Goal: Task Accomplishment & Management: Manage account settings

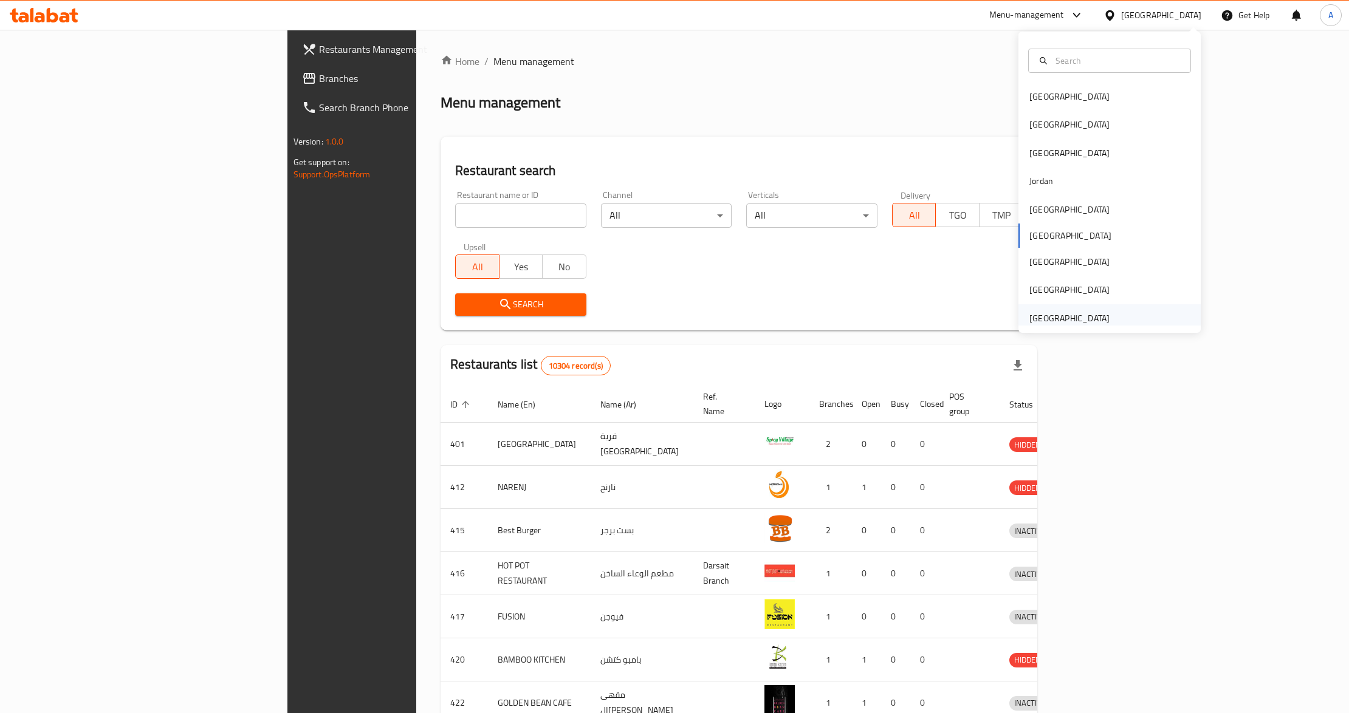
click at [1084, 317] on div "[GEOGRAPHIC_DATA]" at bounding box center [1069, 318] width 80 height 13
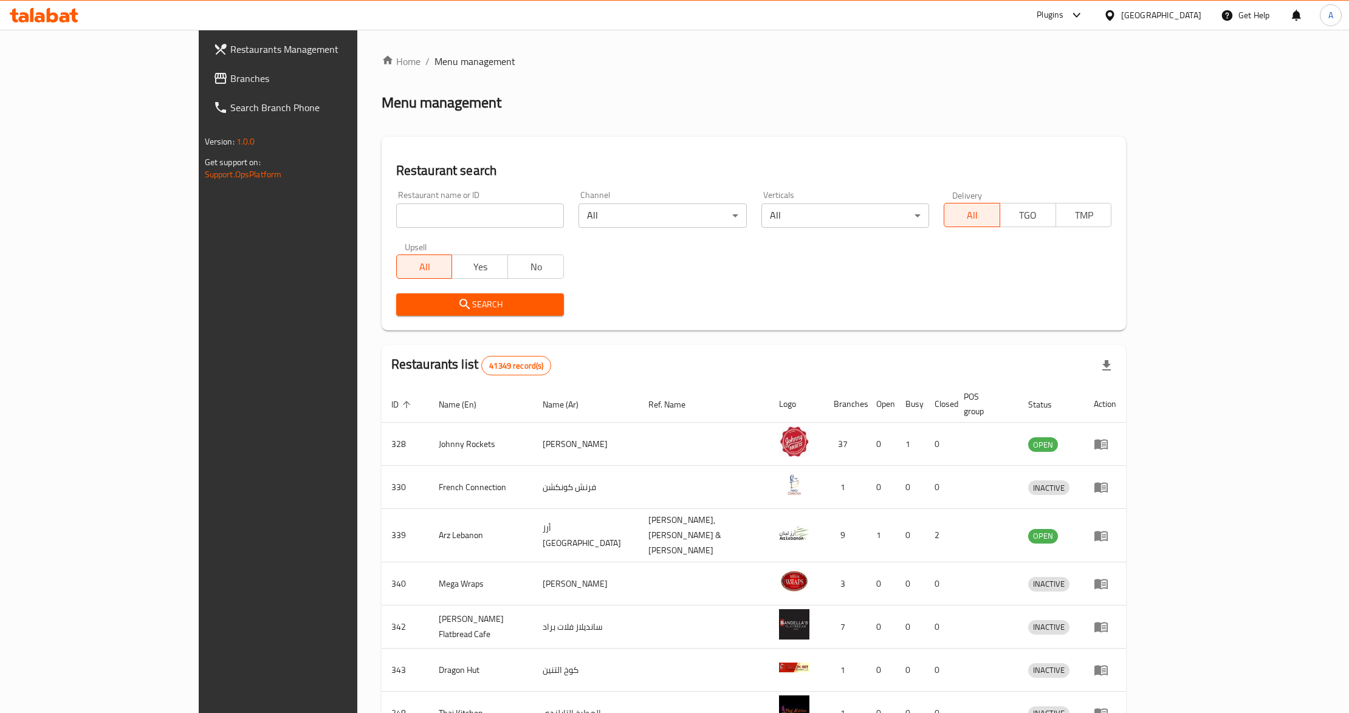
click at [230, 74] on span "Branches" at bounding box center [322, 78] width 184 height 15
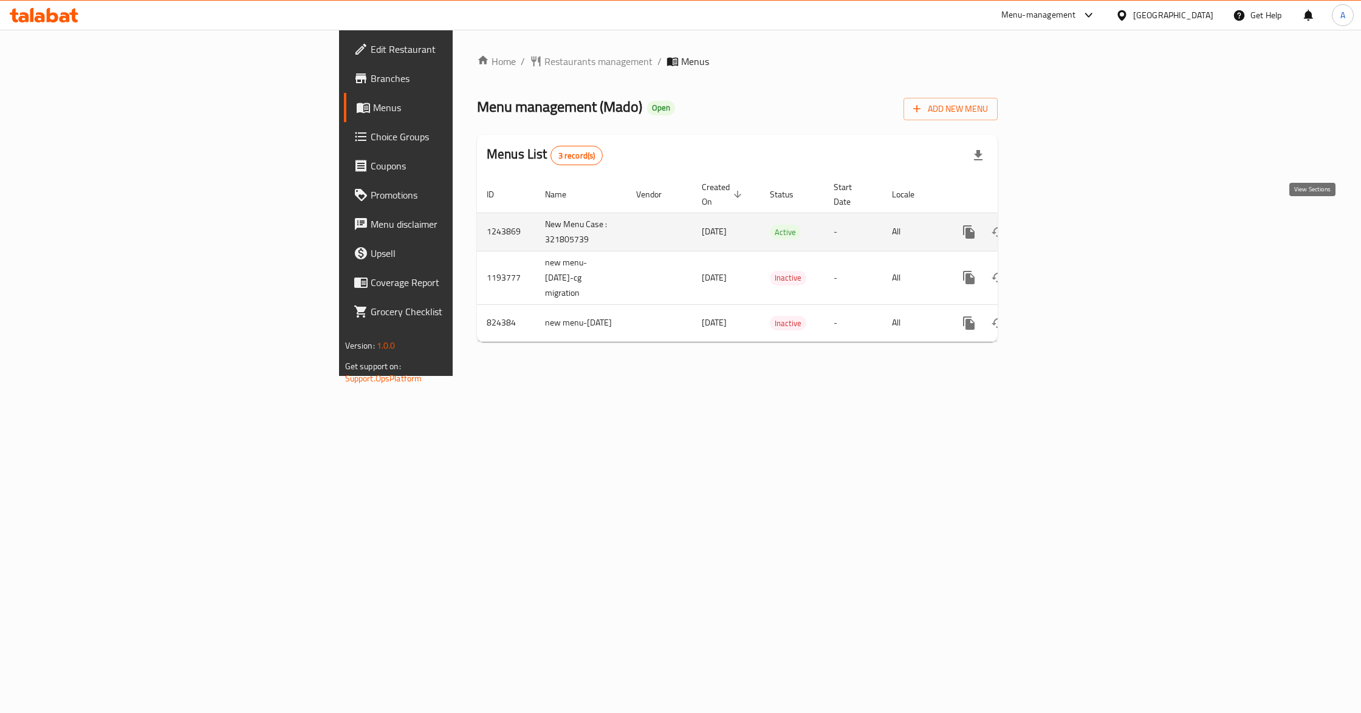
click at [1071, 220] on link "enhanced table" at bounding box center [1056, 231] width 29 height 29
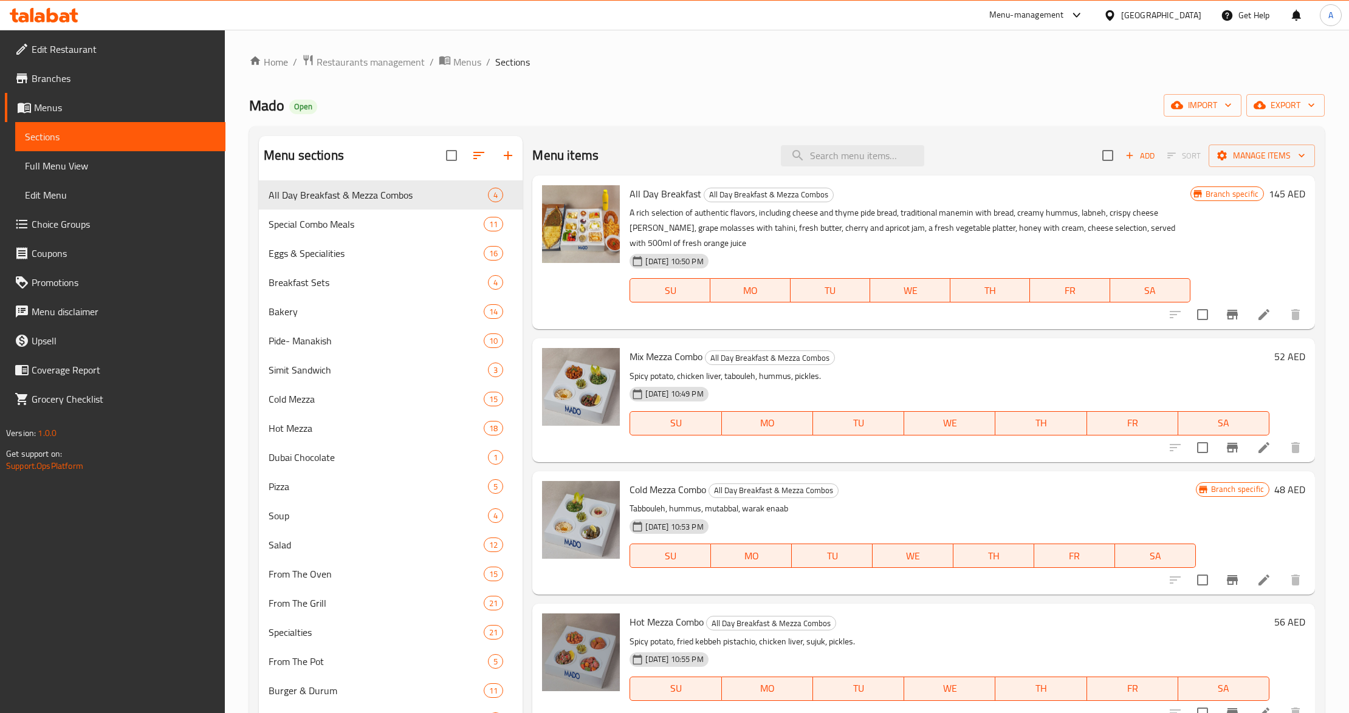
click at [696, 72] on div "Home / Restaurants management / Menus / Sections Mado Open import export Menu s…" at bounding box center [786, 591] width 1075 height 1074
click at [863, 162] on input "search" at bounding box center [852, 155] width 143 height 21
paste input "avuk Şaşlık & Avocado Salad"
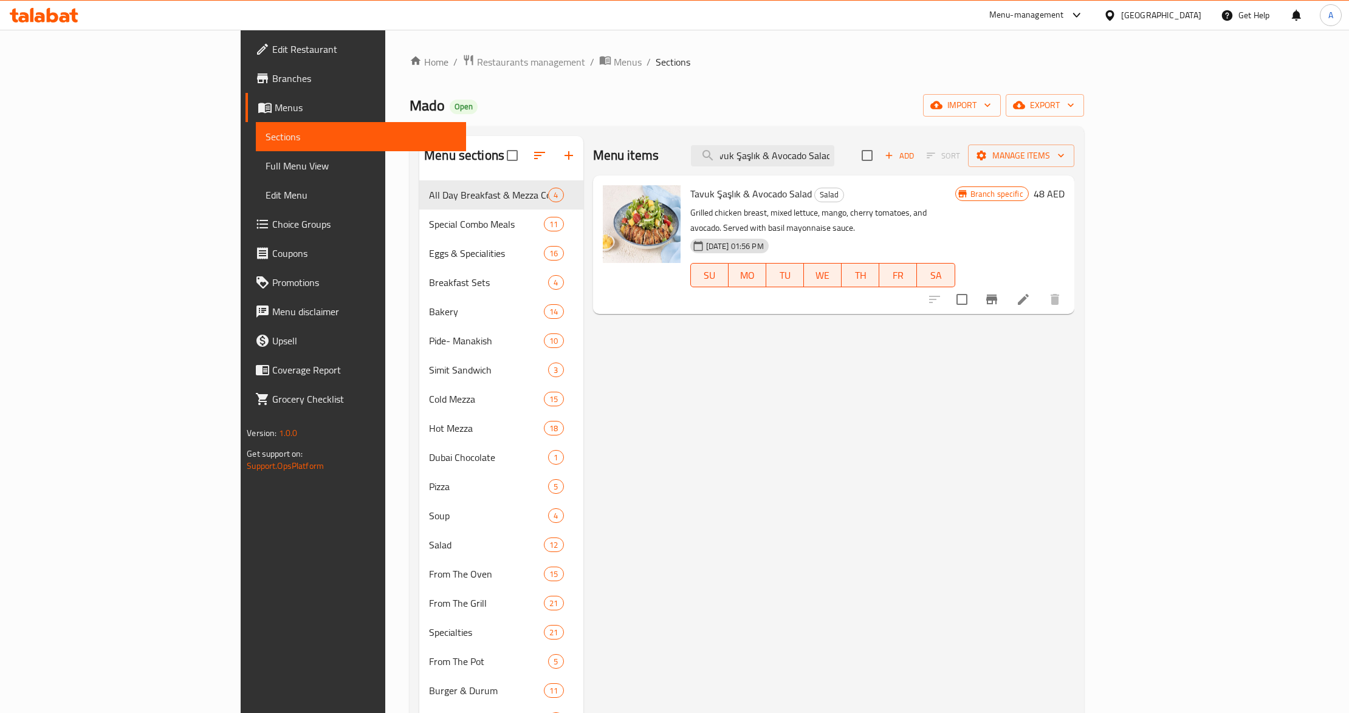
type input "avuk Şaşlık & Avocado Salad"
click at [955, 197] on h6 "Tavuk Şaşlık & Avocado Salad Salad" at bounding box center [822, 193] width 265 height 17
click at [1074, 335] on div "Menu items avuk Şaşlık & Avocado Salad Add Sort Manage items Tavuk Şaşlık & Avo…" at bounding box center [828, 627] width 491 height 982
click at [1052, 17] on div "Menu-management" at bounding box center [1026, 15] width 75 height 15
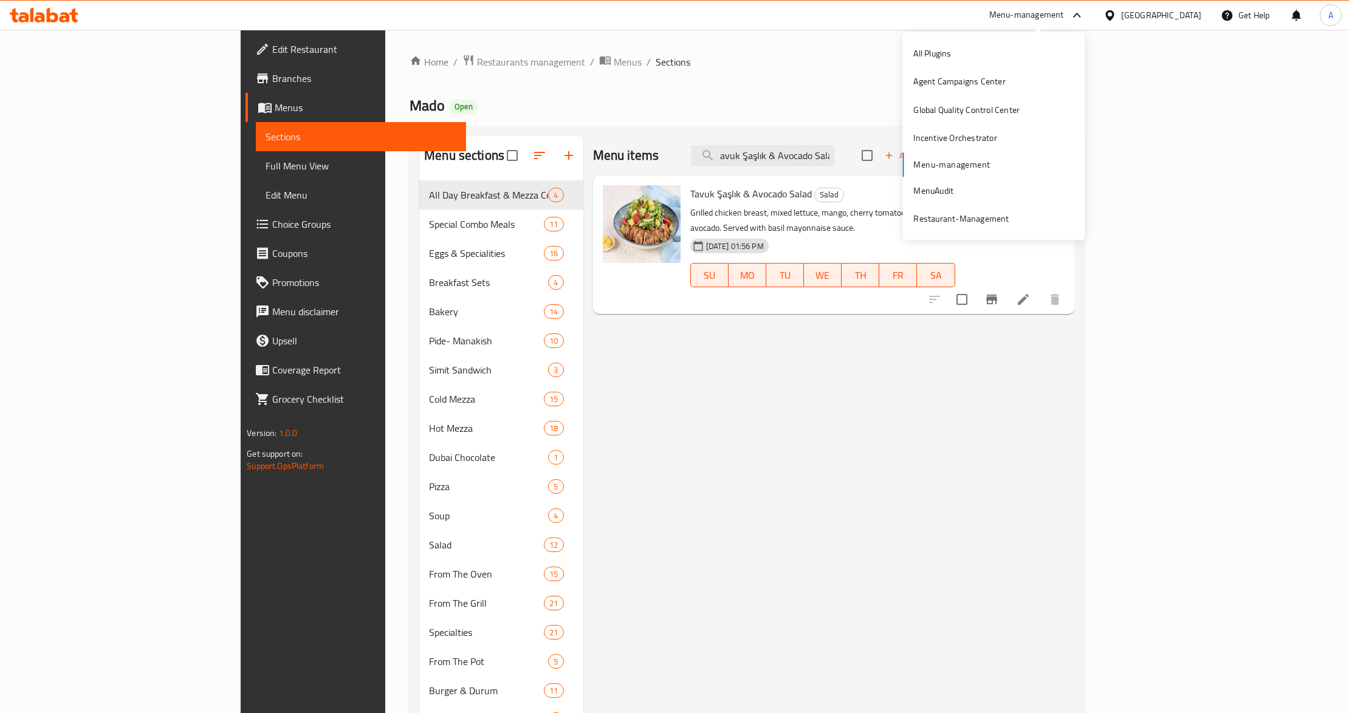
click at [897, 545] on div "Menu items avuk Şaşlık & Avocado Salad Add Sort Manage items Tavuk Şaşlık & Avo…" at bounding box center [828, 627] width 491 height 982
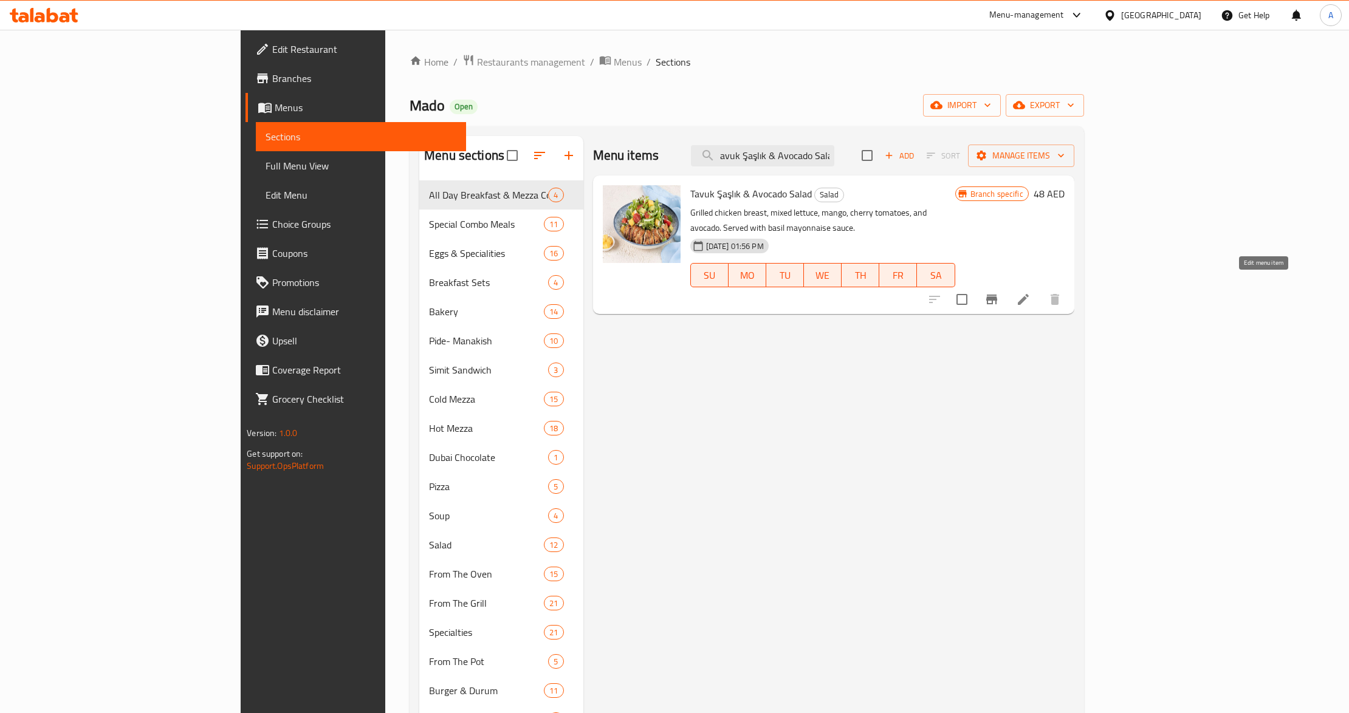
click at [1030, 292] on icon at bounding box center [1023, 299] width 15 height 15
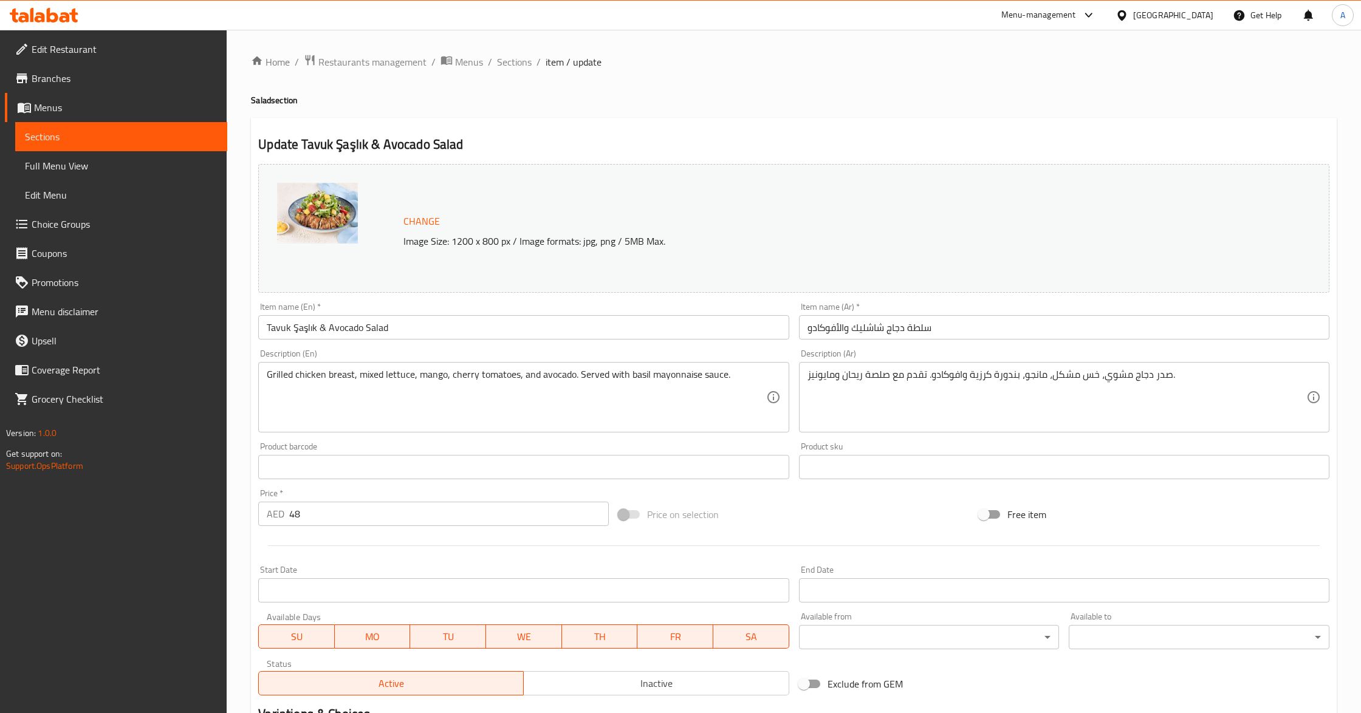
scroll to position [162, 0]
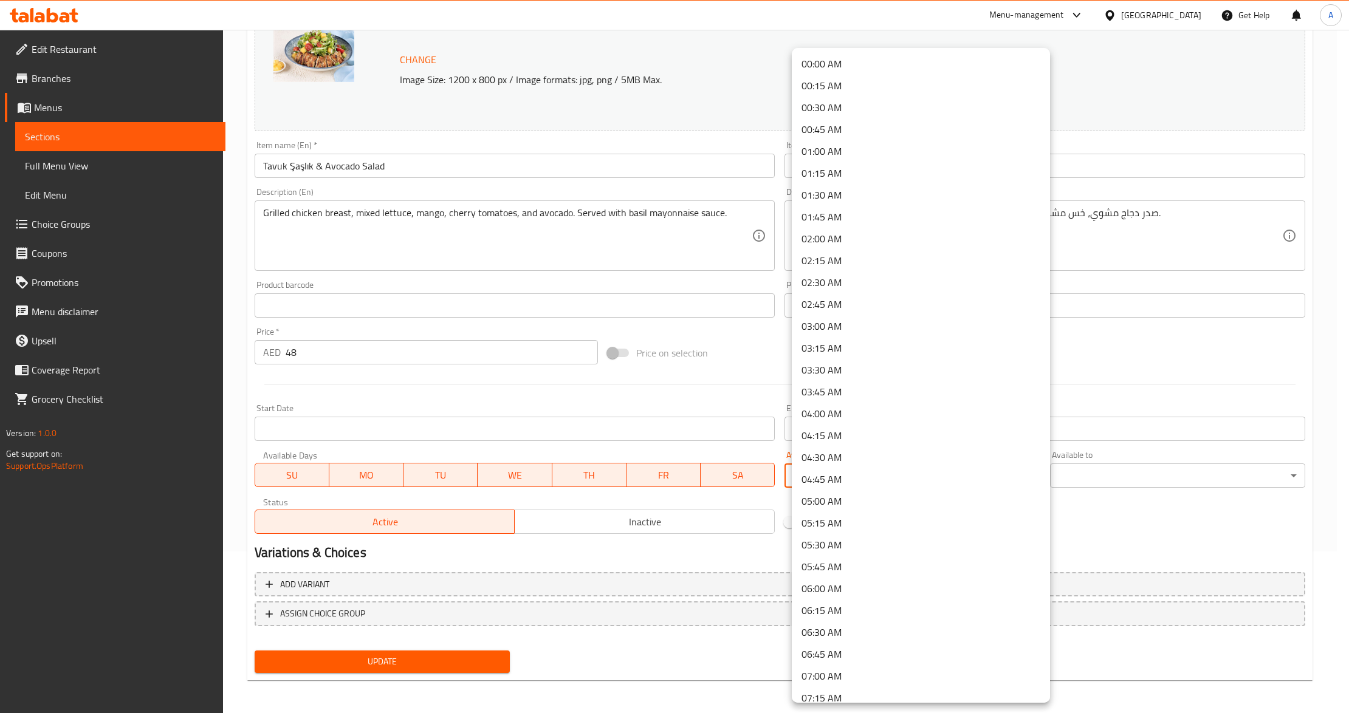
click at [856, 465] on body "​ Menu-management United Arab Emirates Get Help A Edit Restaurant Branches Menu…" at bounding box center [674, 209] width 1349 height 683
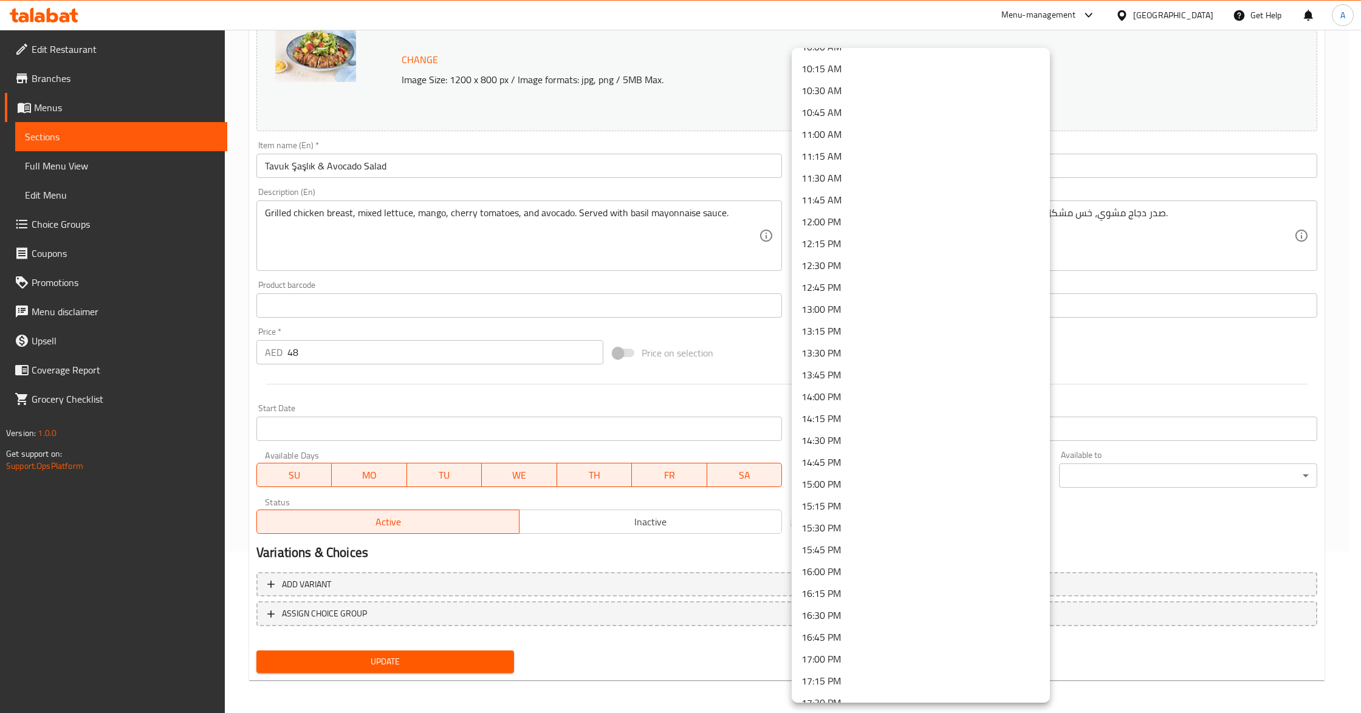
scroll to position [891, 0]
click at [857, 231] on li "12:00 PM" at bounding box center [921, 223] width 258 height 22
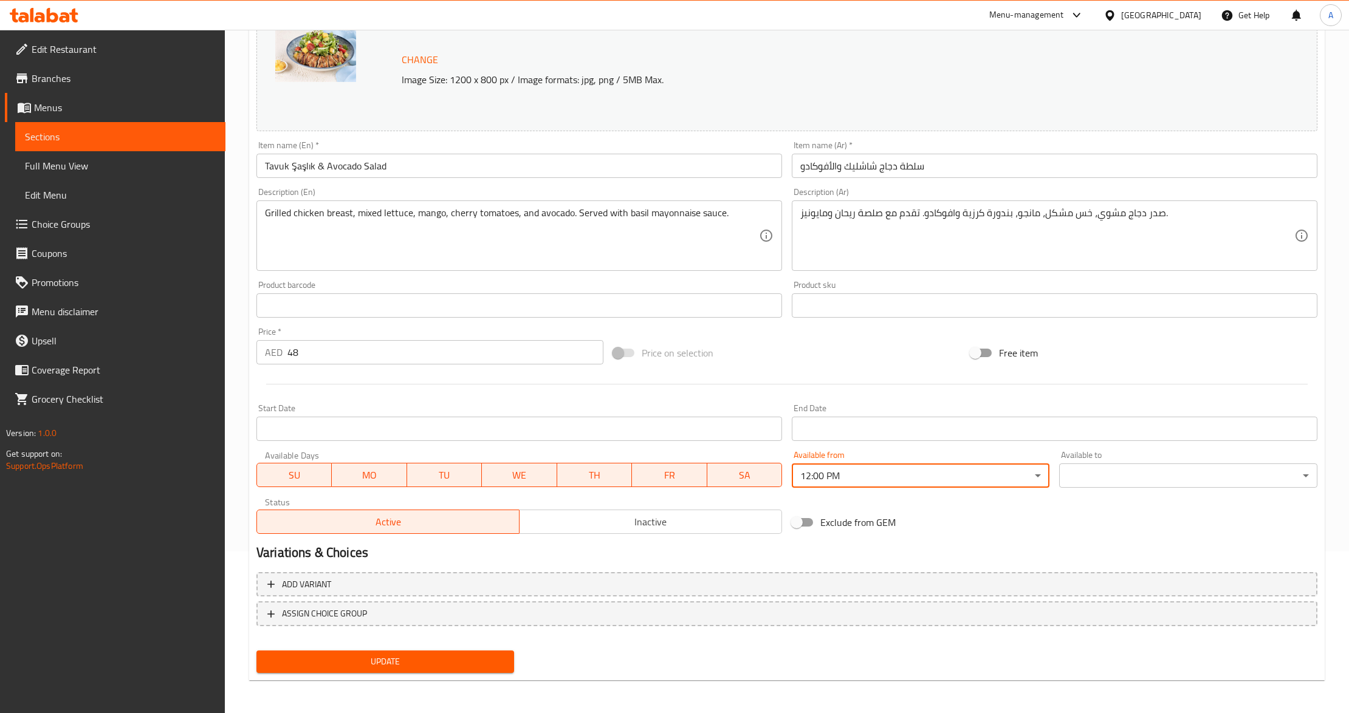
click at [1087, 479] on body "​ Menu-management United Arab Emirates Get Help A Edit Restaurant Branches Menu…" at bounding box center [674, 209] width 1349 height 683
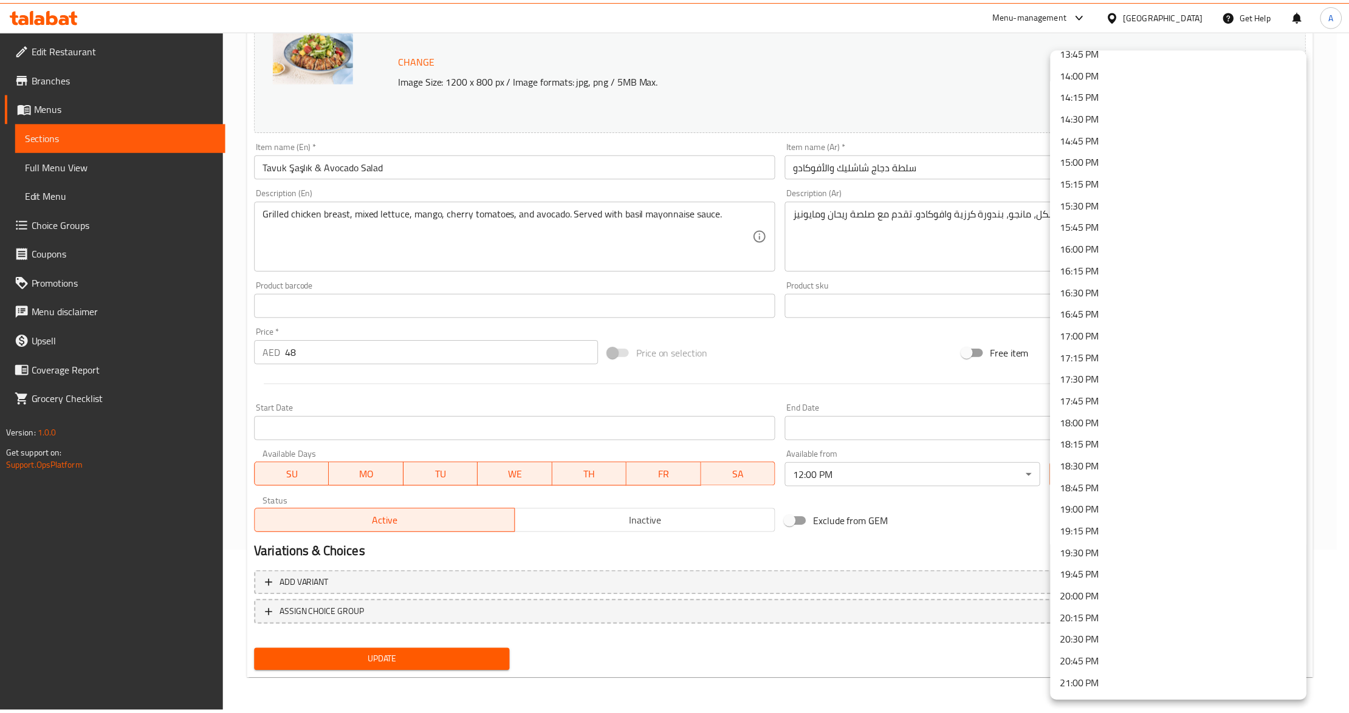
scroll to position [1476, 0]
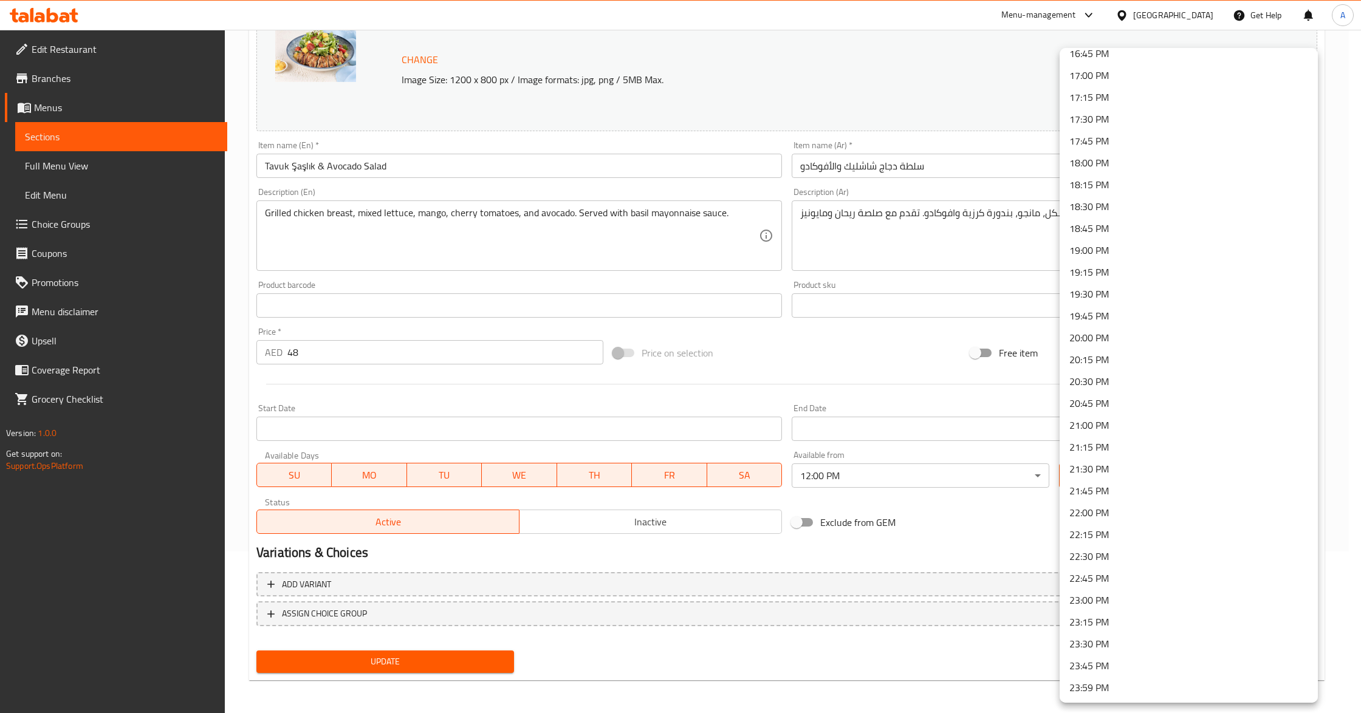
click at [1121, 691] on li "23:59 PM" at bounding box center [1188, 688] width 258 height 22
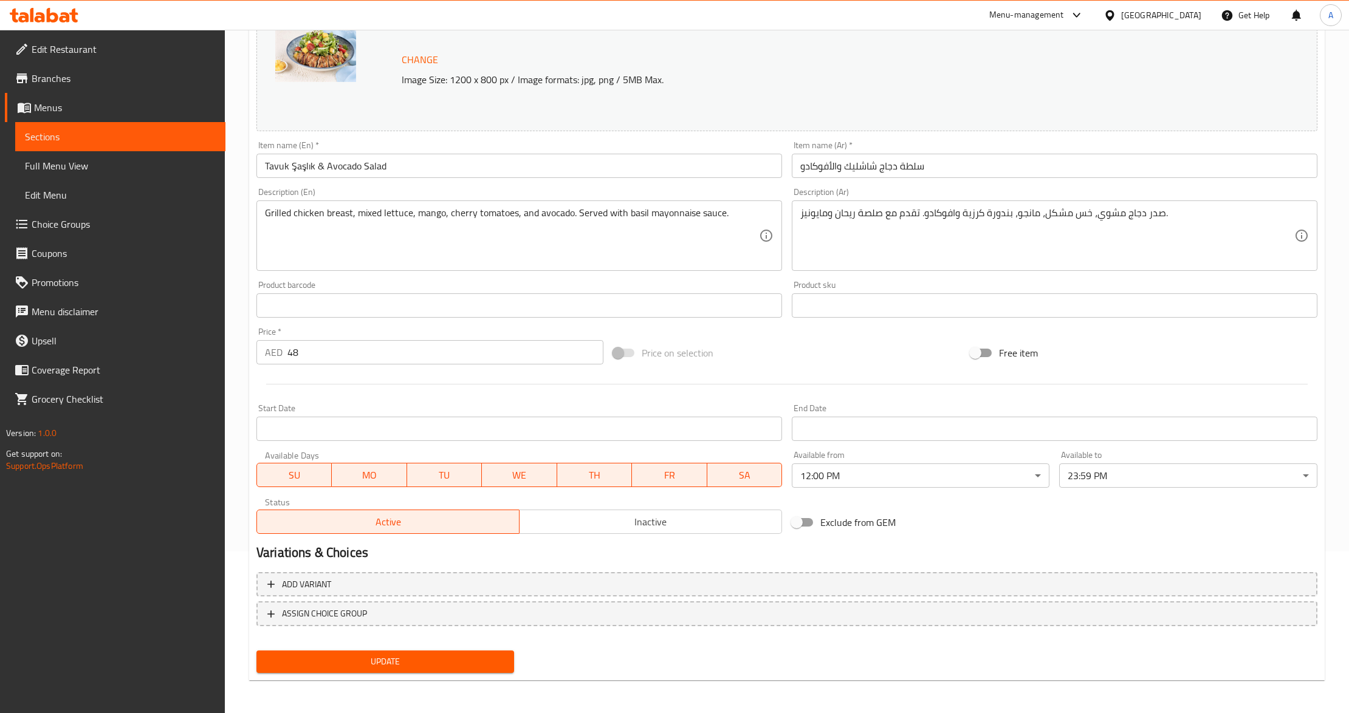
click at [960, 513] on div "Exclude from GEM" at bounding box center [965, 522] width 357 height 33
click at [385, 648] on div "Update" at bounding box center [384, 662] width 267 height 32
drag, startPoint x: 385, startPoint y: 648, endPoint x: 389, endPoint y: 654, distance: 7.6
click at [385, 649] on div "Update" at bounding box center [384, 662] width 267 height 32
click at [389, 654] on span "Update" at bounding box center [385, 661] width 238 height 15
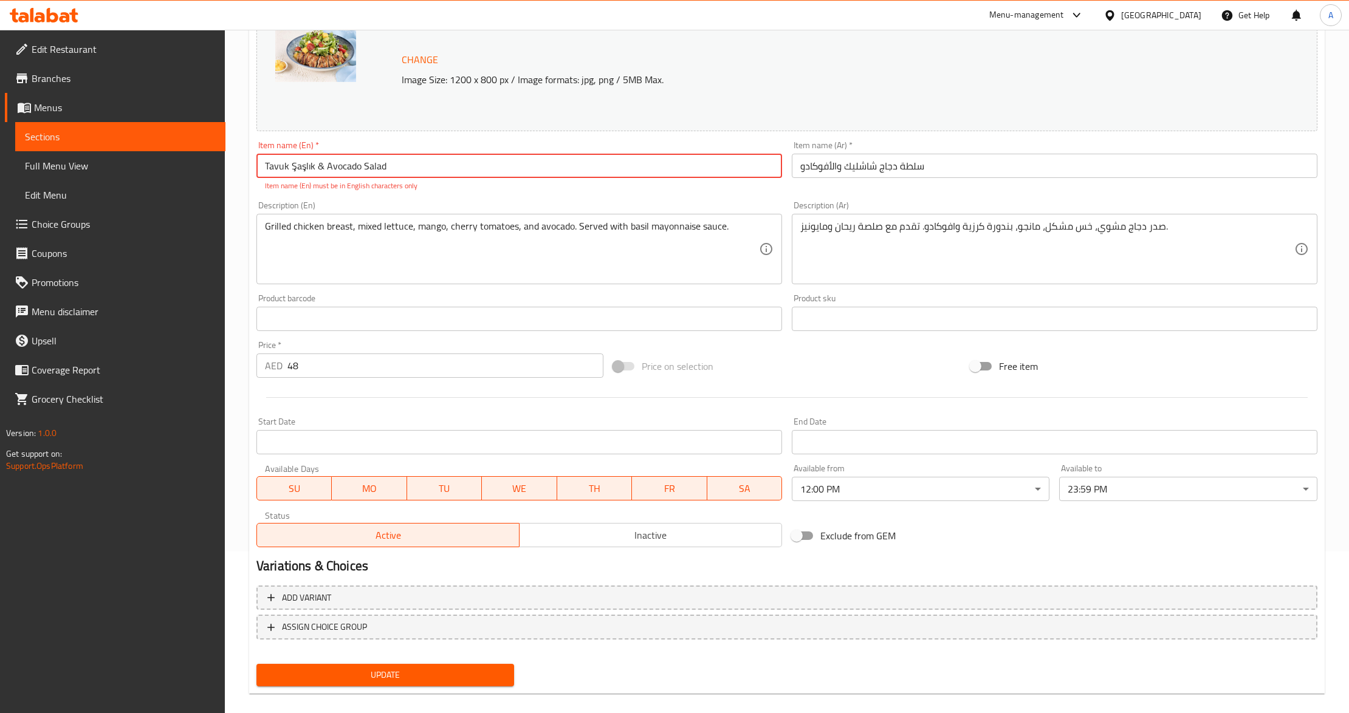
click at [305, 168] on input "Tavuk Şaşlık & Avocado Salad" at bounding box center [518, 166] width 525 height 24
click at [294, 166] on input "Tavuk Şaslık & Avocado Salad" at bounding box center [518, 166] width 525 height 24
click at [349, 288] on div "Description (En) Grilled chicken breast, mixed lettuce, mango, cherry tomatoes,…" at bounding box center [518, 242] width 535 height 93
click at [417, 676] on span "Update" at bounding box center [385, 675] width 238 height 15
click at [364, 191] on p "Item name (En) must be in English characters only" at bounding box center [519, 185] width 508 height 11
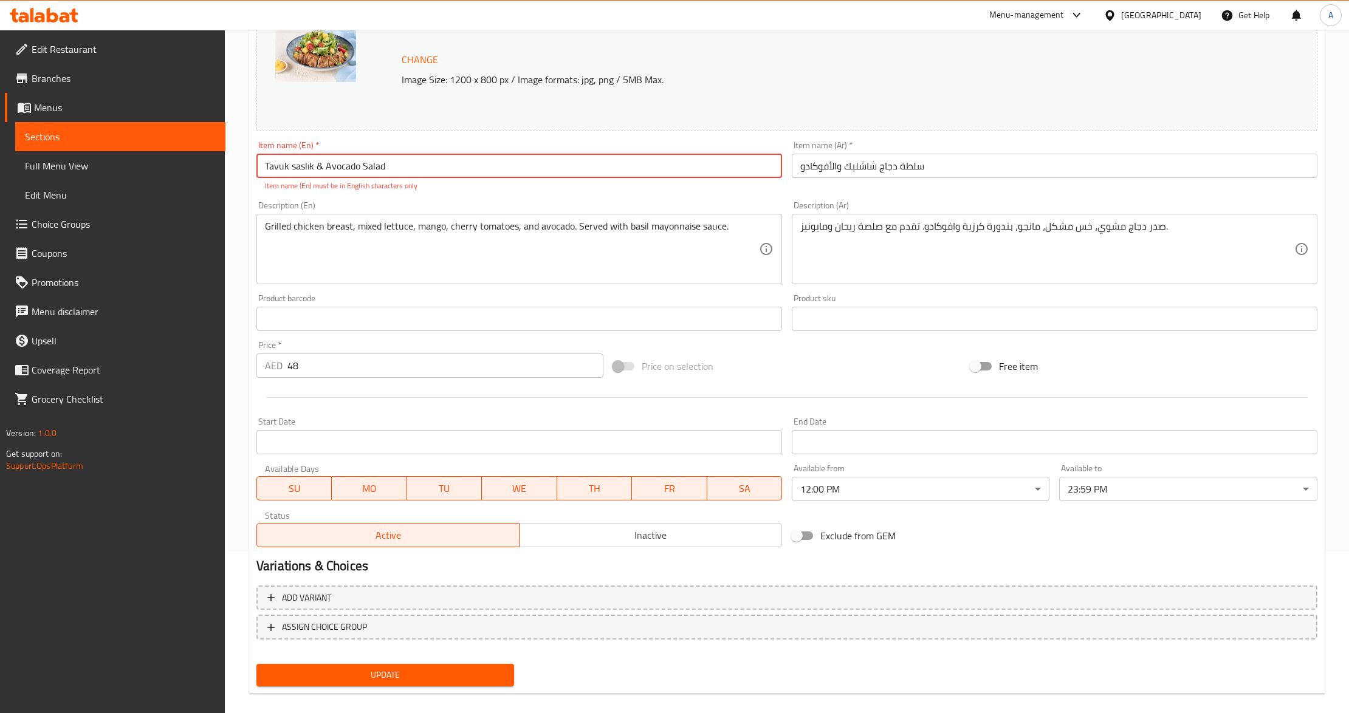
click at [322, 171] on input "Tavuk saslık & Avocado Salad" at bounding box center [518, 166] width 525 height 24
click at [341, 207] on div "Description (En) Grilled chicken breast, mixed lettuce, mango, cherry tomatoes,…" at bounding box center [518, 242] width 525 height 83
click at [346, 202] on div "Description (En) Grilled chicken breast, mixed lettuce, mango, cherry tomatoes,…" at bounding box center [518, 242] width 525 height 83
click at [309, 160] on input "Tavuk saslık and Avocado Salad" at bounding box center [518, 166] width 525 height 24
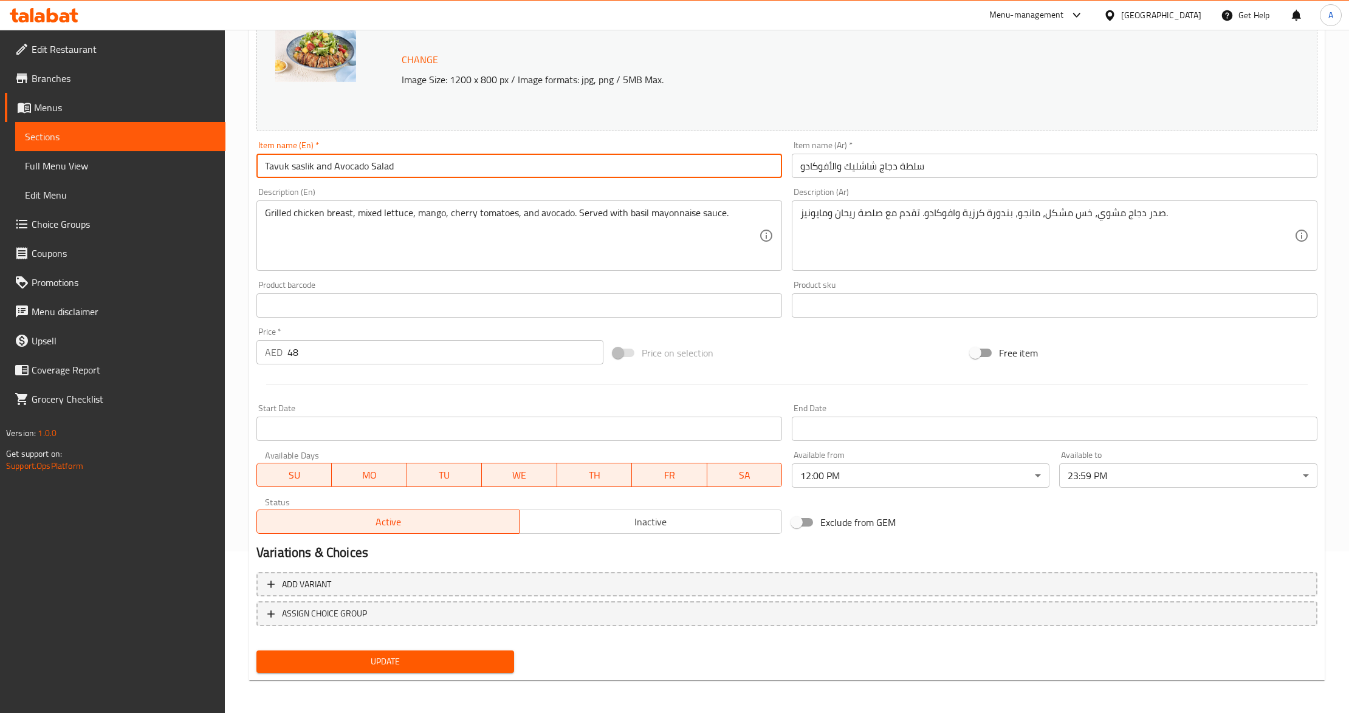
type input "Tavuk saslik and Avocado Salad"
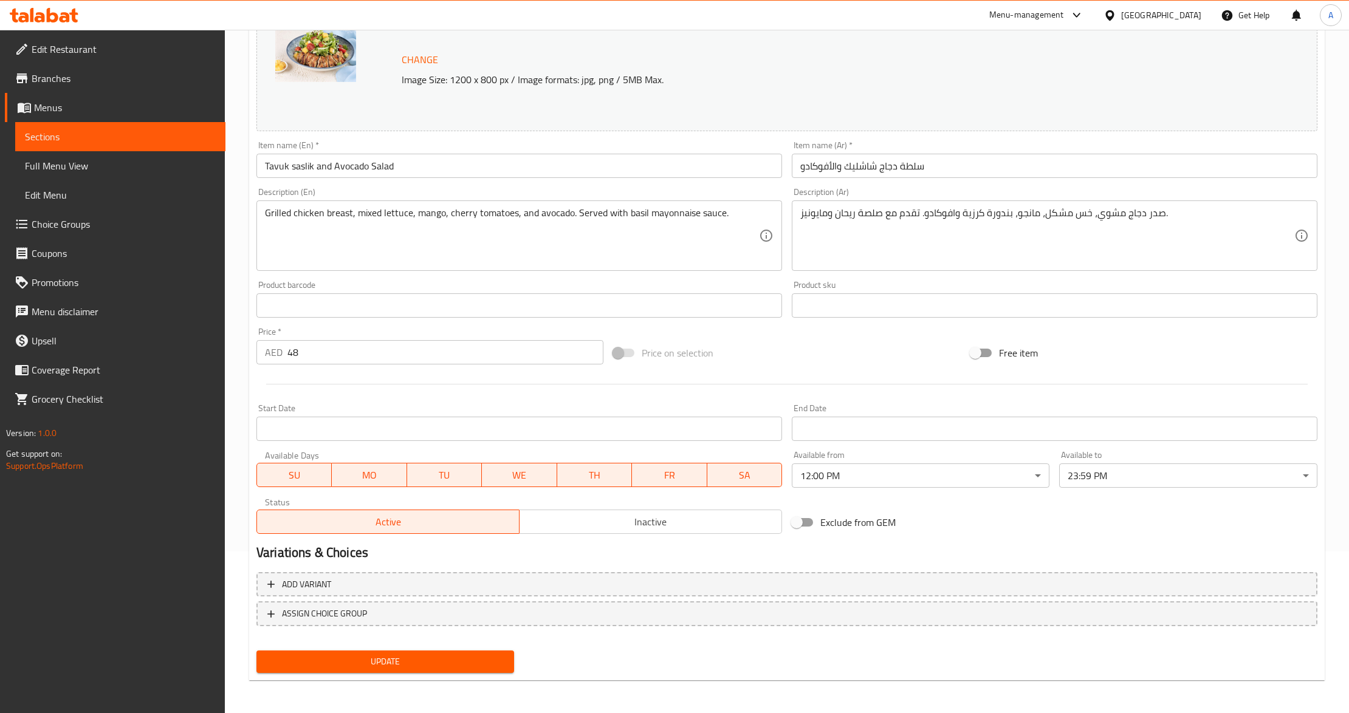
click at [346, 196] on div "Description (En) Grilled chicken breast, mixed lettuce, mango, cherry tomatoes,…" at bounding box center [518, 229] width 525 height 83
click at [397, 672] on div "Update" at bounding box center [384, 662] width 267 height 32
click at [402, 662] on span "Update" at bounding box center [385, 661] width 238 height 15
click at [403, 647] on div "Update" at bounding box center [384, 662] width 267 height 32
click at [405, 659] on span "Update" at bounding box center [385, 661] width 238 height 15
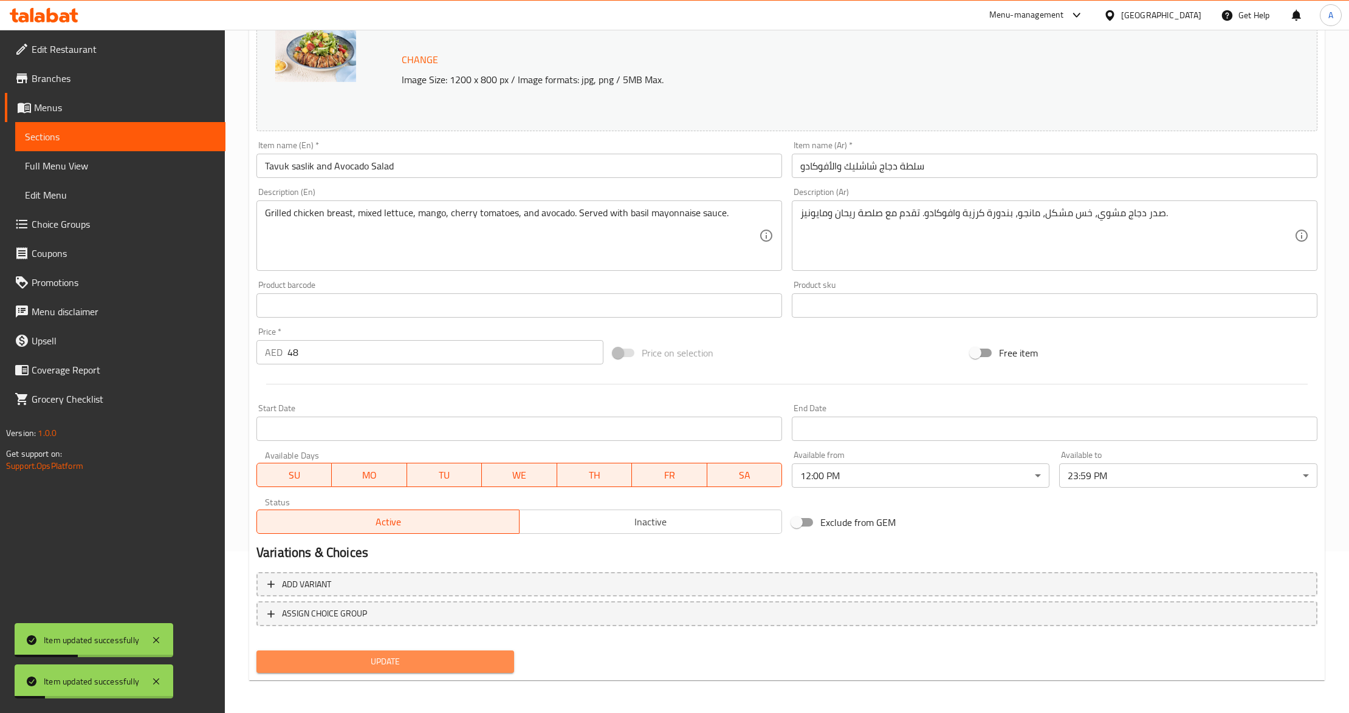
click at [405, 659] on span "Update" at bounding box center [385, 661] width 238 height 15
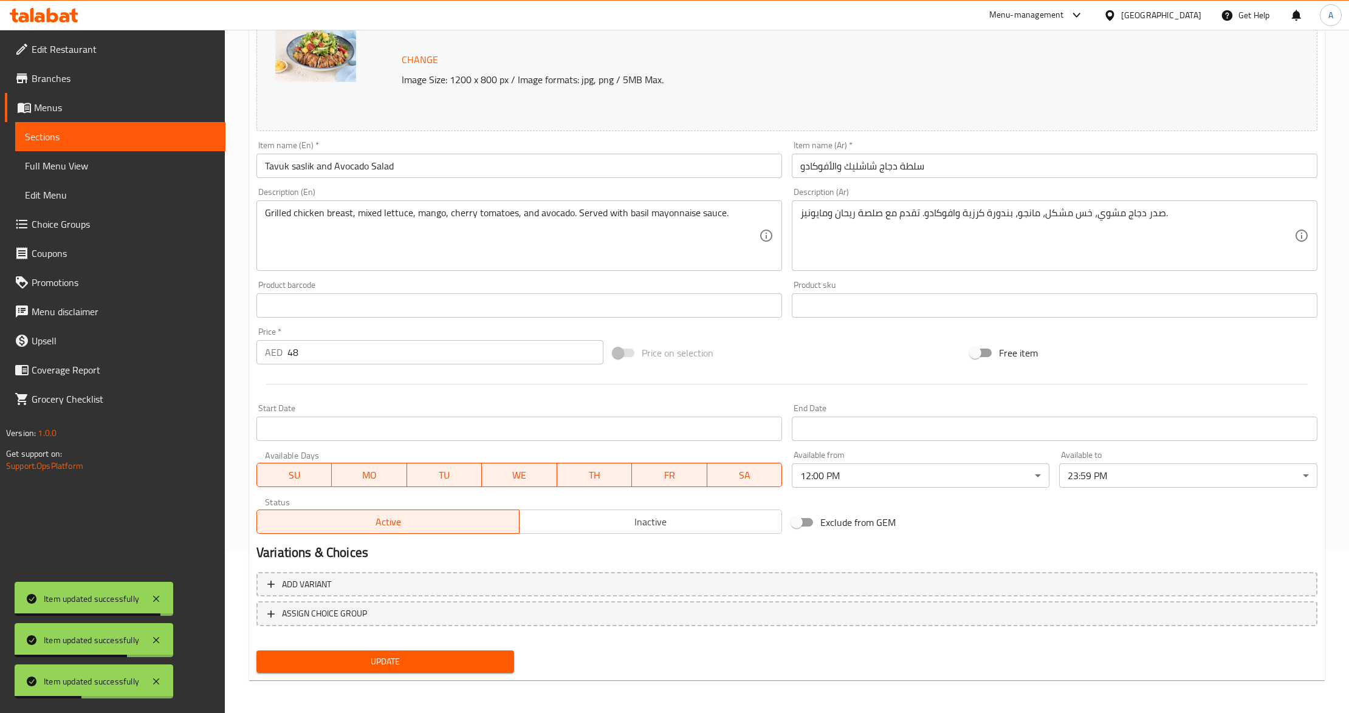
click at [447, 667] on span "Update" at bounding box center [385, 661] width 238 height 15
click at [447, 667] on div at bounding box center [674, 356] width 1349 height 713
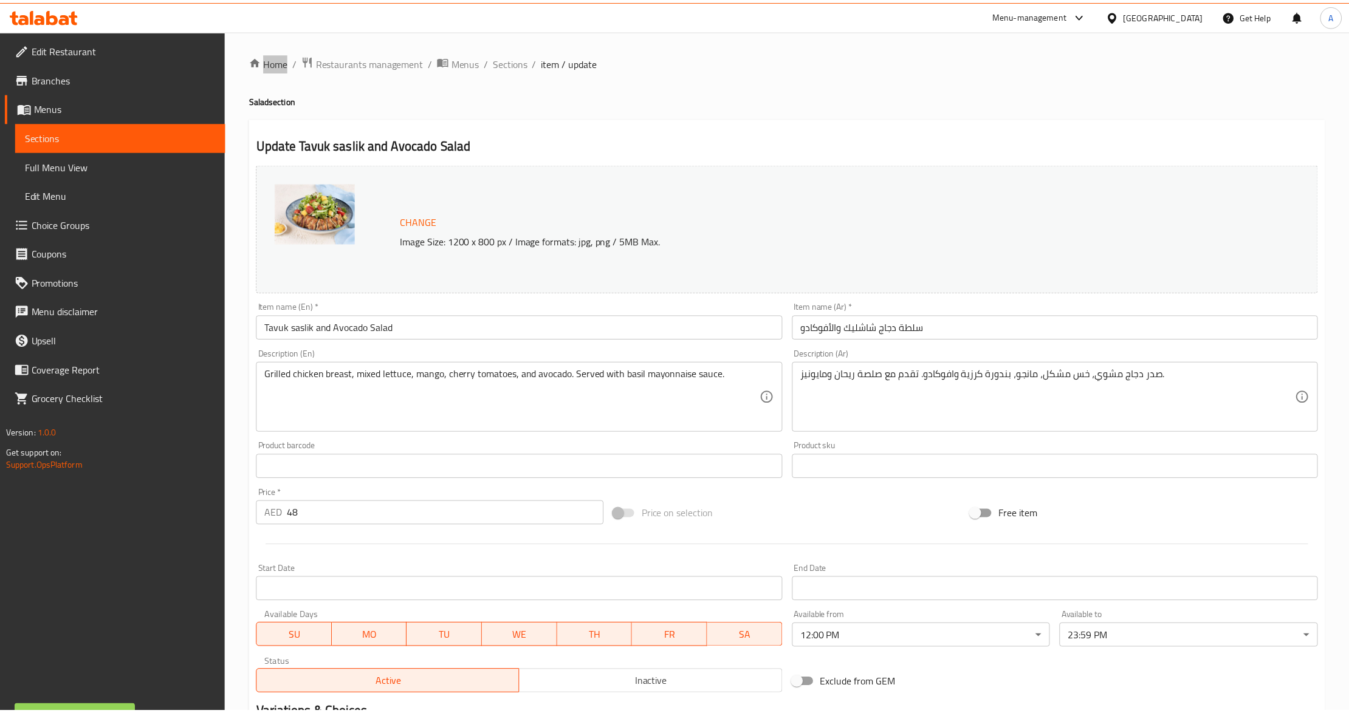
scroll to position [162, 0]
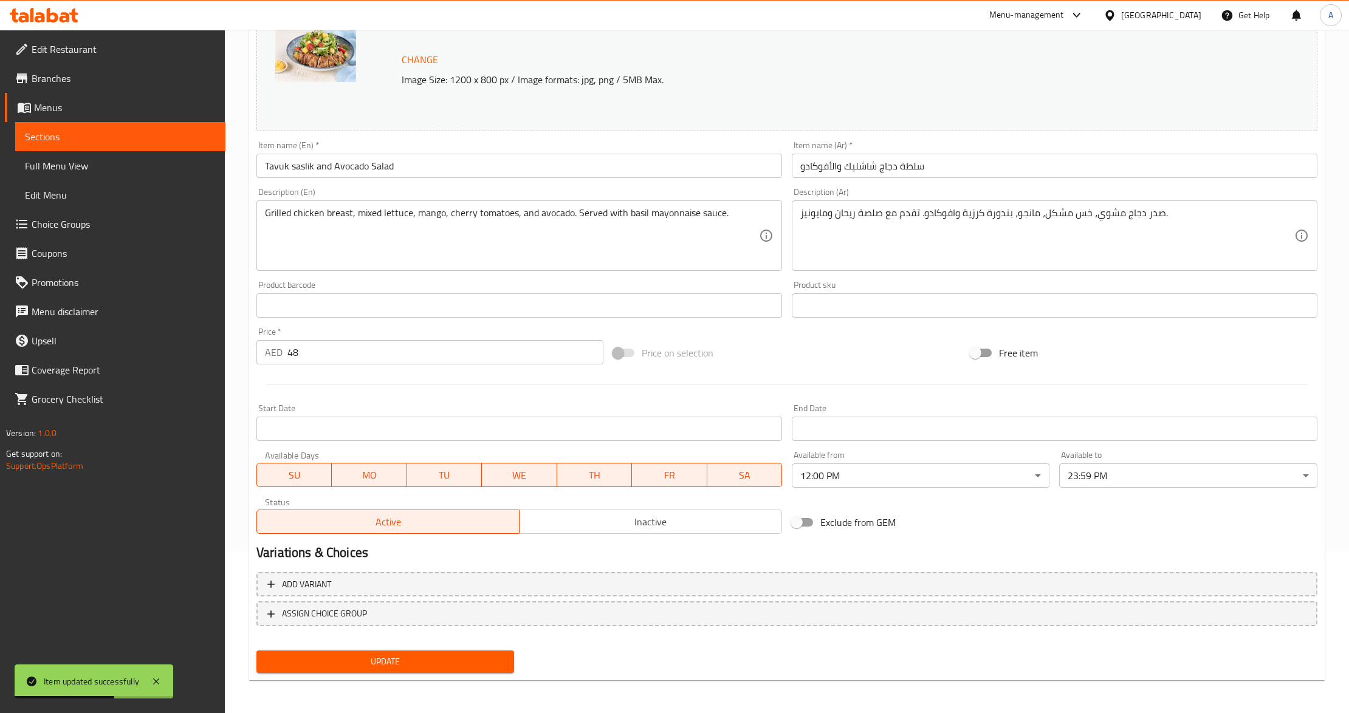
click at [108, 137] on span "Sections" at bounding box center [120, 136] width 191 height 15
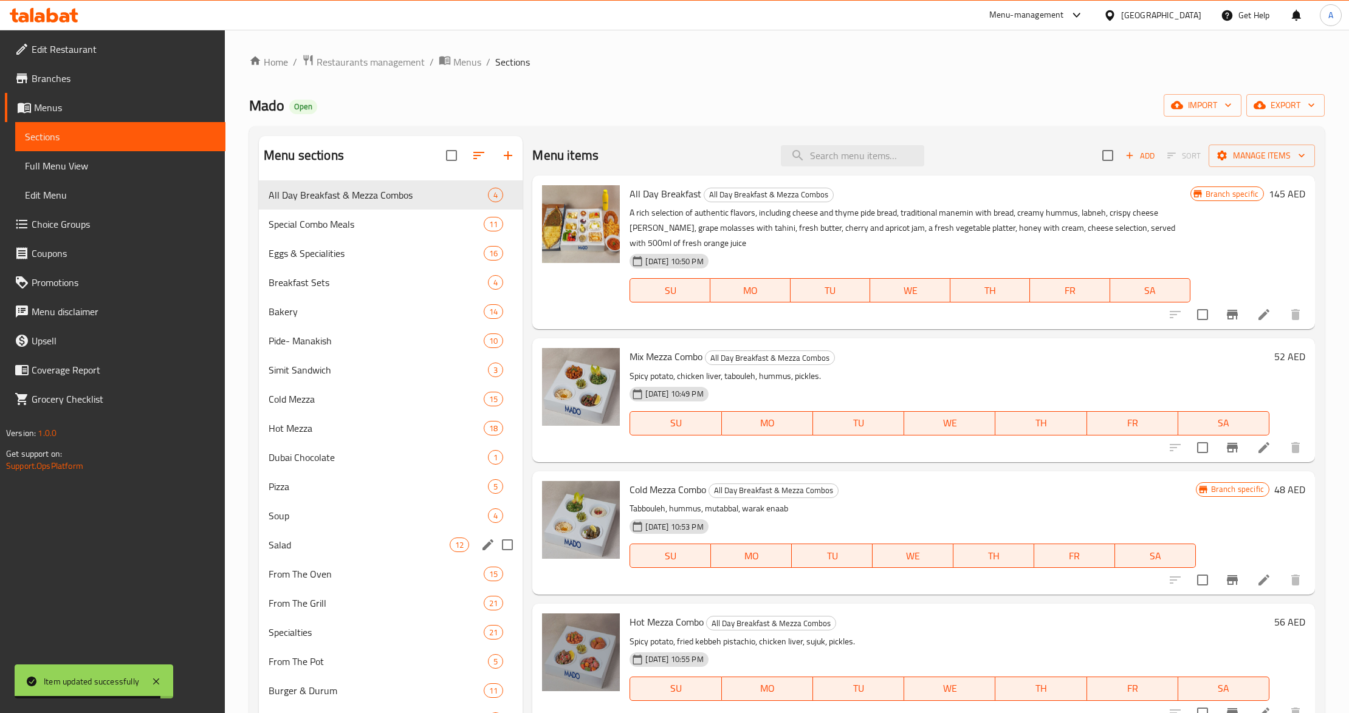
click at [304, 555] on div "Salad 12" at bounding box center [391, 544] width 264 height 29
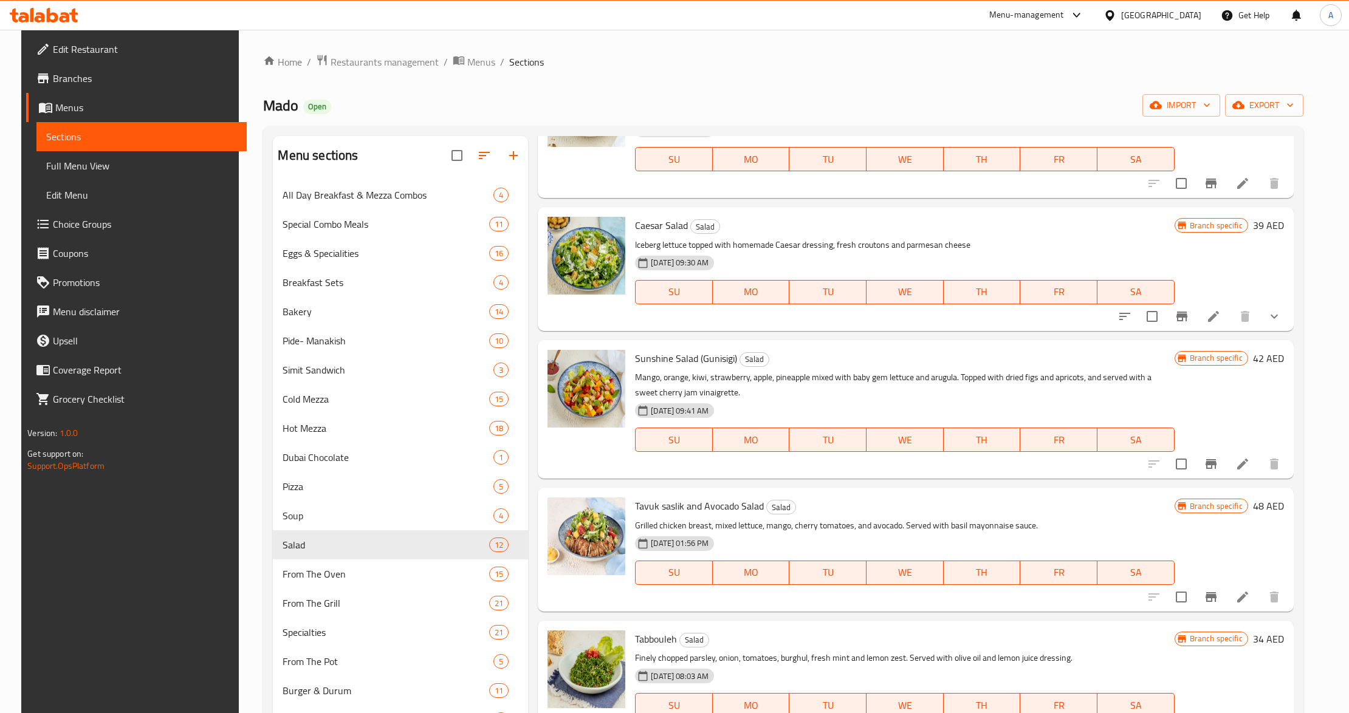
scroll to position [731, 0]
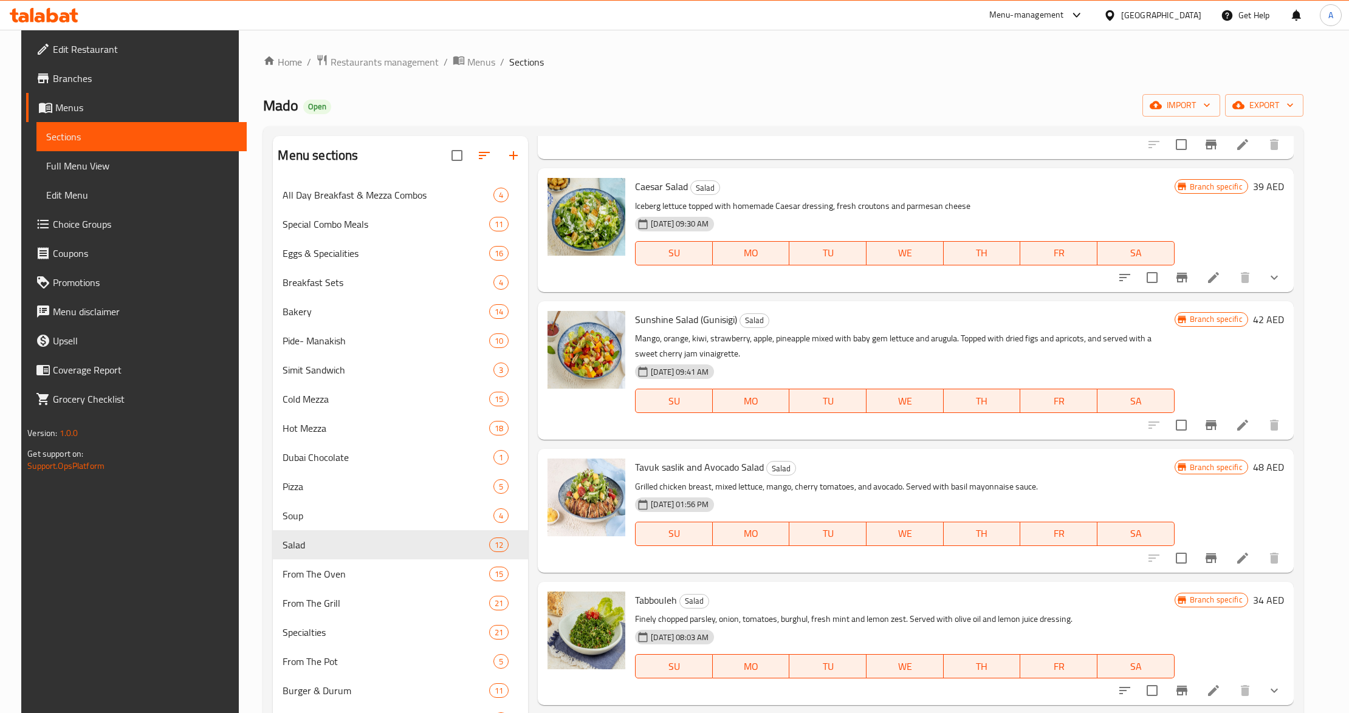
click at [827, 501] on div "01-08-2024 01:56 PM SU MO TU WE TH FR SA" at bounding box center [904, 526] width 549 height 66
click at [80, 86] on link "Branches" at bounding box center [136, 78] width 221 height 29
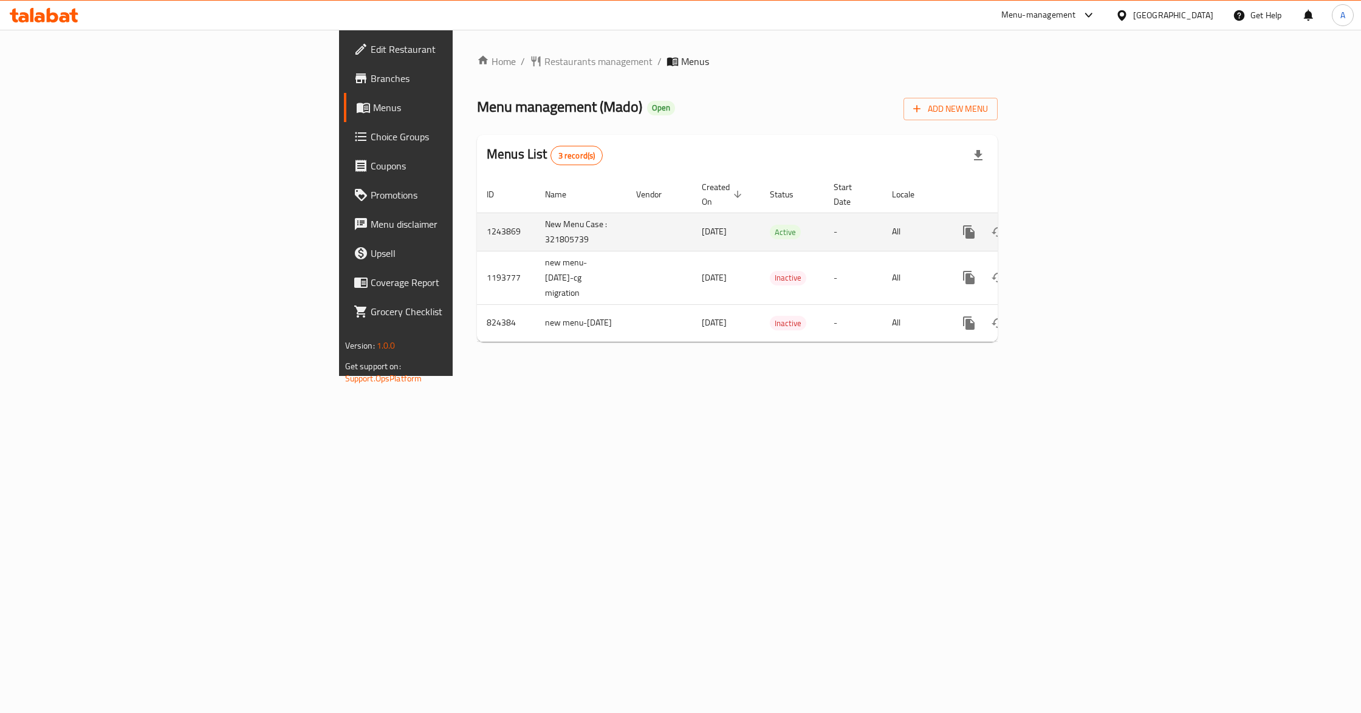
click at [1064, 225] on icon "enhanced table" at bounding box center [1056, 232] width 15 height 15
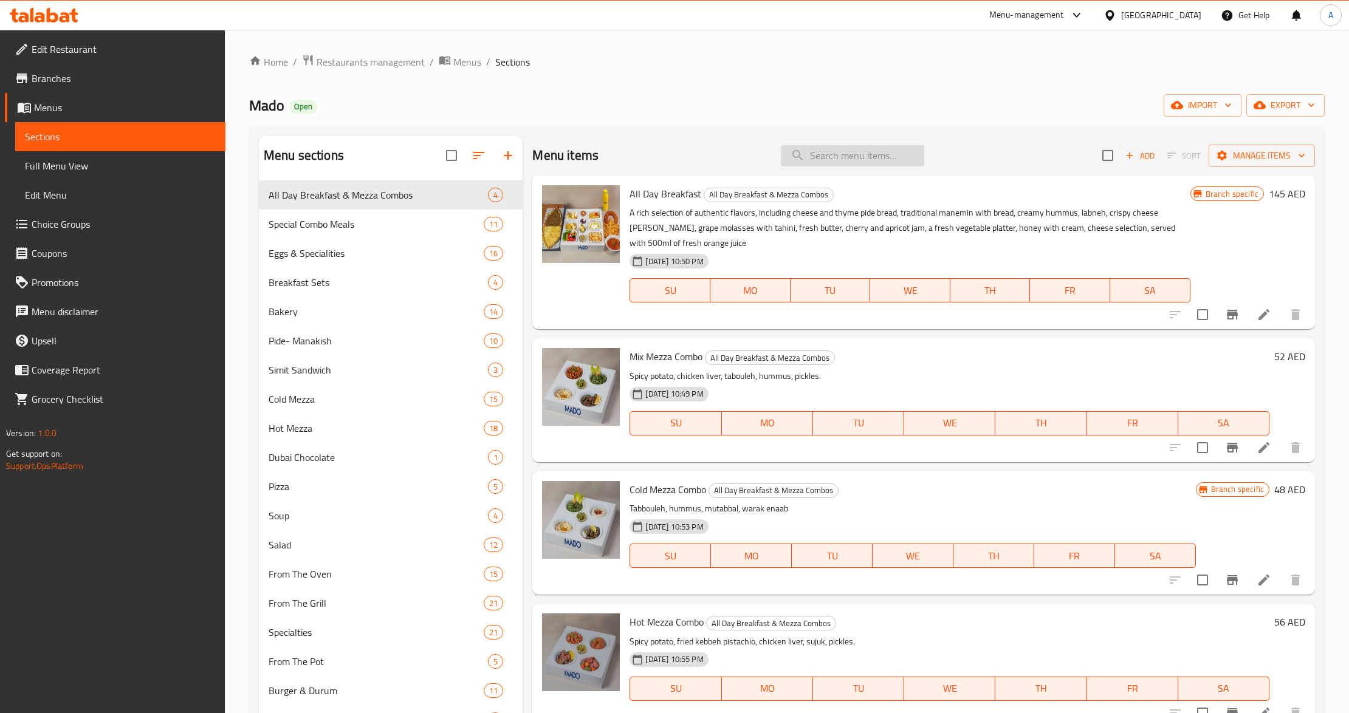
click at [855, 154] on input "search" at bounding box center [852, 155] width 143 height 21
click at [289, 545] on span "Salad" at bounding box center [359, 545] width 181 height 15
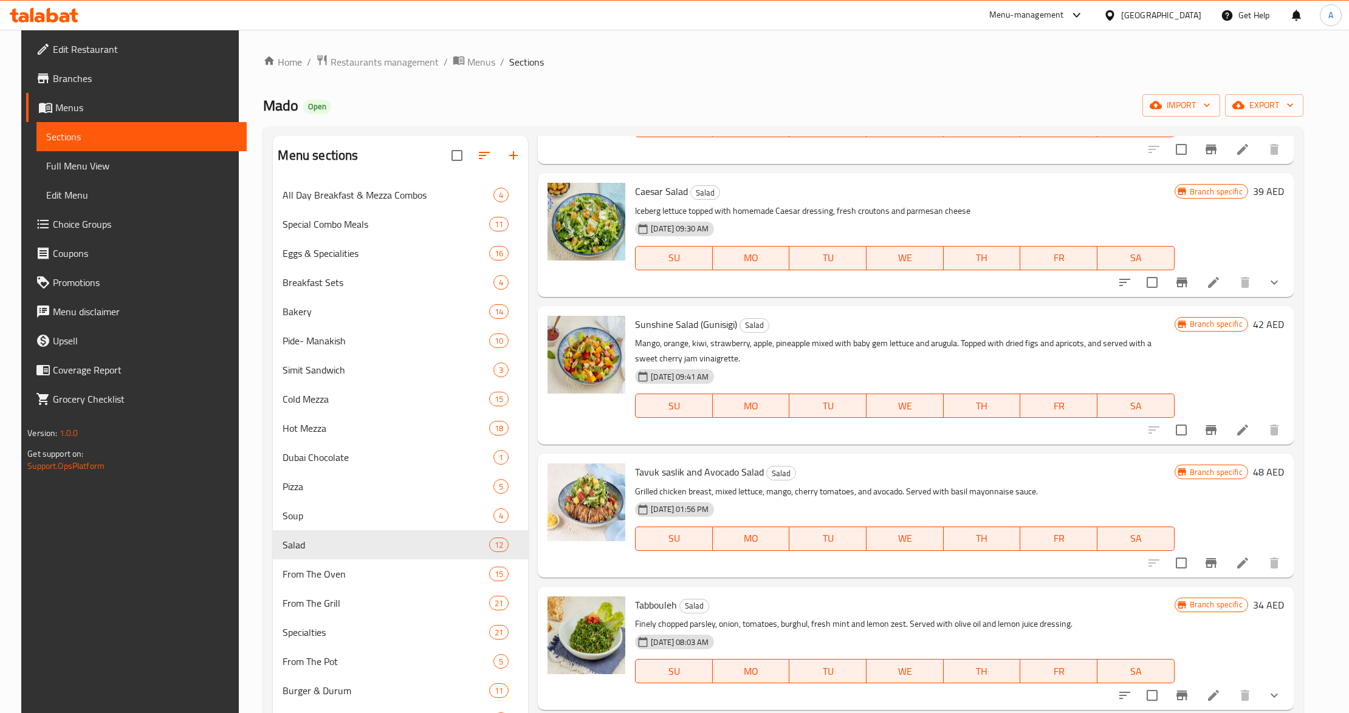
scroll to position [731, 0]
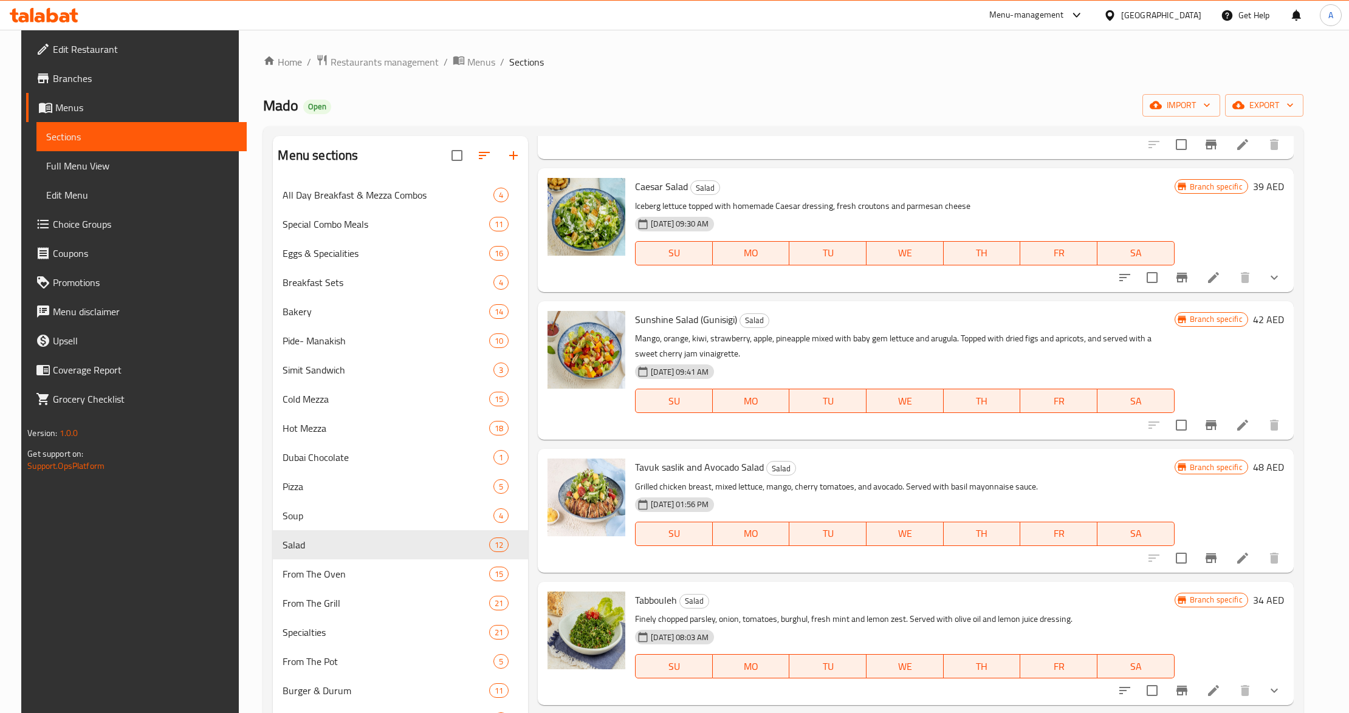
click at [1245, 559] on icon at bounding box center [1242, 558] width 15 height 15
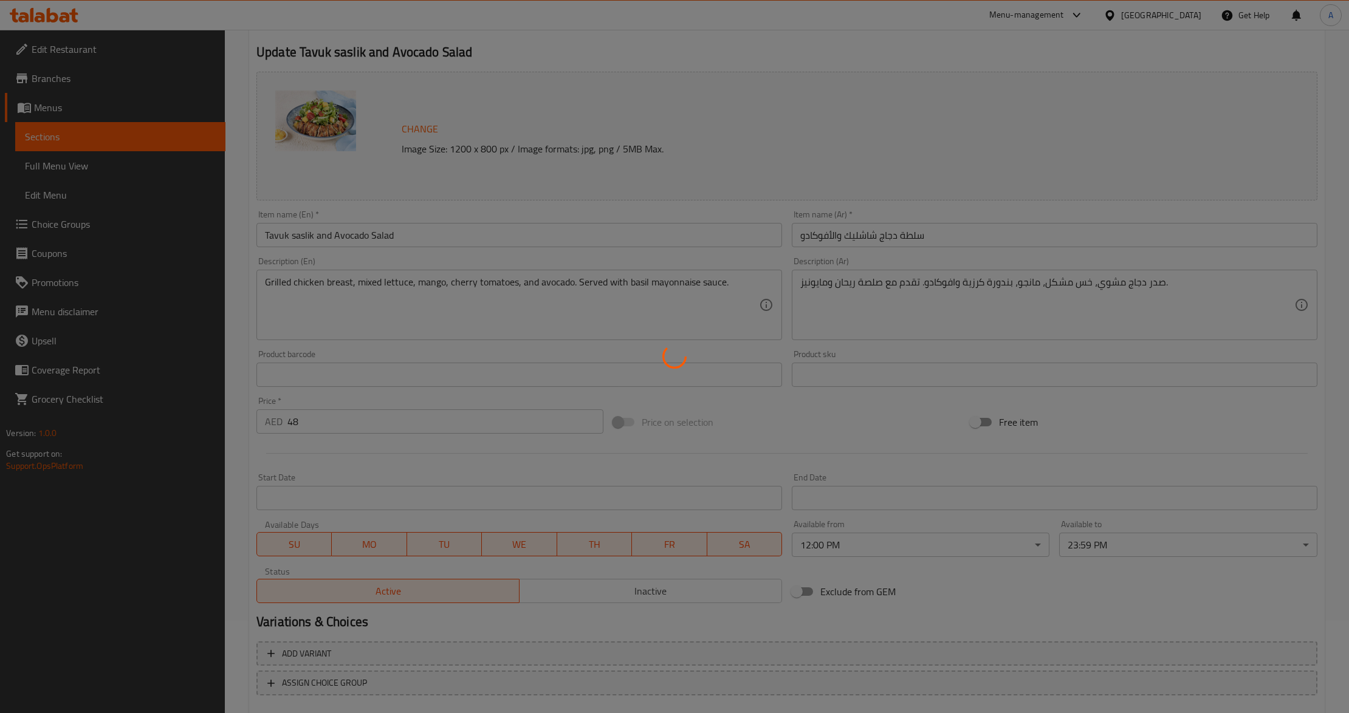
scroll to position [144, 0]
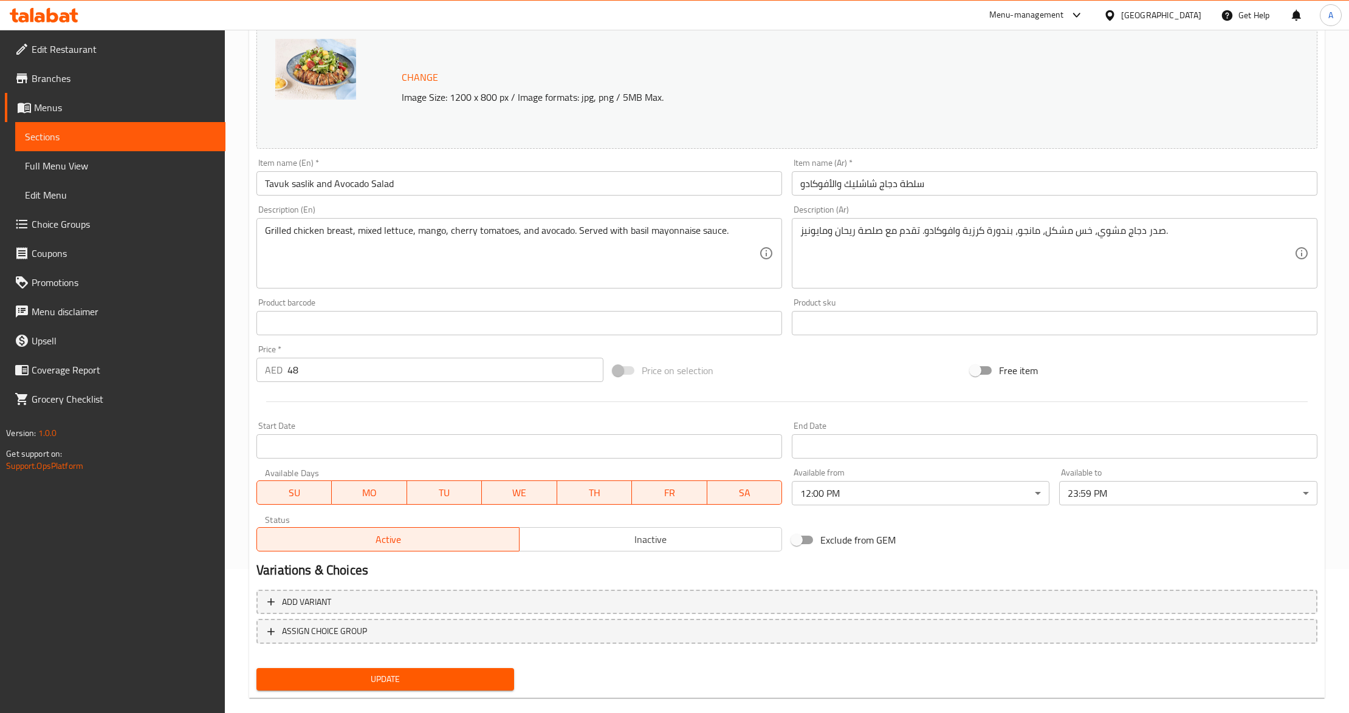
click at [1028, 533] on div "Exclude from GEM" at bounding box center [965, 540] width 357 height 33
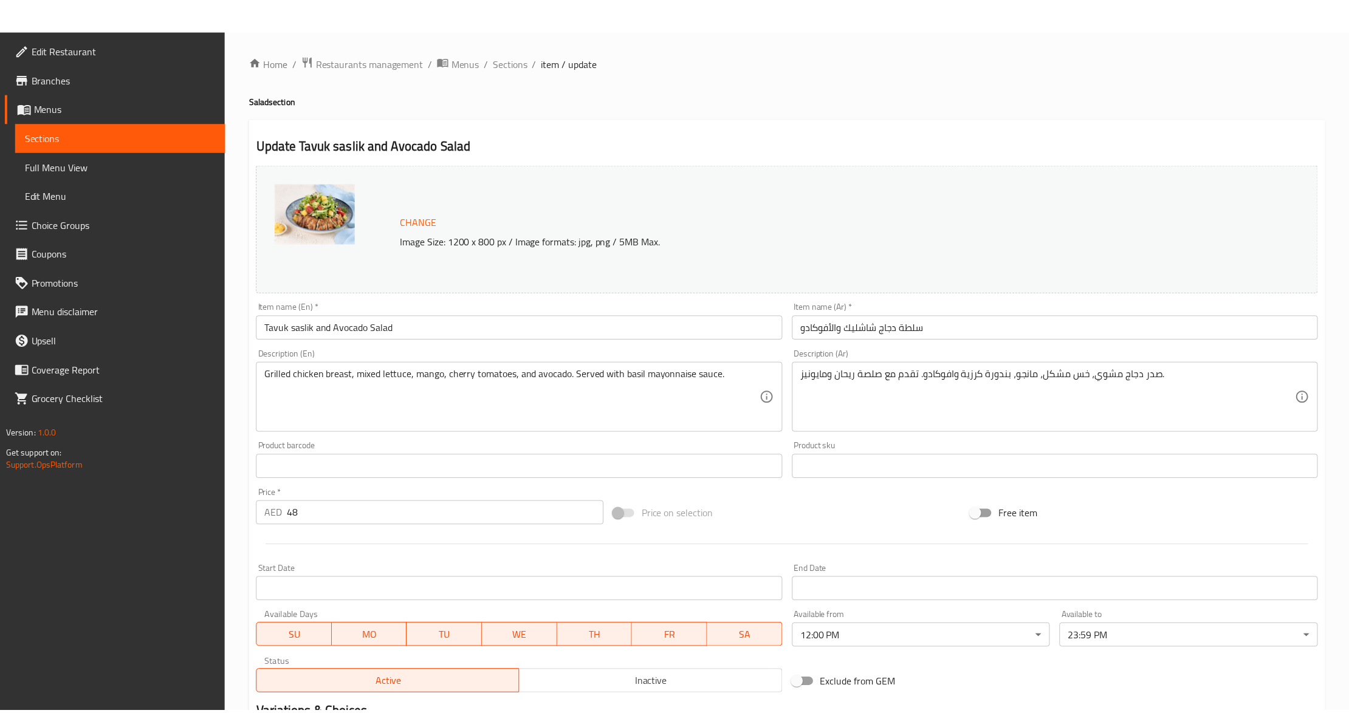
scroll to position [162, 0]
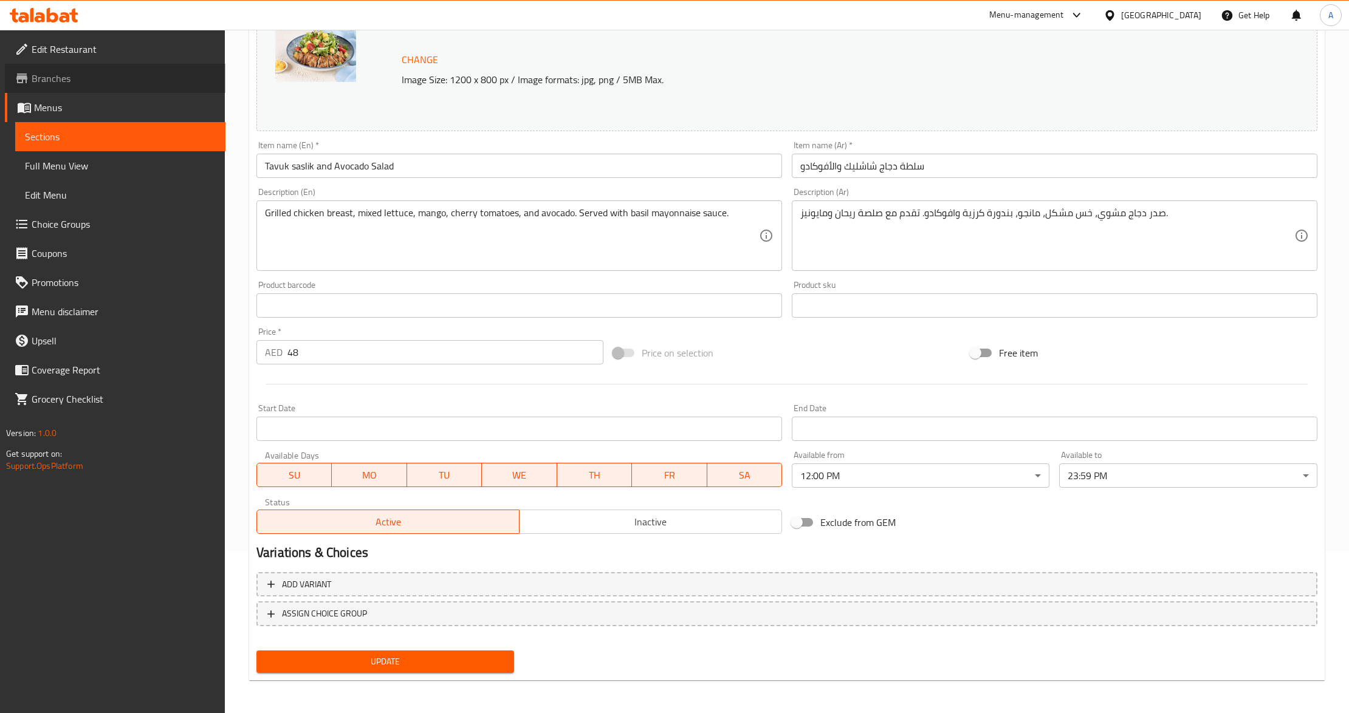
click at [120, 88] on link "Branches" at bounding box center [115, 78] width 221 height 29
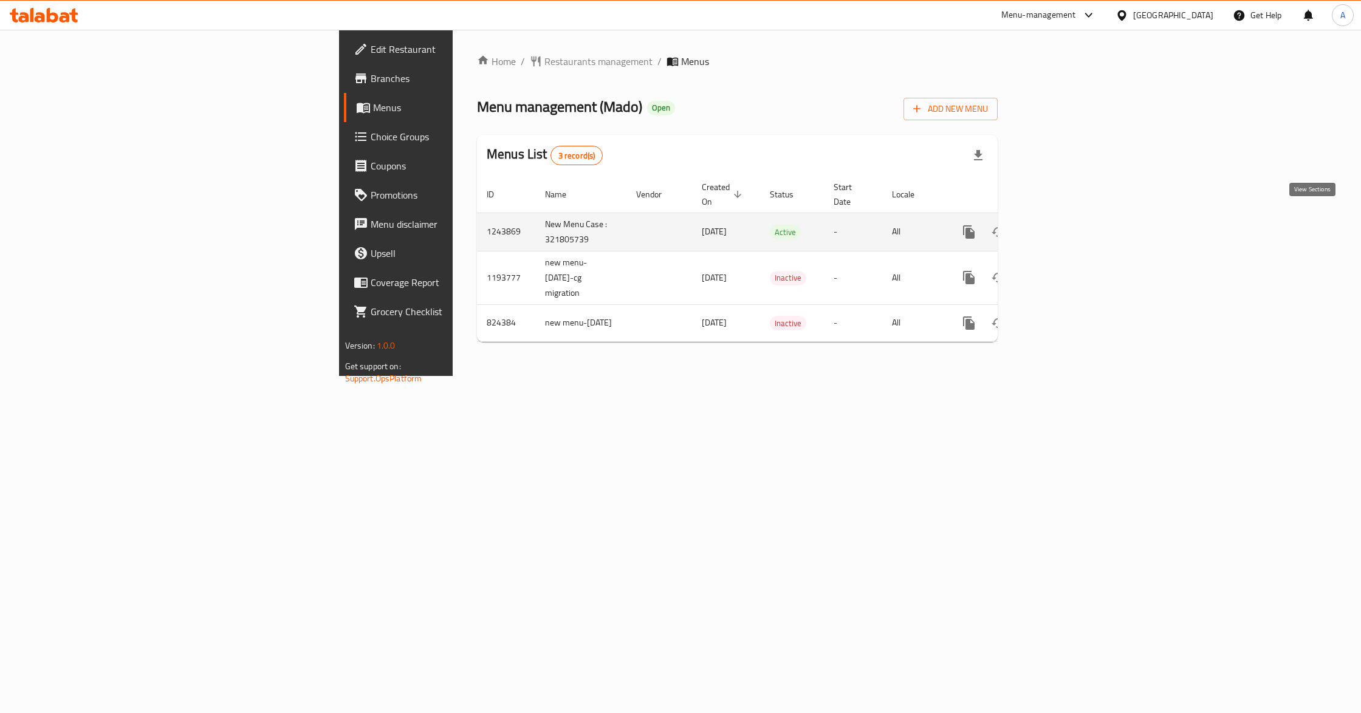
click at [1064, 226] on icon "enhanced table" at bounding box center [1056, 232] width 15 height 15
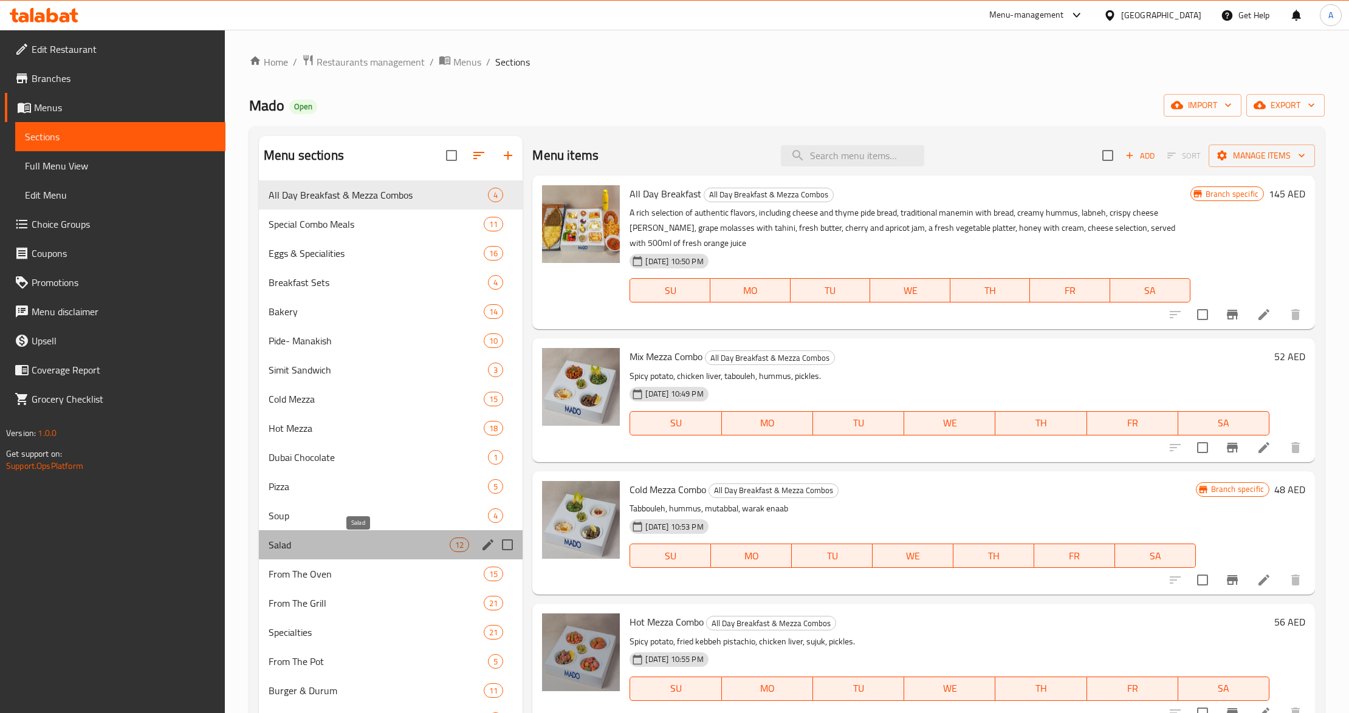
click at [301, 548] on span "Salad" at bounding box center [359, 545] width 181 height 15
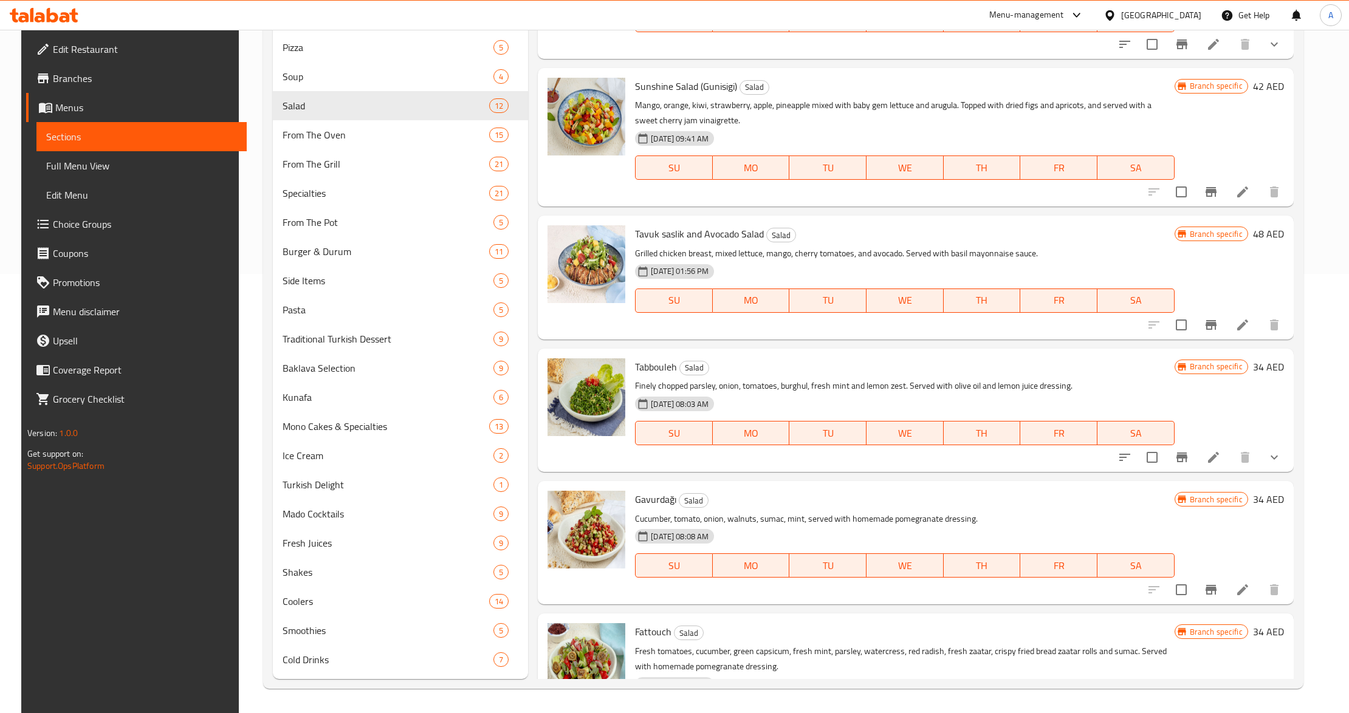
scroll to position [488, 0]
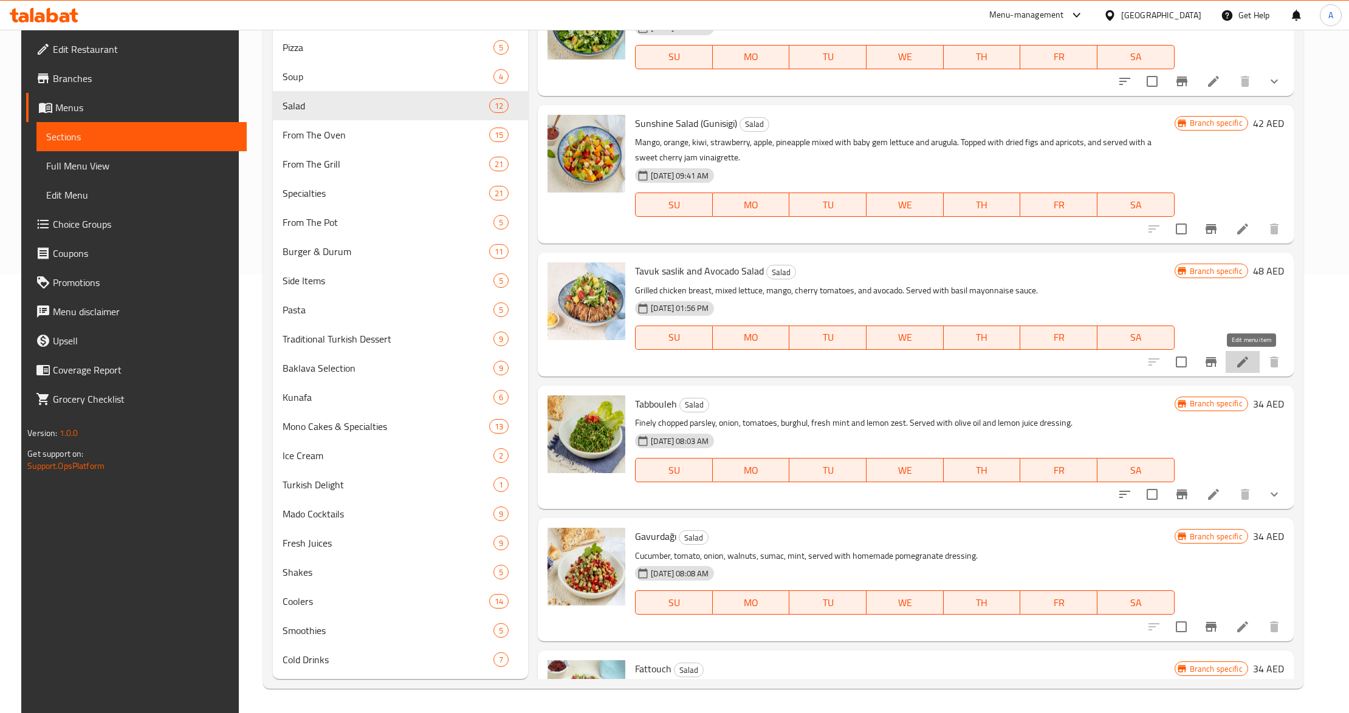
click at [1247, 368] on icon at bounding box center [1242, 362] width 15 height 15
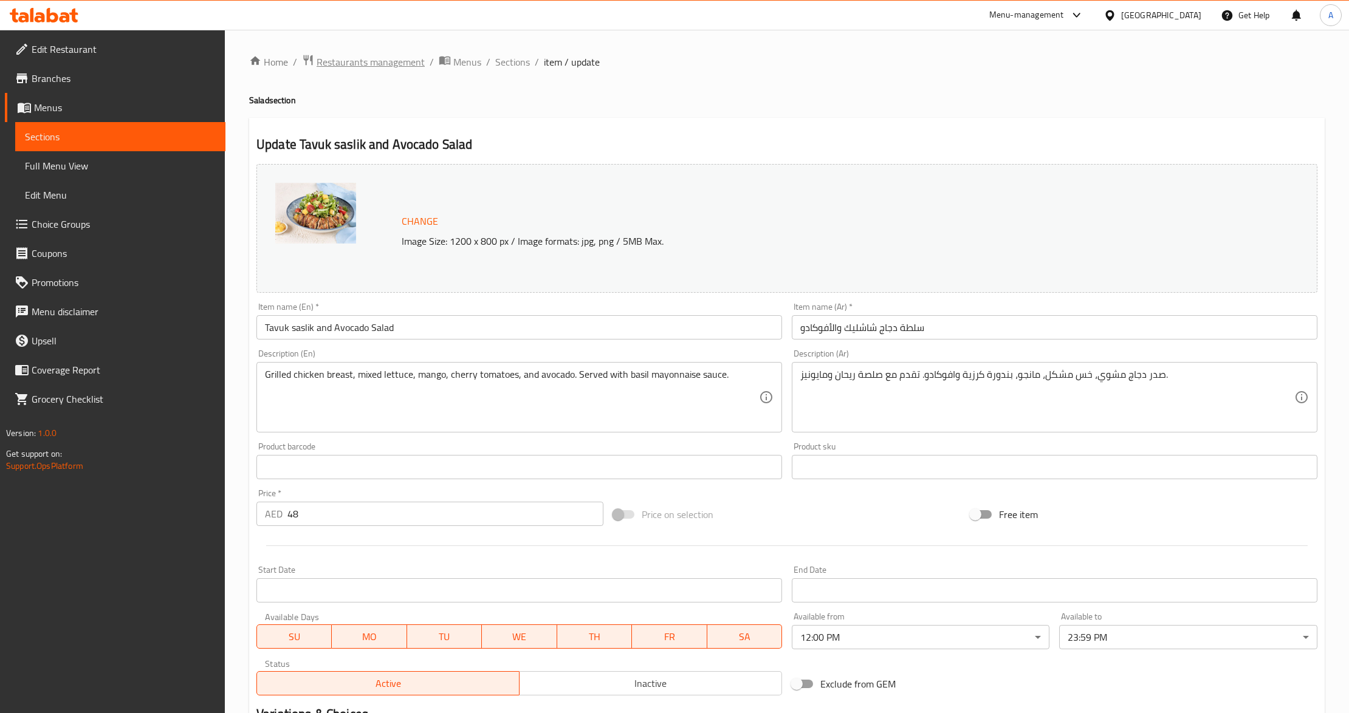
click at [367, 64] on span "Restaurants management" at bounding box center [370, 62] width 108 height 15
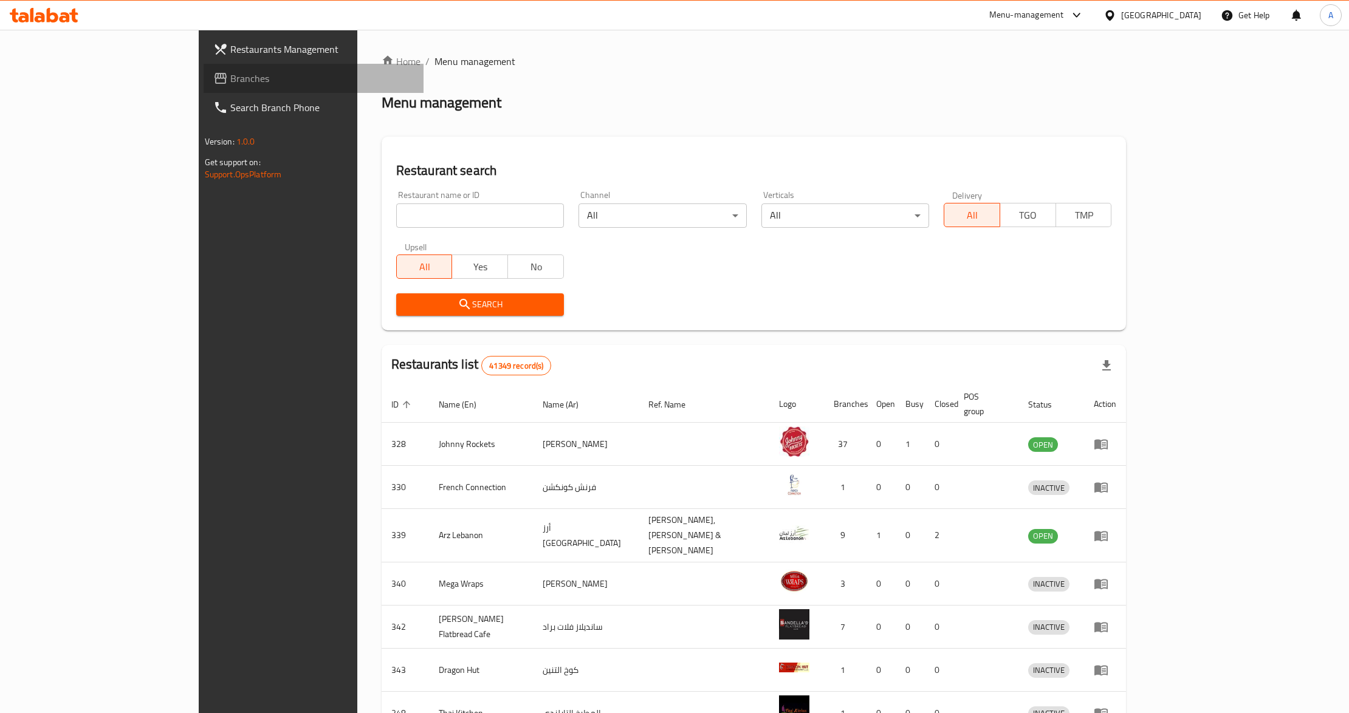
click at [230, 83] on span "Branches" at bounding box center [322, 78] width 184 height 15
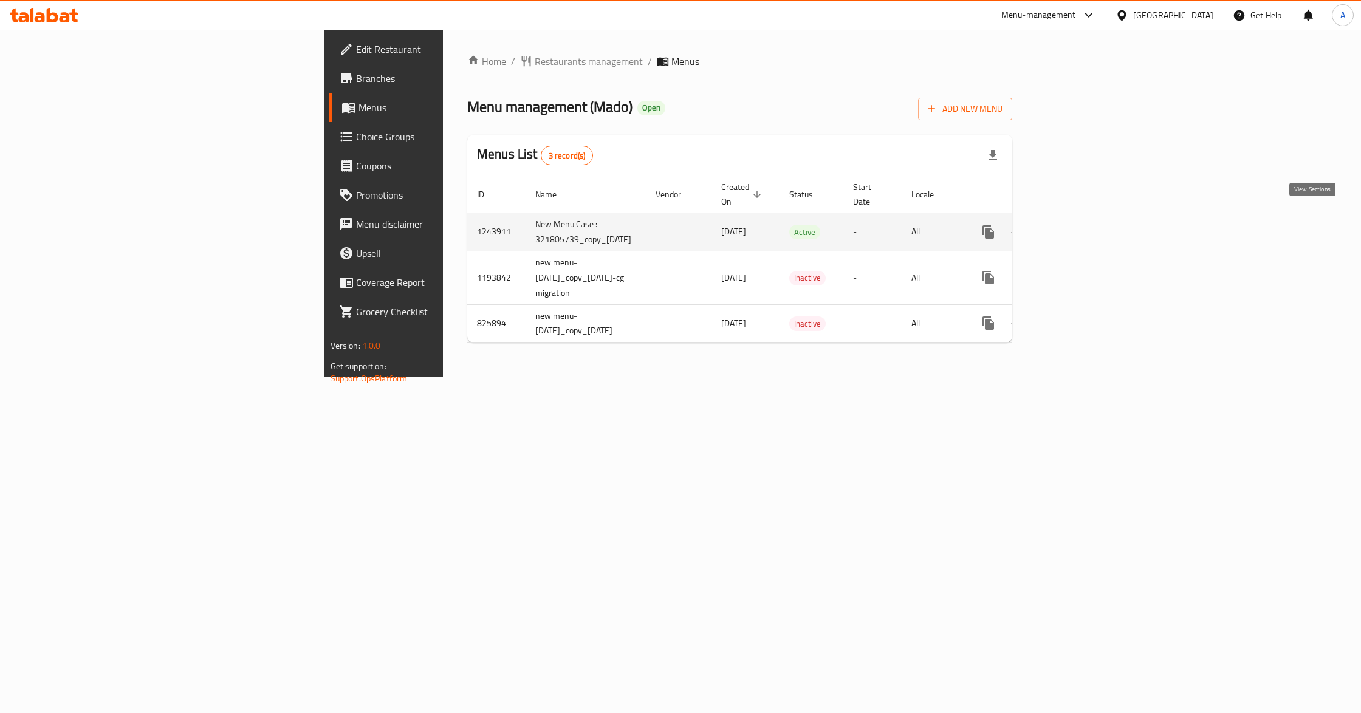
click at [1083, 225] on icon "enhanced table" at bounding box center [1076, 232] width 15 height 15
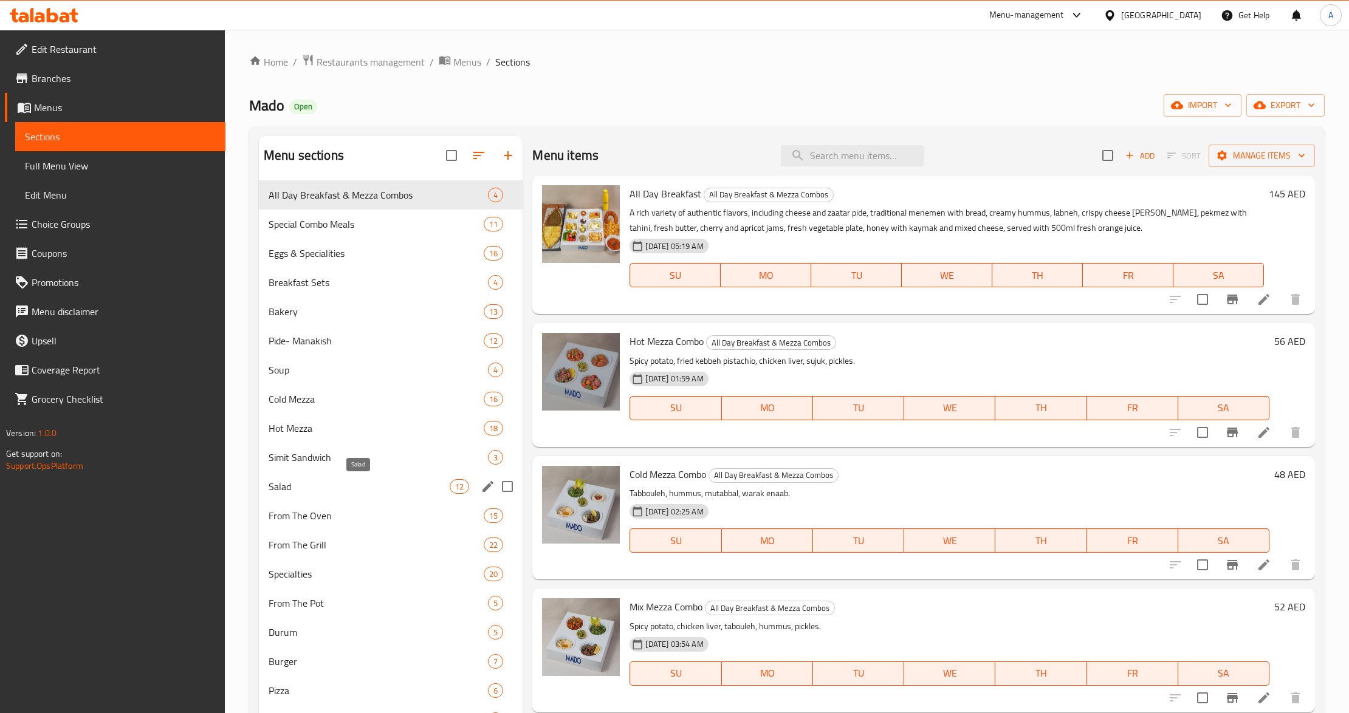
drag, startPoint x: 300, startPoint y: 491, endPoint x: 440, endPoint y: 462, distance: 142.6
click at [300, 491] on span "Salad" at bounding box center [359, 486] width 181 height 15
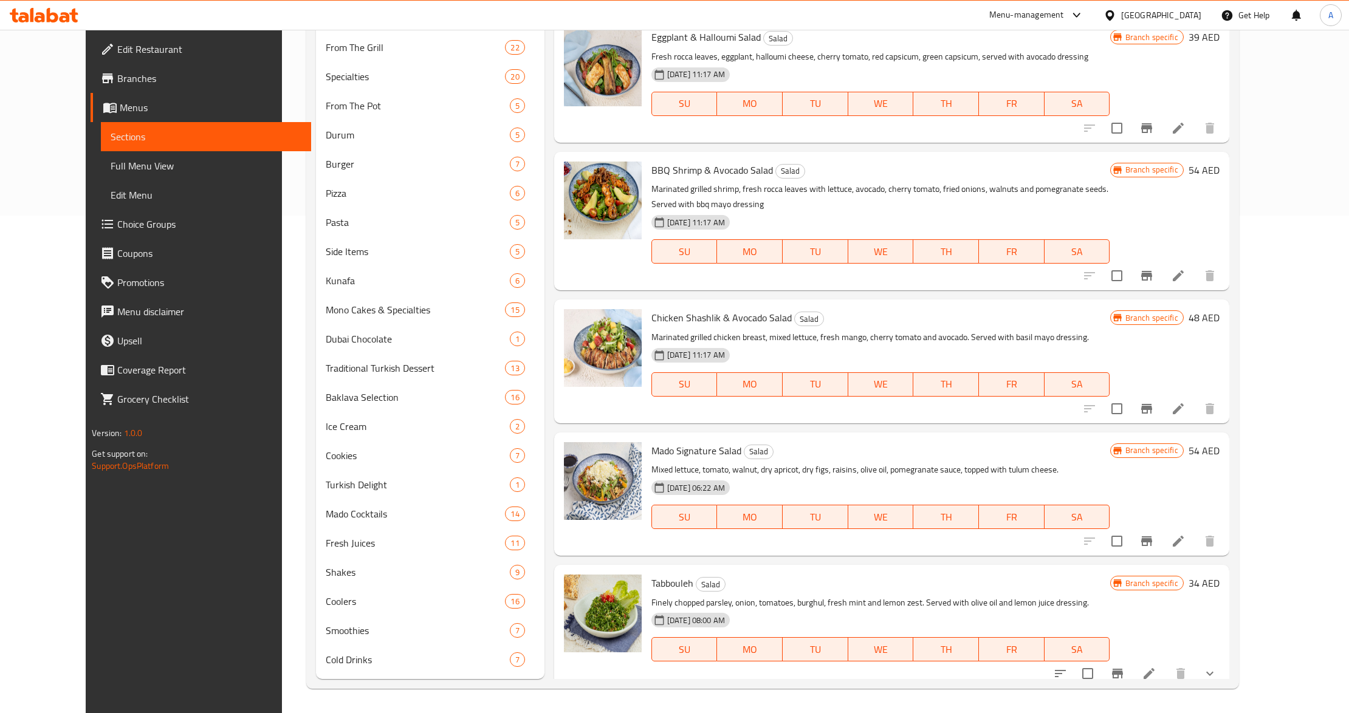
scroll to position [318, 0]
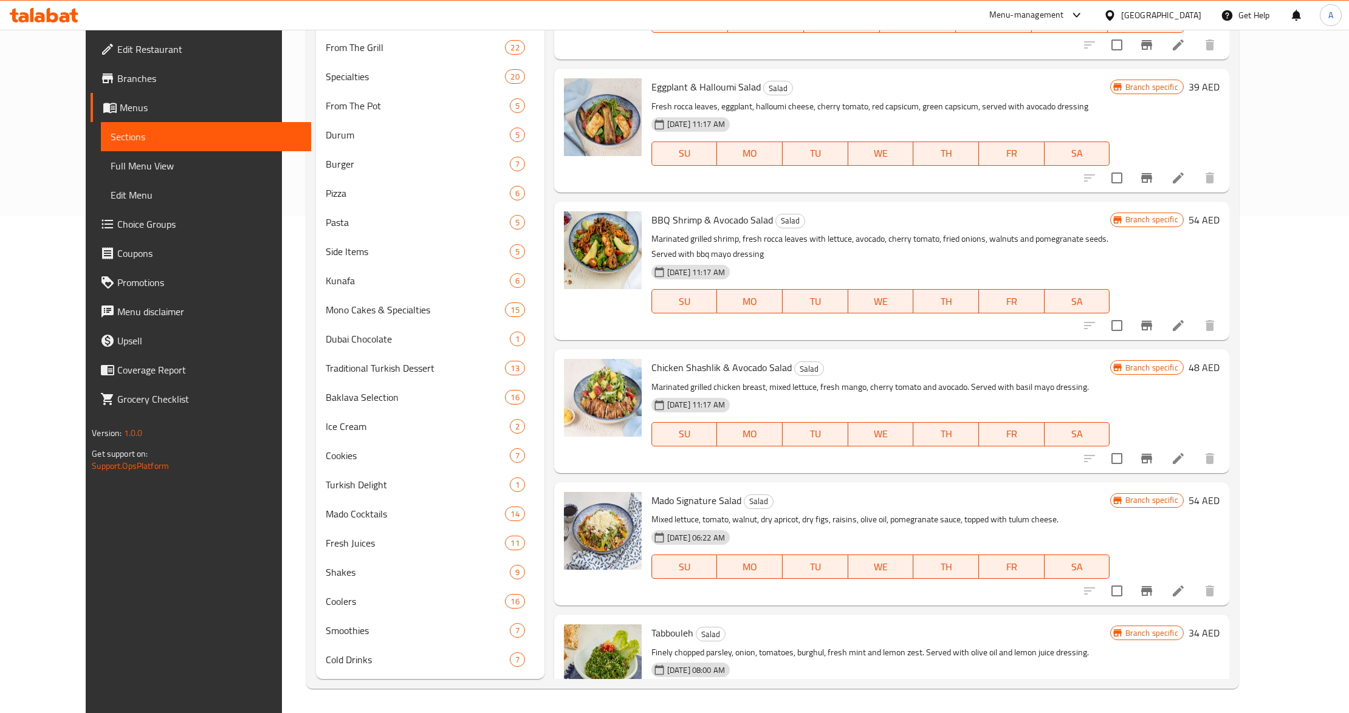
click at [813, 512] on p "Mixed lettuce, tomato, walnut, dry apricot, dry figs, raisins, olive oil, pomeg…" at bounding box center [880, 519] width 459 height 15
click at [758, 393] on div "02-08-2024 11:17 AM" at bounding box center [704, 405] width 117 height 24
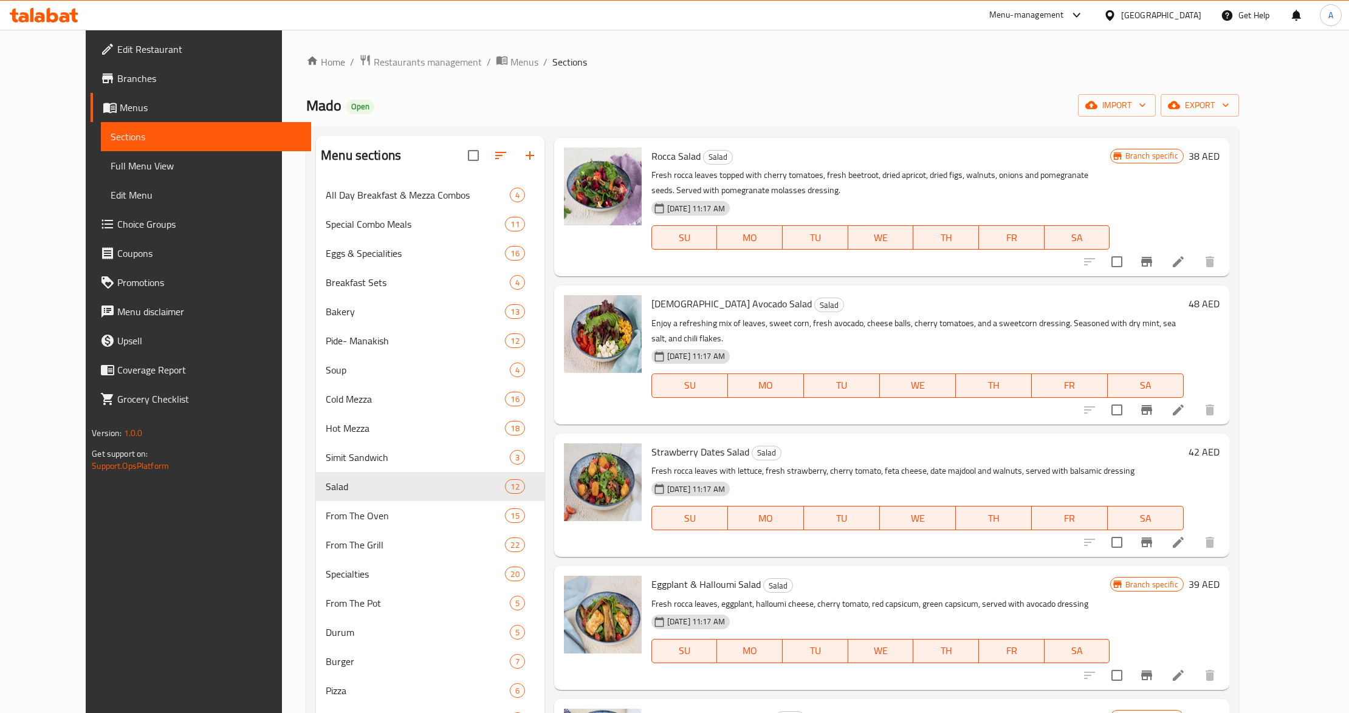
scroll to position [494, 0]
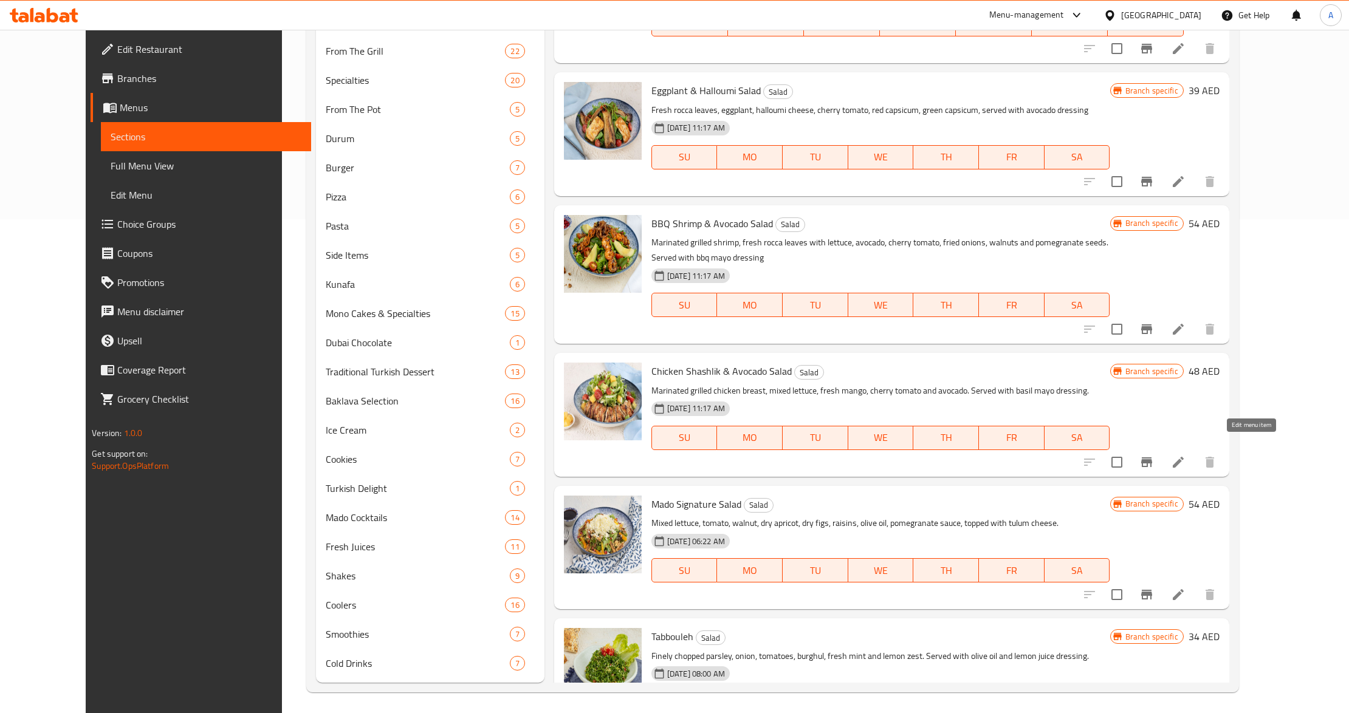
click at [1185, 455] on icon at bounding box center [1178, 462] width 15 height 15
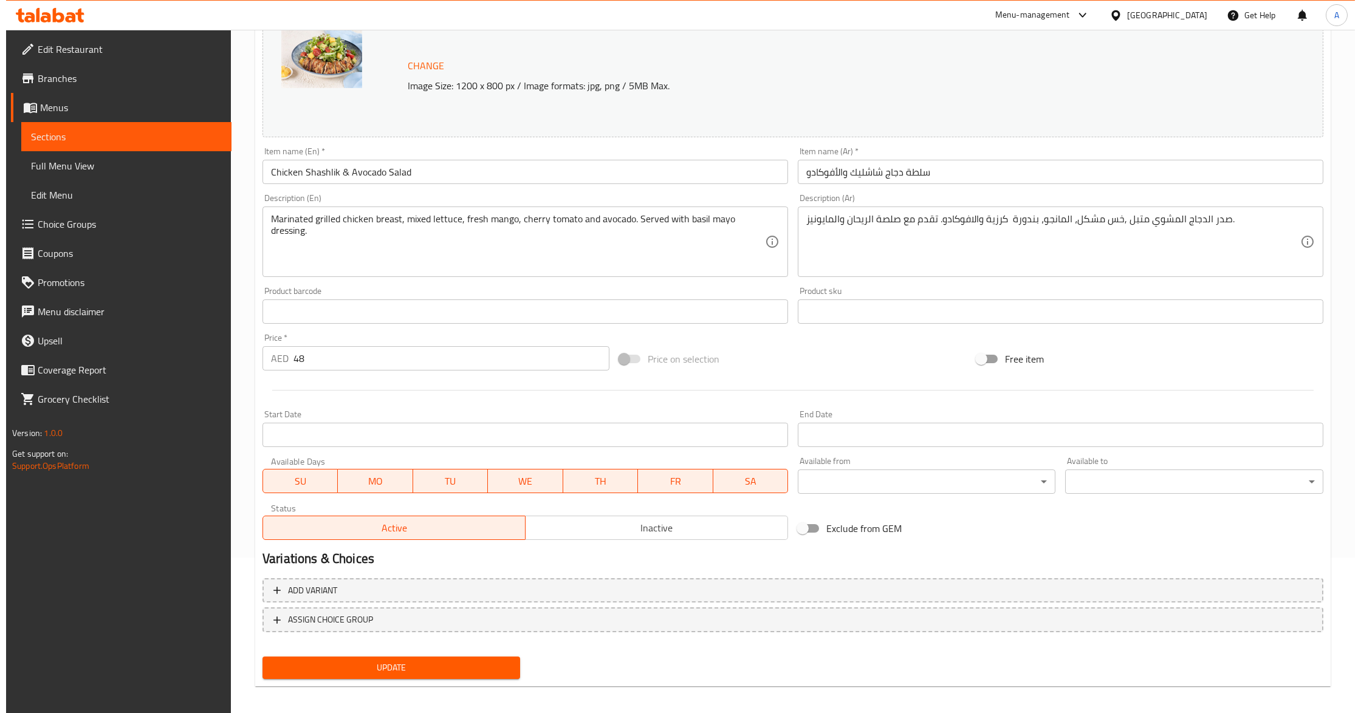
scroll to position [162, 0]
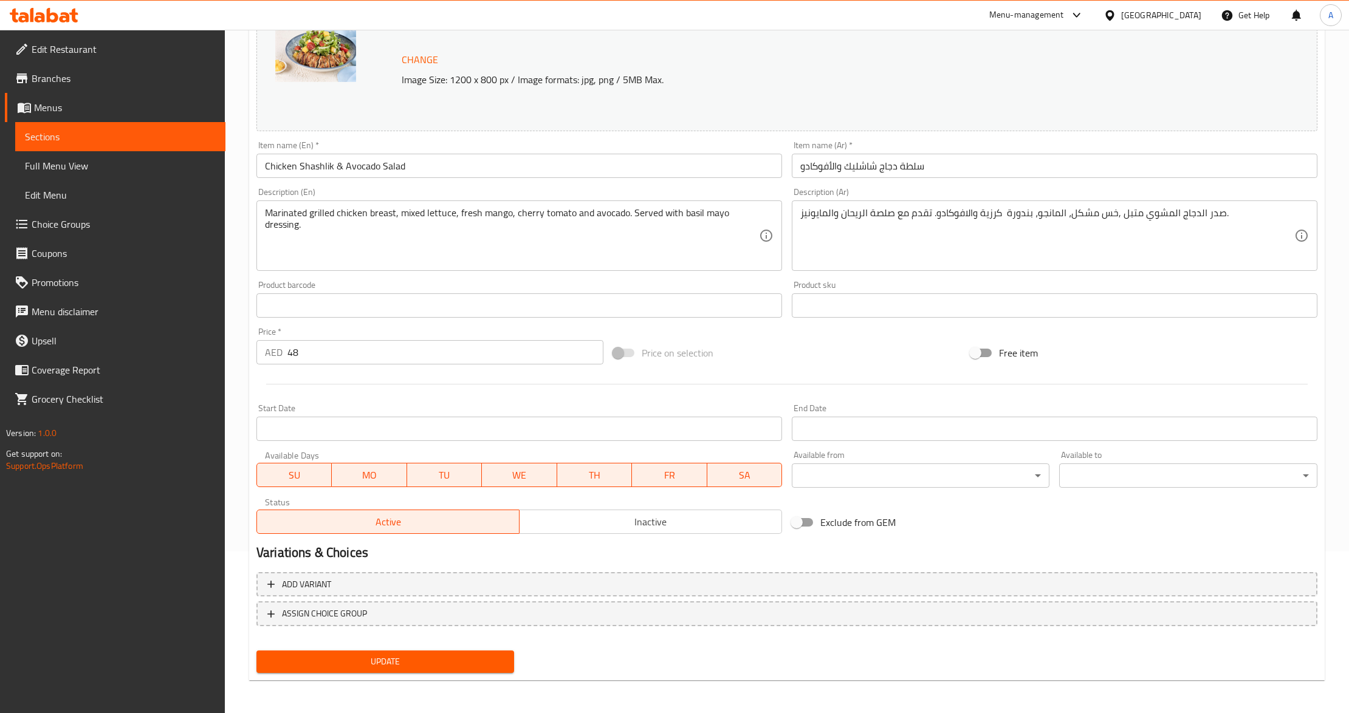
click at [941, 473] on body "​ Menu-management United Arab Emirates Get Help A Edit Restaurant Branches Menu…" at bounding box center [674, 209] width 1349 height 683
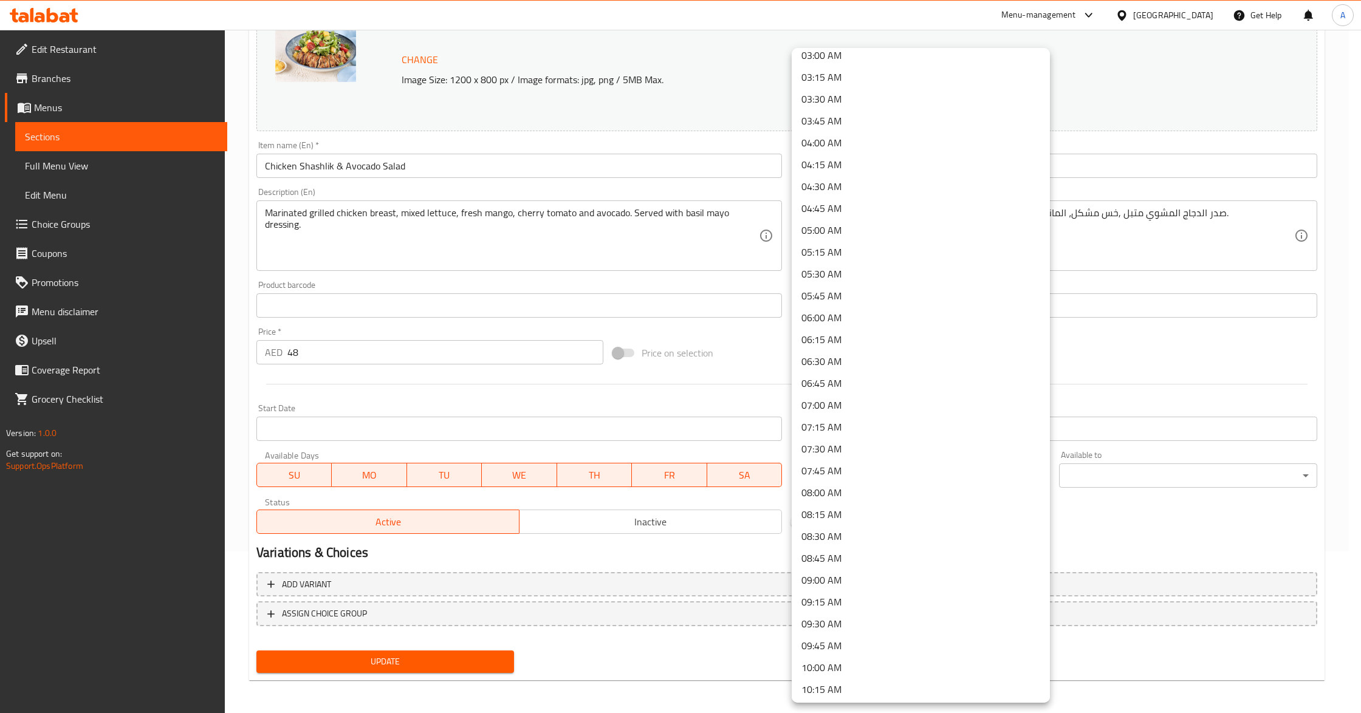
scroll to position [486, 0]
click at [850, 631] on li "12:00 PM" at bounding box center [921, 628] width 258 height 22
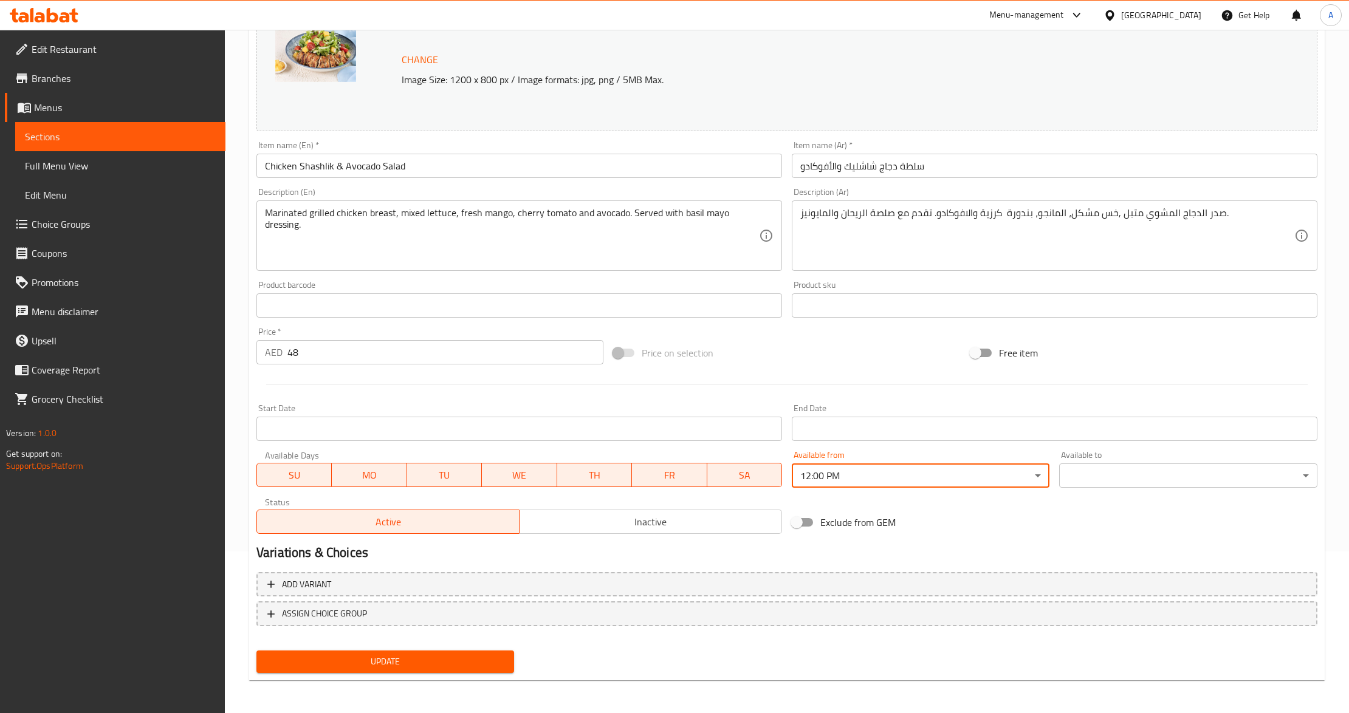
click at [1134, 480] on body "​ Menu-management United Arab Emirates Get Help A Edit Restaurant Branches Menu…" at bounding box center [674, 209] width 1349 height 683
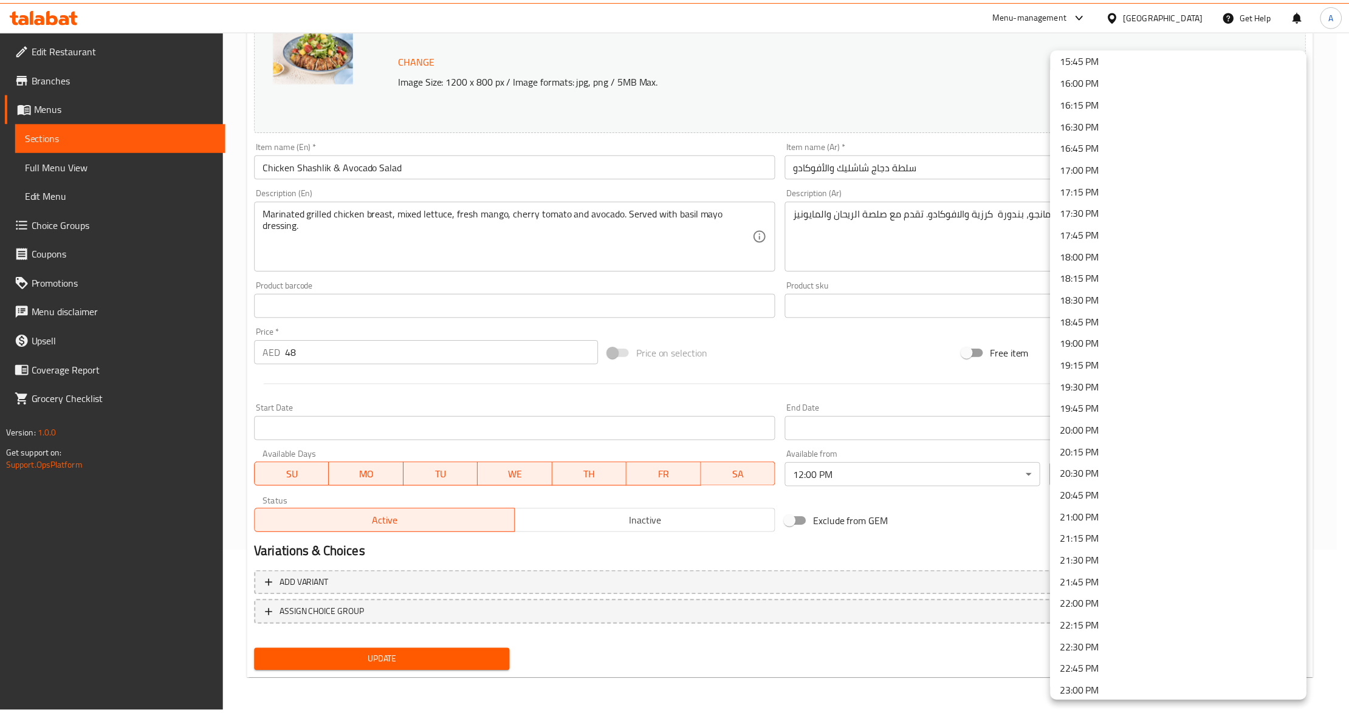
scroll to position [1476, 0]
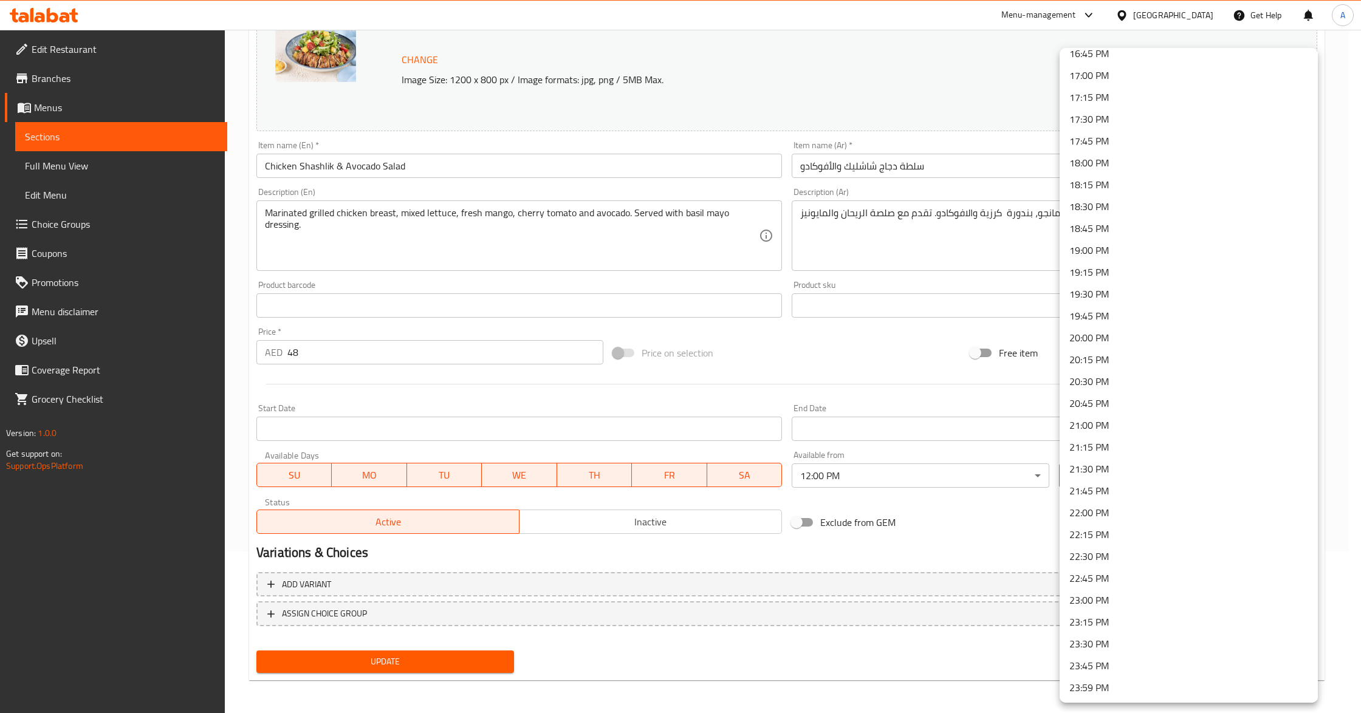
click at [1111, 694] on li "23:59 PM" at bounding box center [1188, 688] width 258 height 22
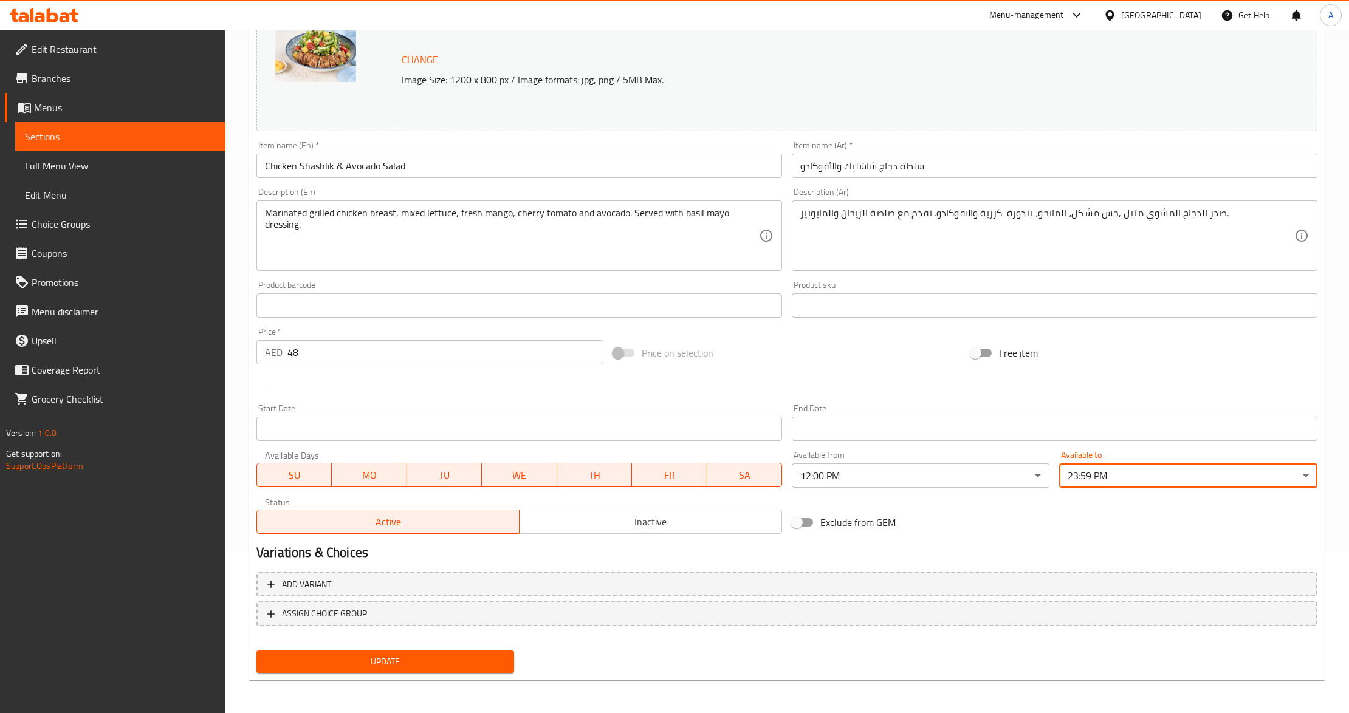
click at [441, 664] on span "Update" at bounding box center [385, 661] width 238 height 15
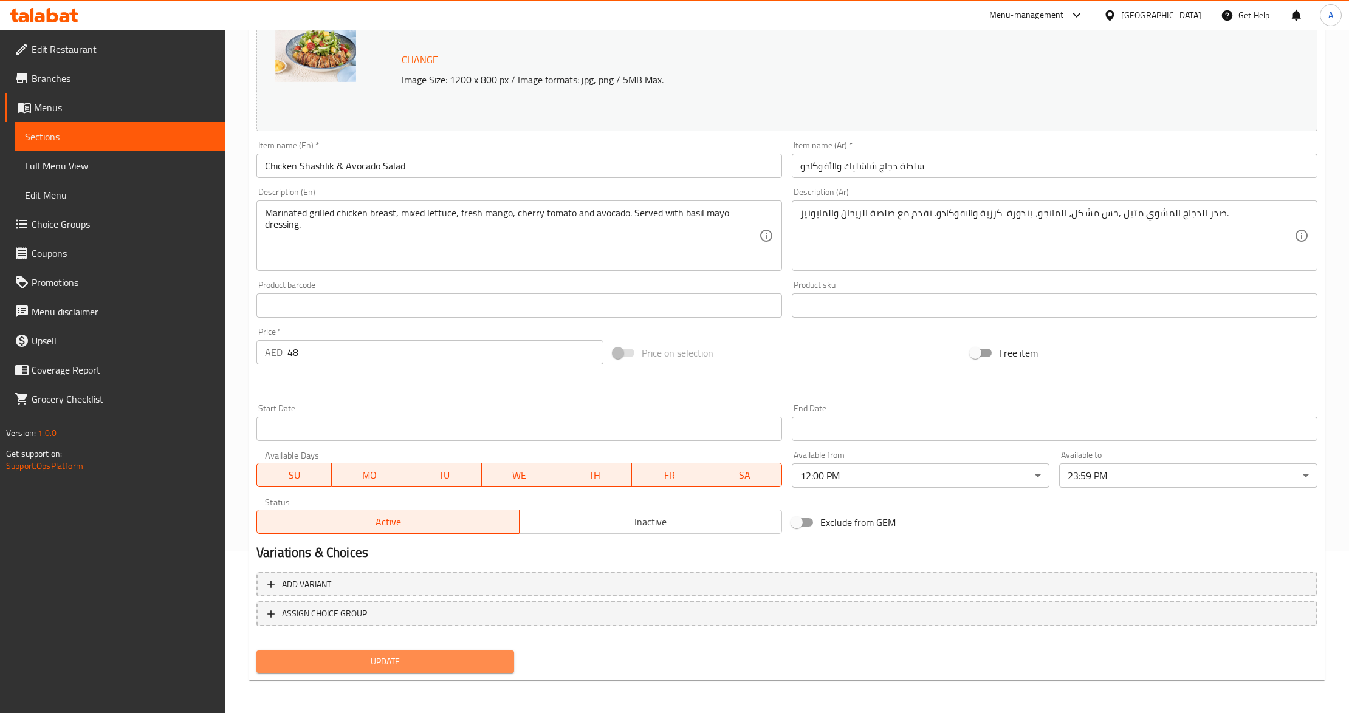
click at [457, 662] on span "Update" at bounding box center [385, 661] width 238 height 15
click at [457, 662] on div at bounding box center [674, 356] width 1349 height 713
click at [452, 660] on span "Update" at bounding box center [385, 661] width 238 height 15
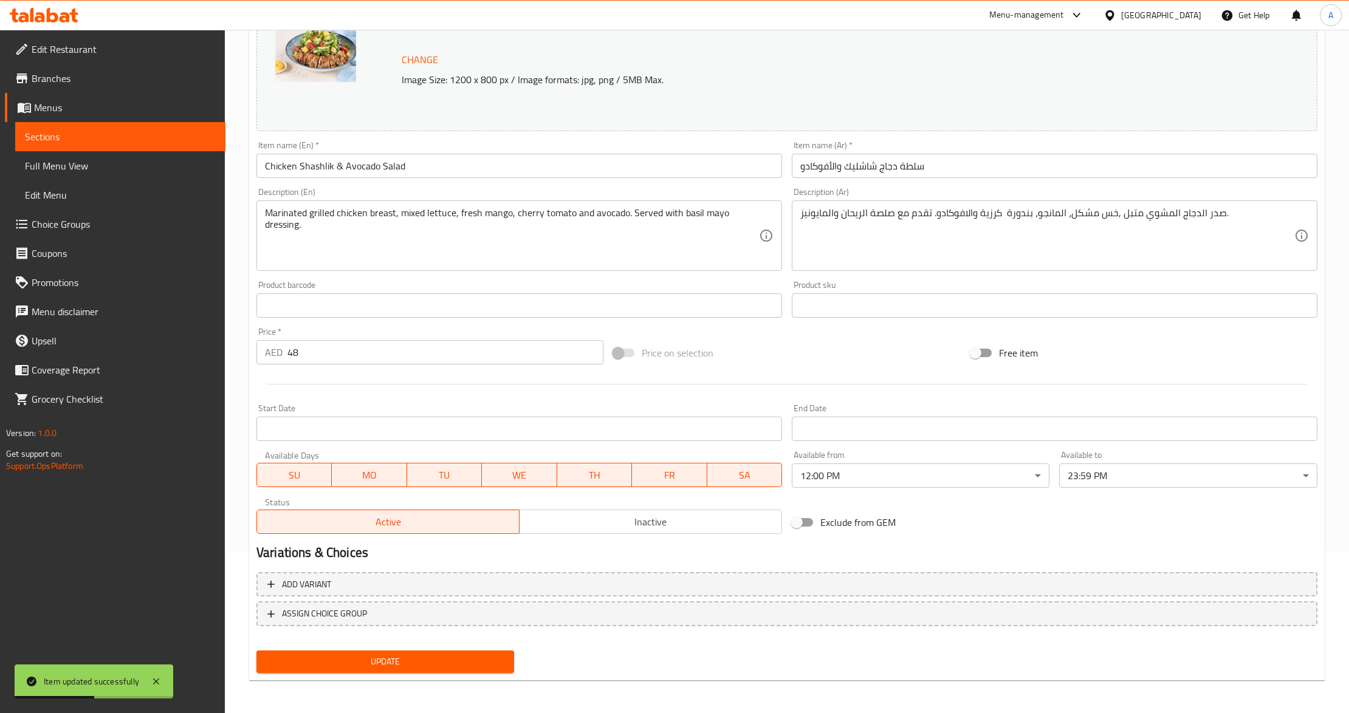
click at [426, 657] on span "Update" at bounding box center [385, 661] width 238 height 15
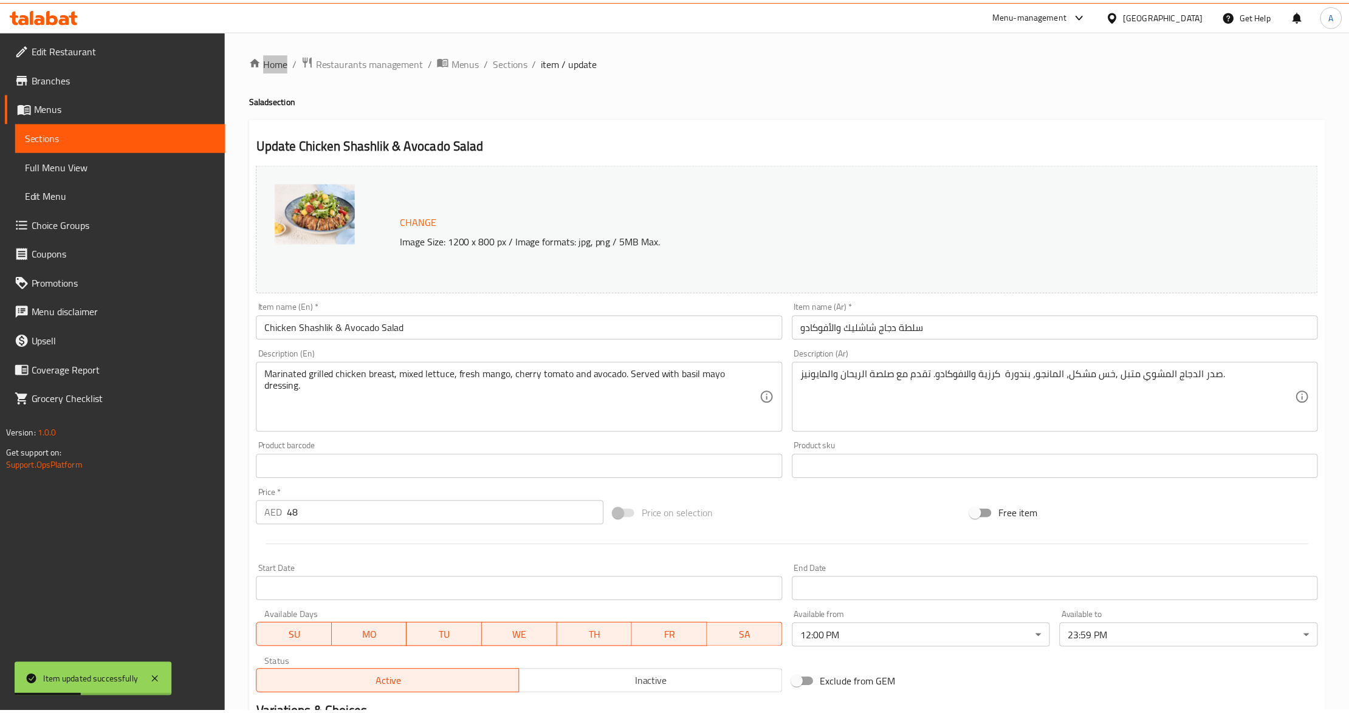
scroll to position [162, 0]
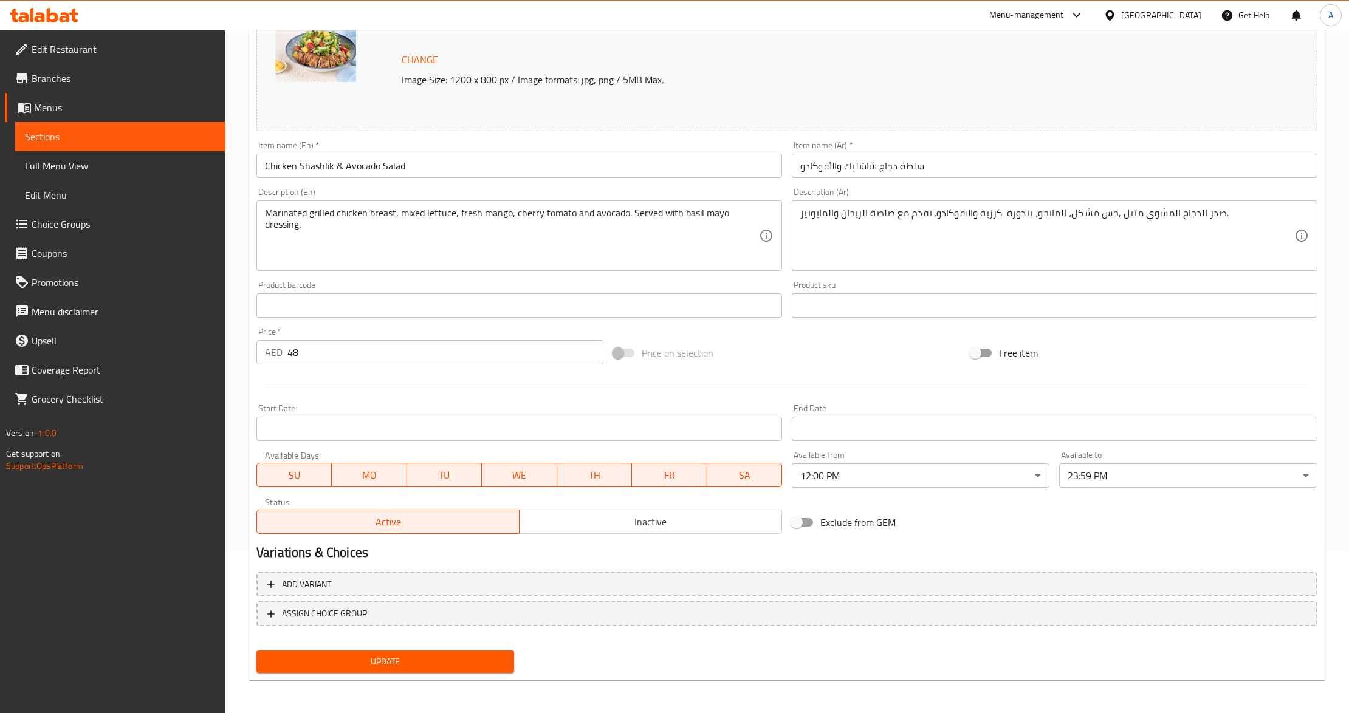
click at [380, 658] on span "Update" at bounding box center [385, 661] width 238 height 15
click at [380, 658] on div at bounding box center [674, 356] width 1349 height 713
click at [405, 655] on span "Update" at bounding box center [385, 661] width 238 height 15
click at [117, 78] on span "Branches" at bounding box center [124, 78] width 184 height 15
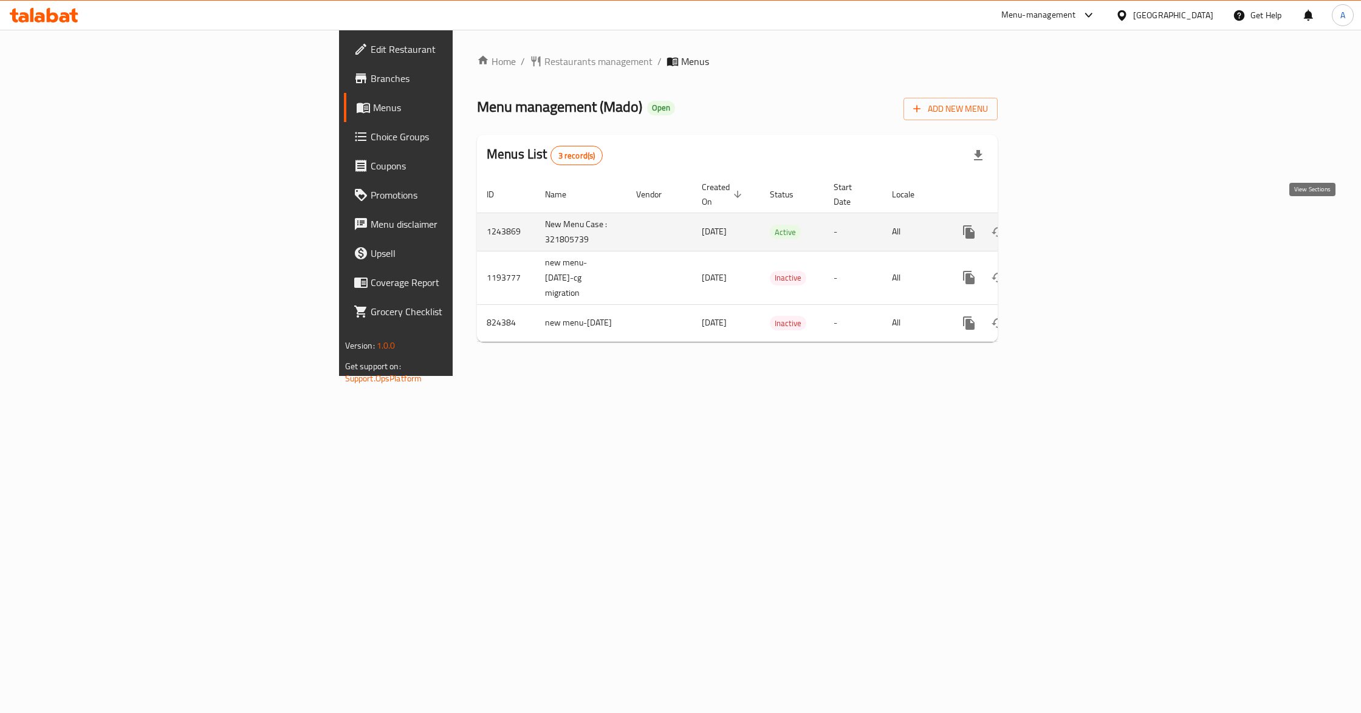
click at [1064, 225] on icon "enhanced table" at bounding box center [1056, 232] width 15 height 15
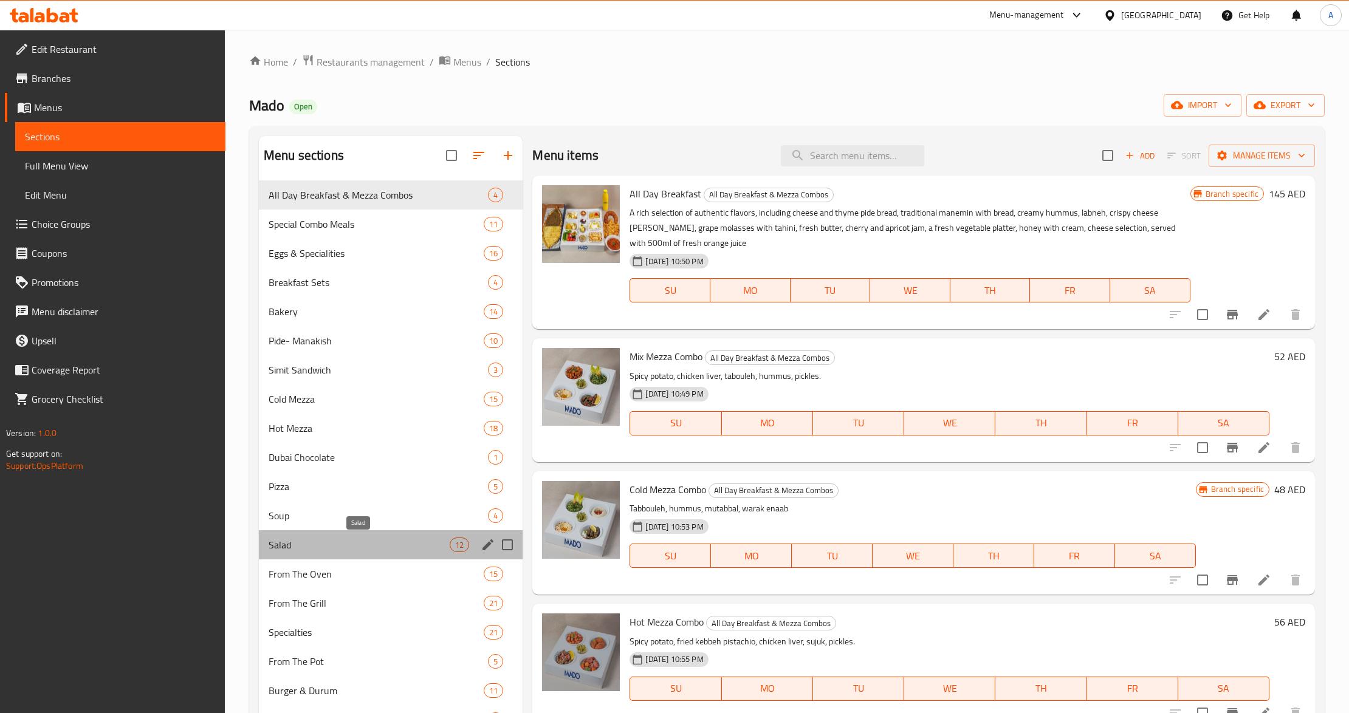
click at [307, 543] on span "Salad" at bounding box center [359, 545] width 181 height 15
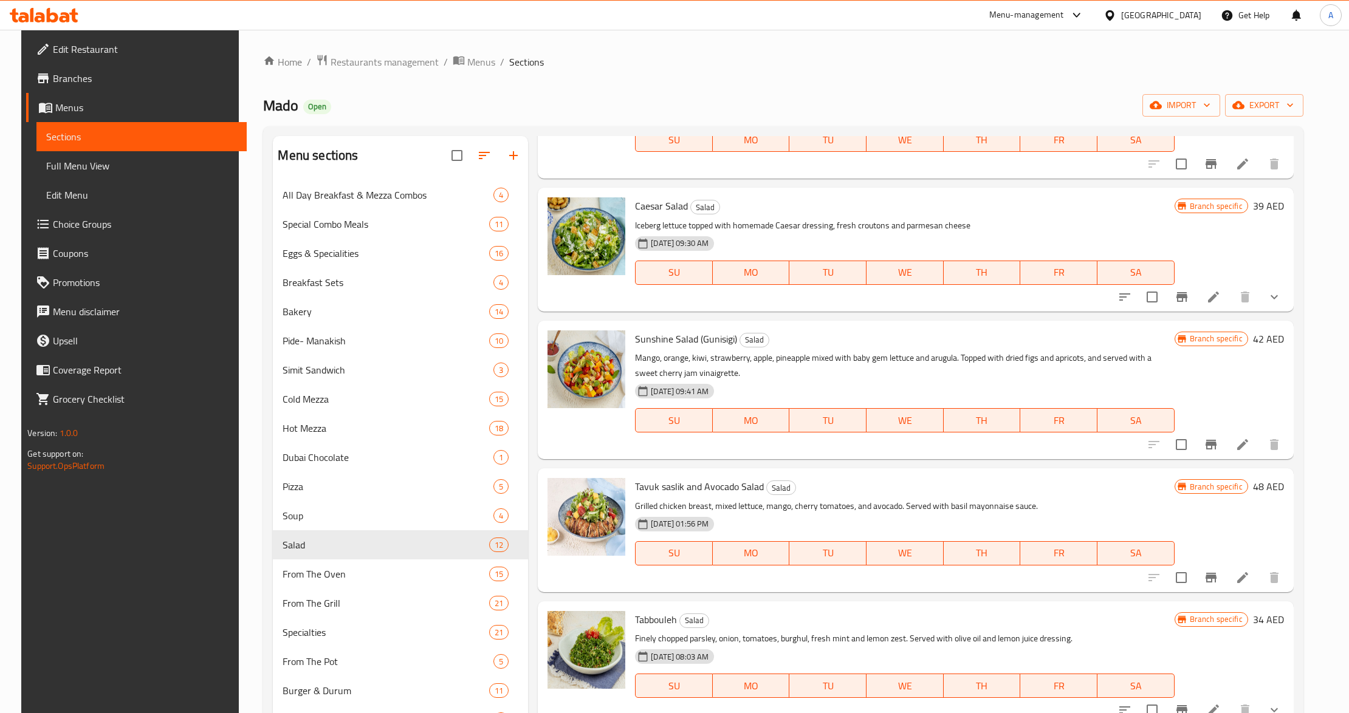
scroll to position [729, 0]
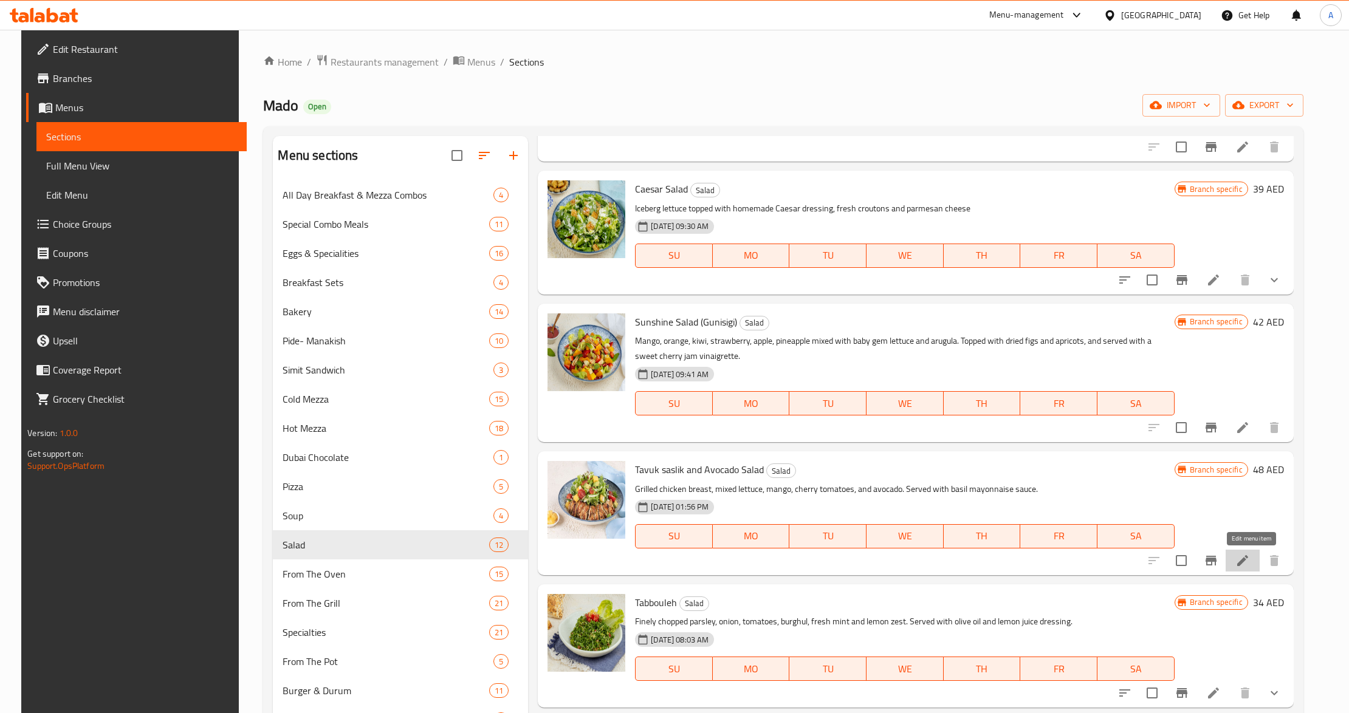
click at [1248, 565] on icon at bounding box center [1242, 560] width 11 height 11
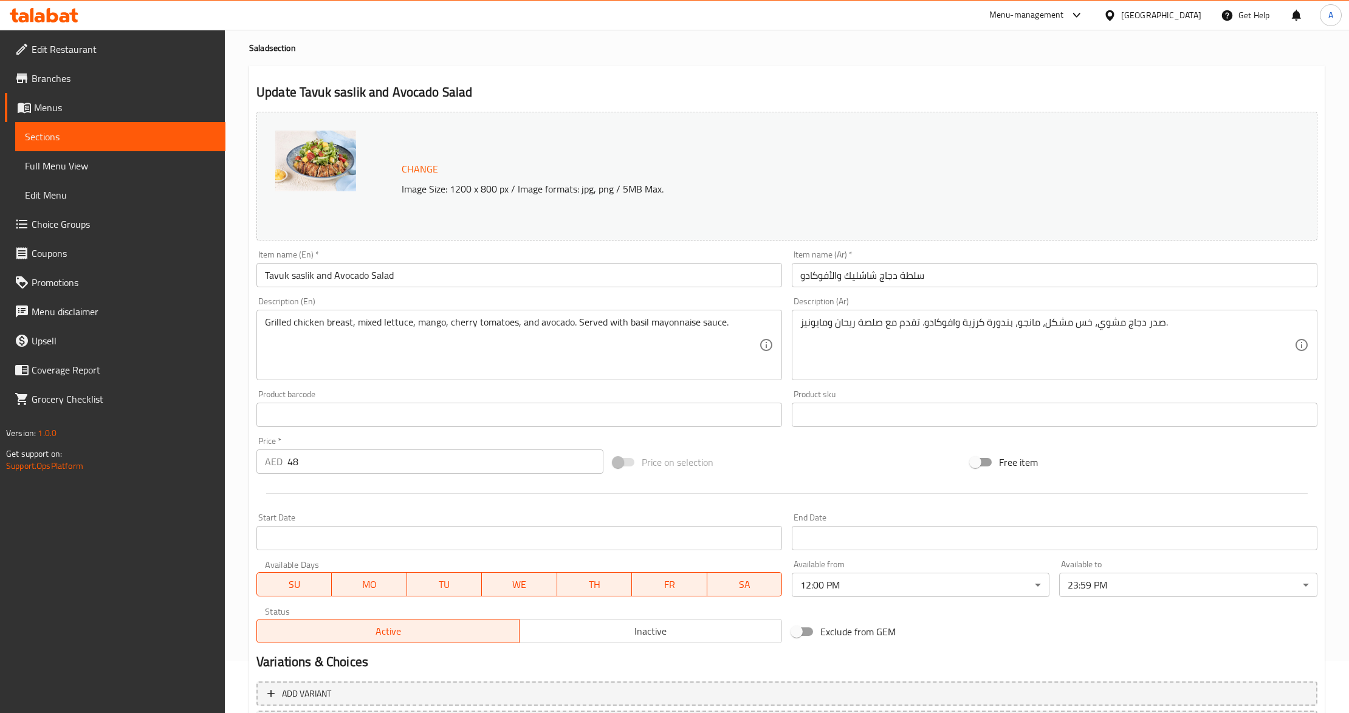
scroll to position [81, 0]
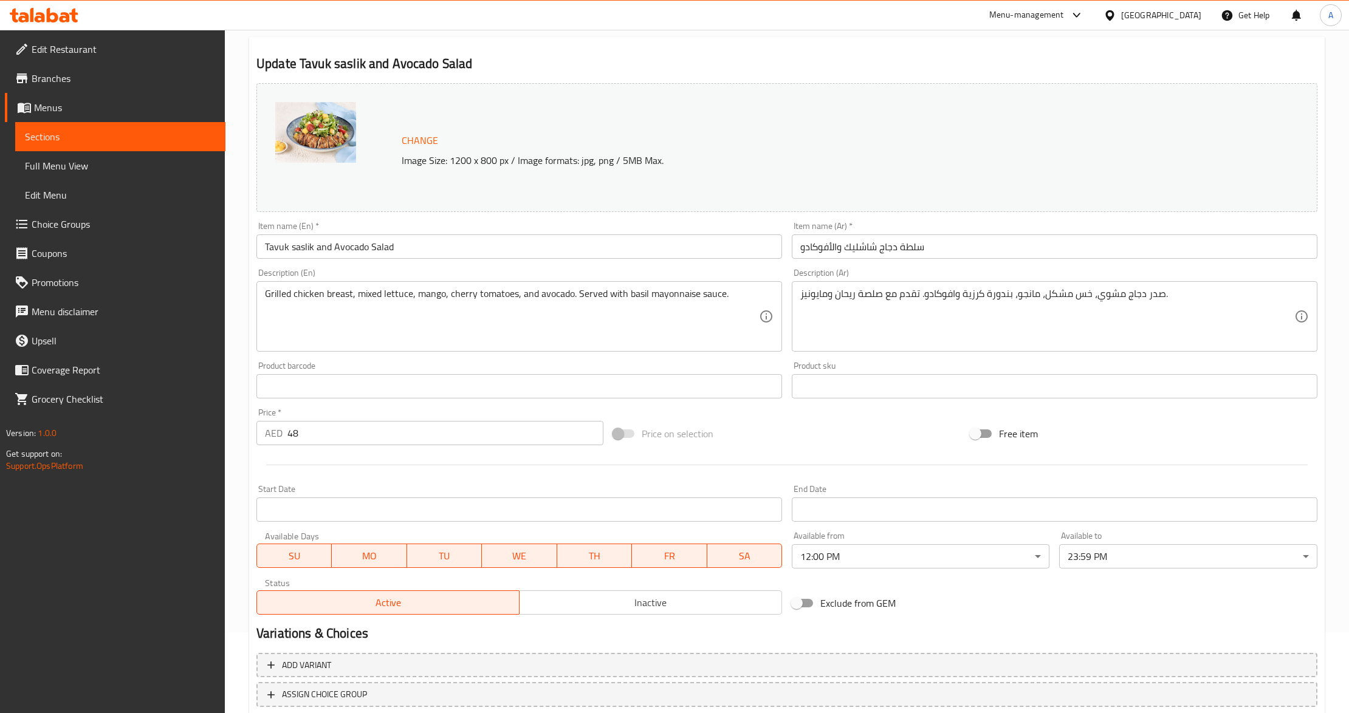
click at [973, 608] on div "Exclude from GEM" at bounding box center [965, 603] width 357 height 33
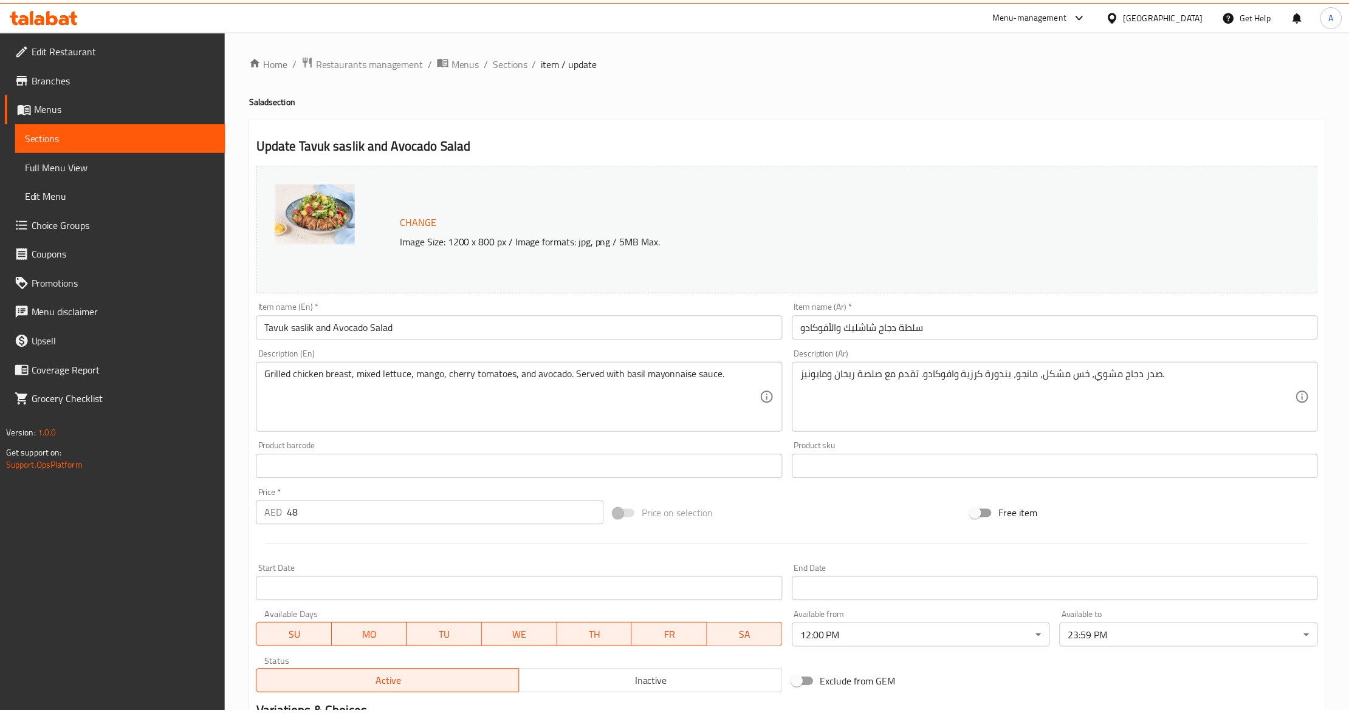
scroll to position [162, 0]
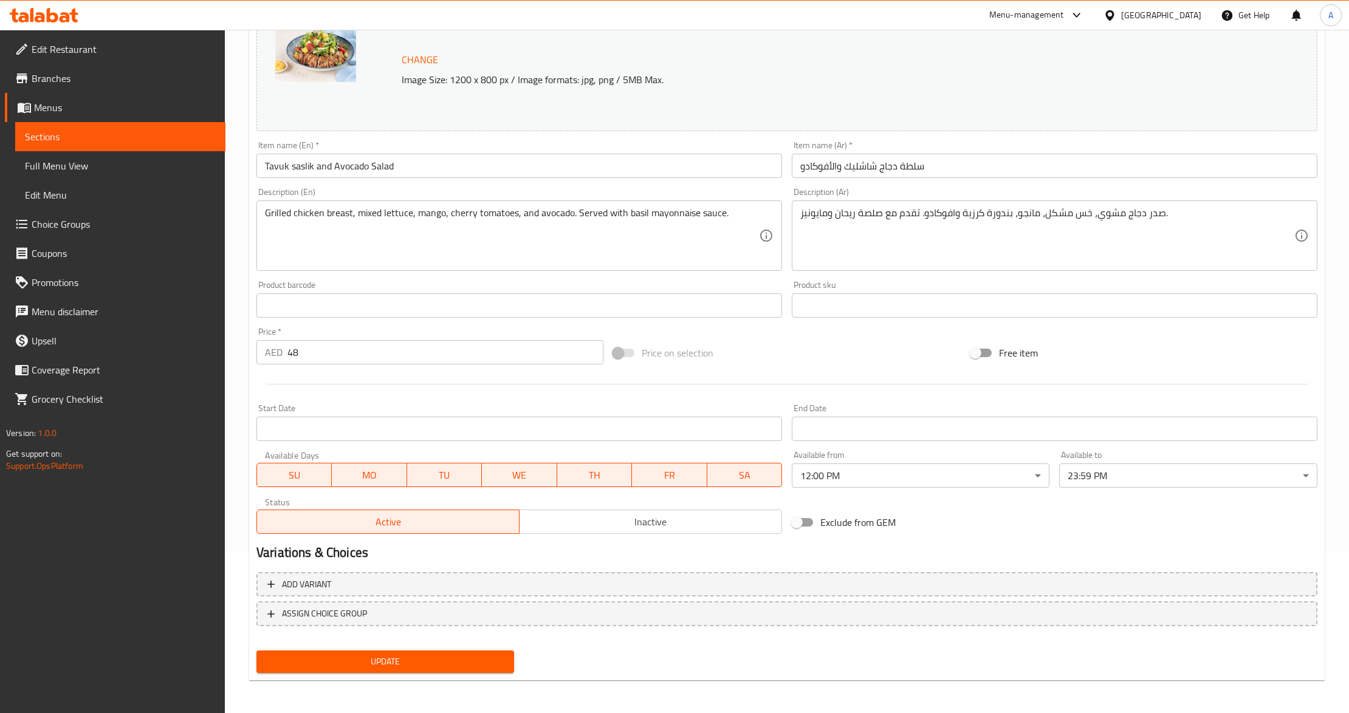
click at [83, 77] on span "Branches" at bounding box center [124, 78] width 184 height 15
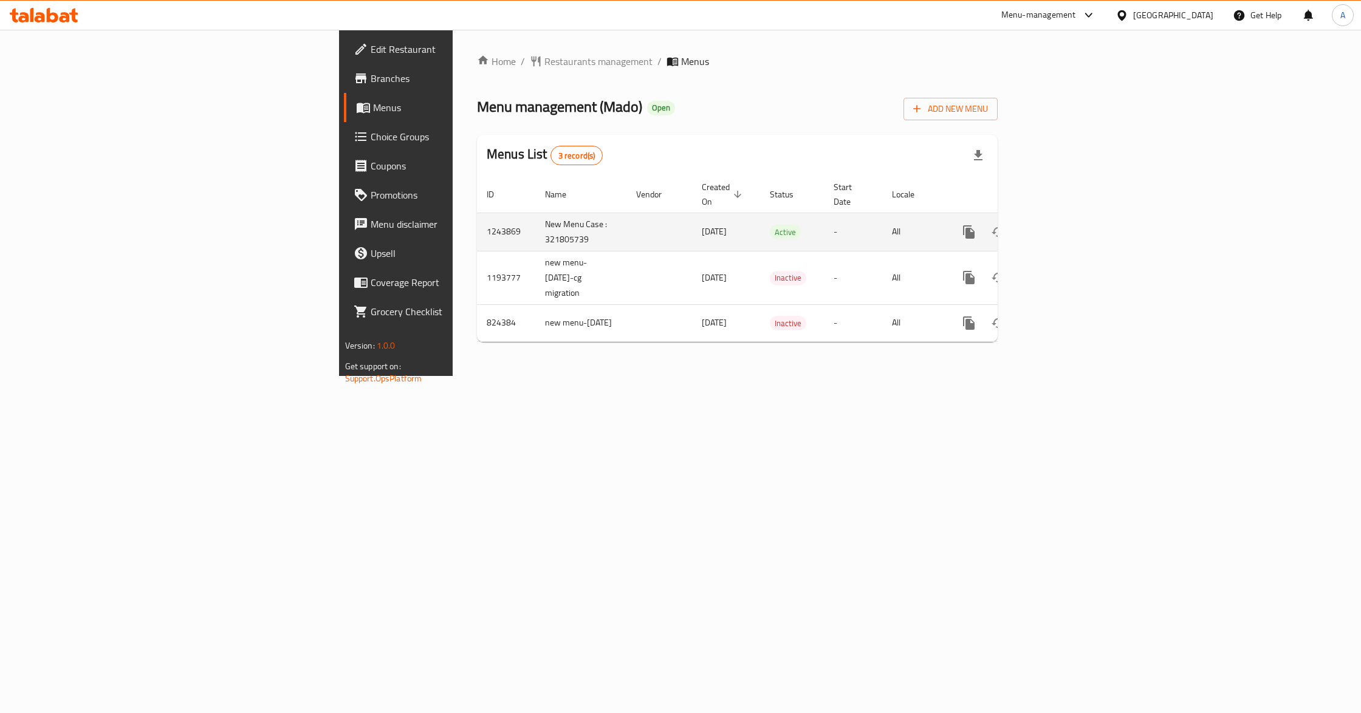
click at [1071, 227] on link "enhanced table" at bounding box center [1056, 231] width 29 height 29
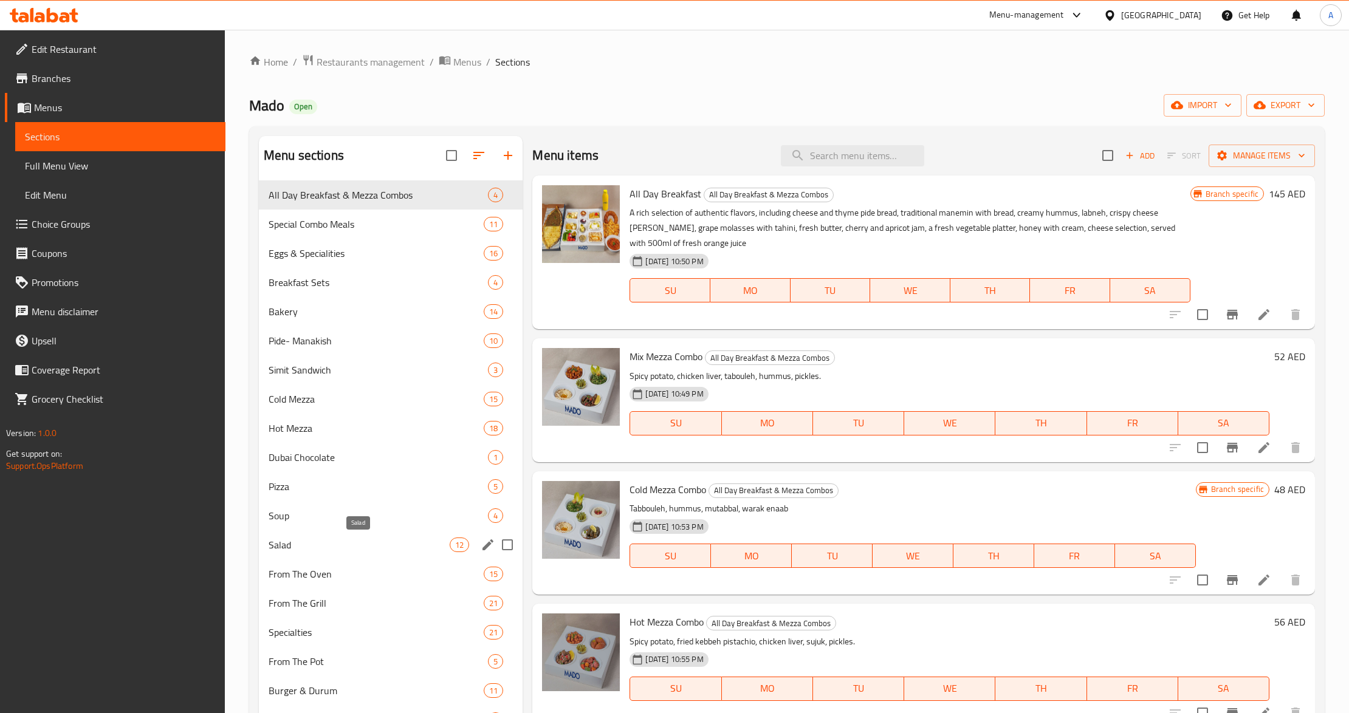
click at [307, 546] on span "Salad" at bounding box center [359, 545] width 181 height 15
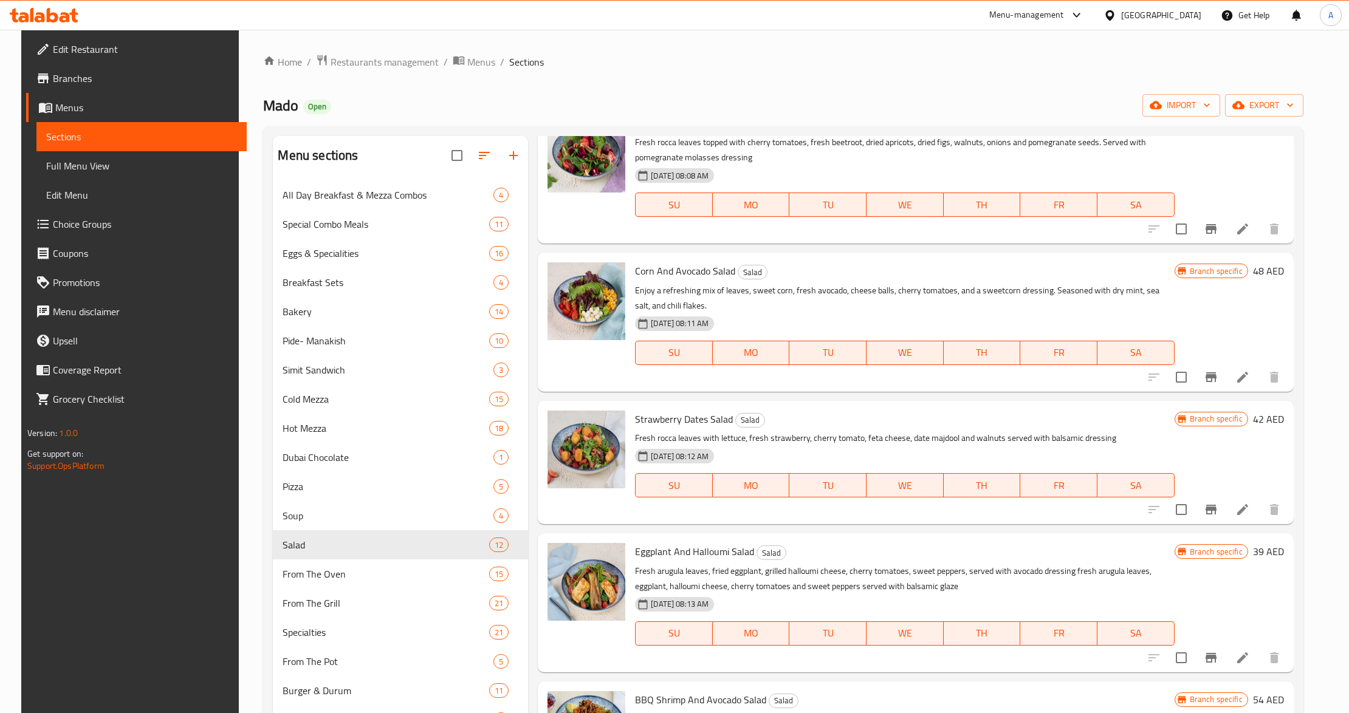
scroll to position [405, 0]
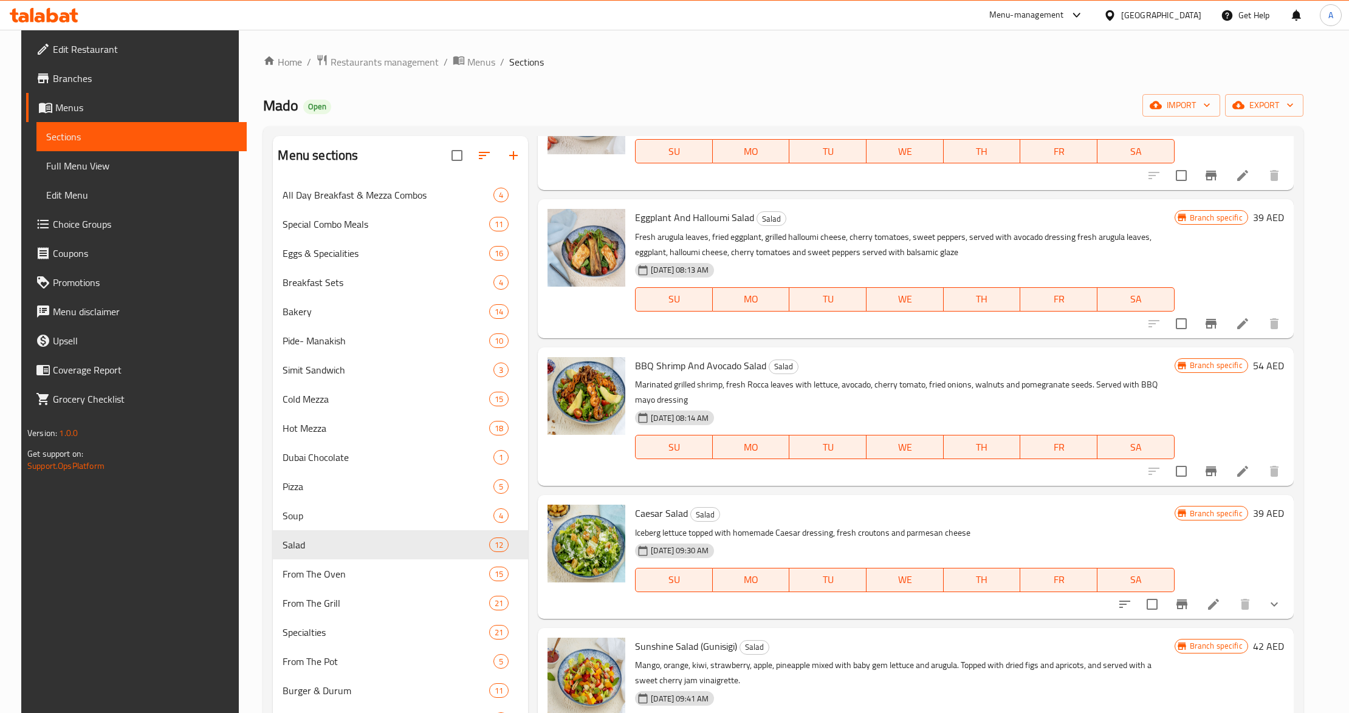
click at [781, 519] on h6 "Caesar Salad Salad" at bounding box center [904, 513] width 539 height 17
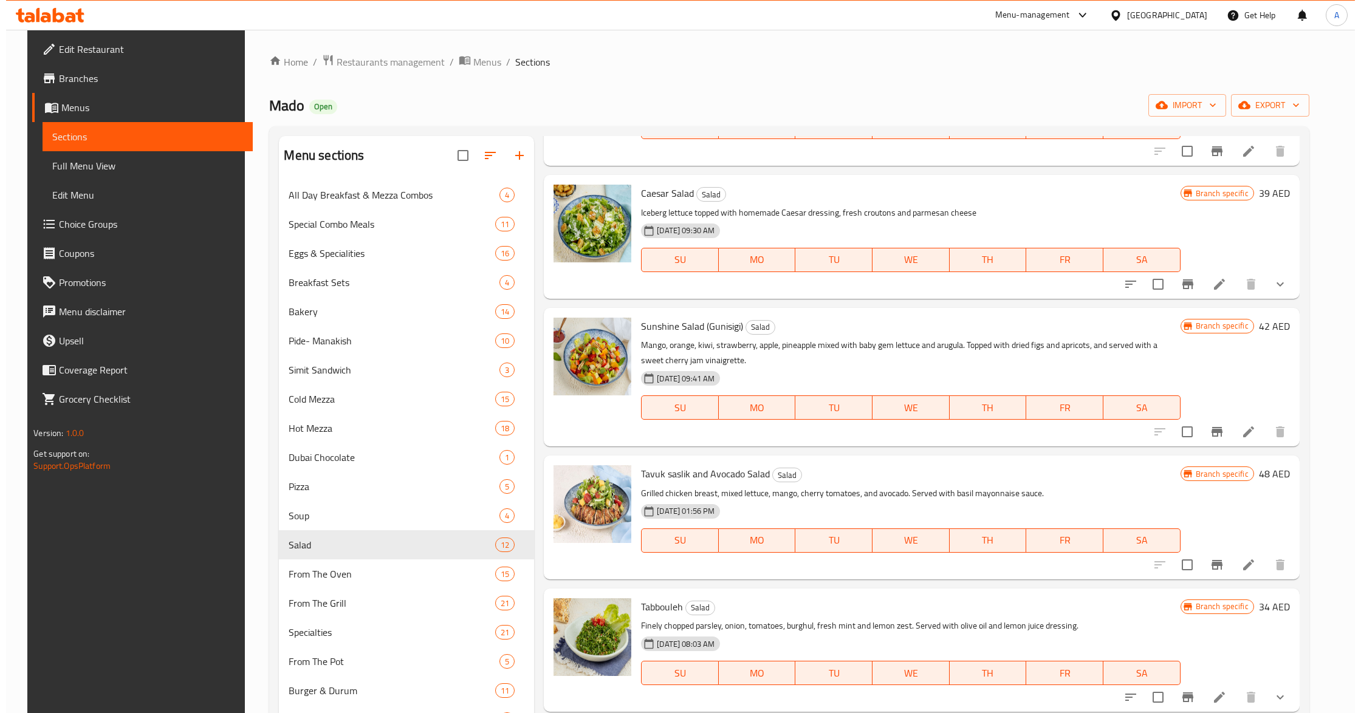
scroll to position [729, 0]
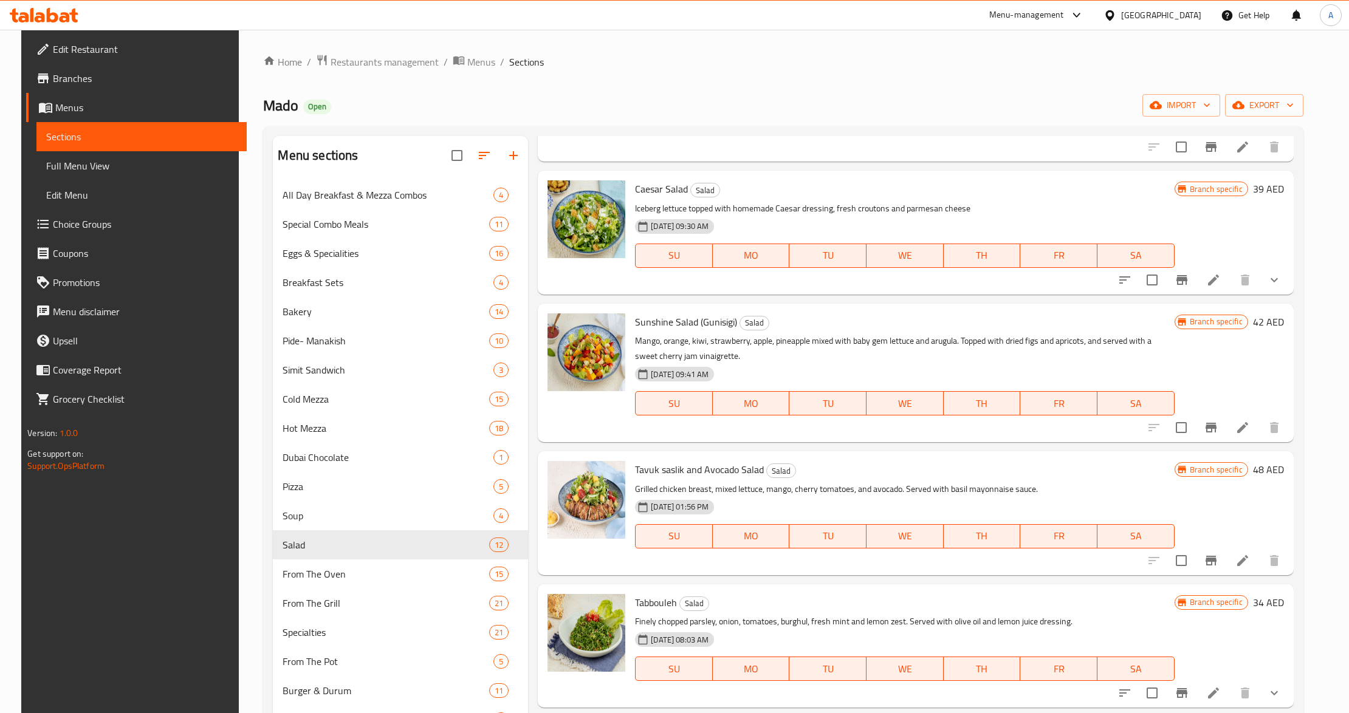
click at [1249, 560] on icon at bounding box center [1242, 560] width 15 height 15
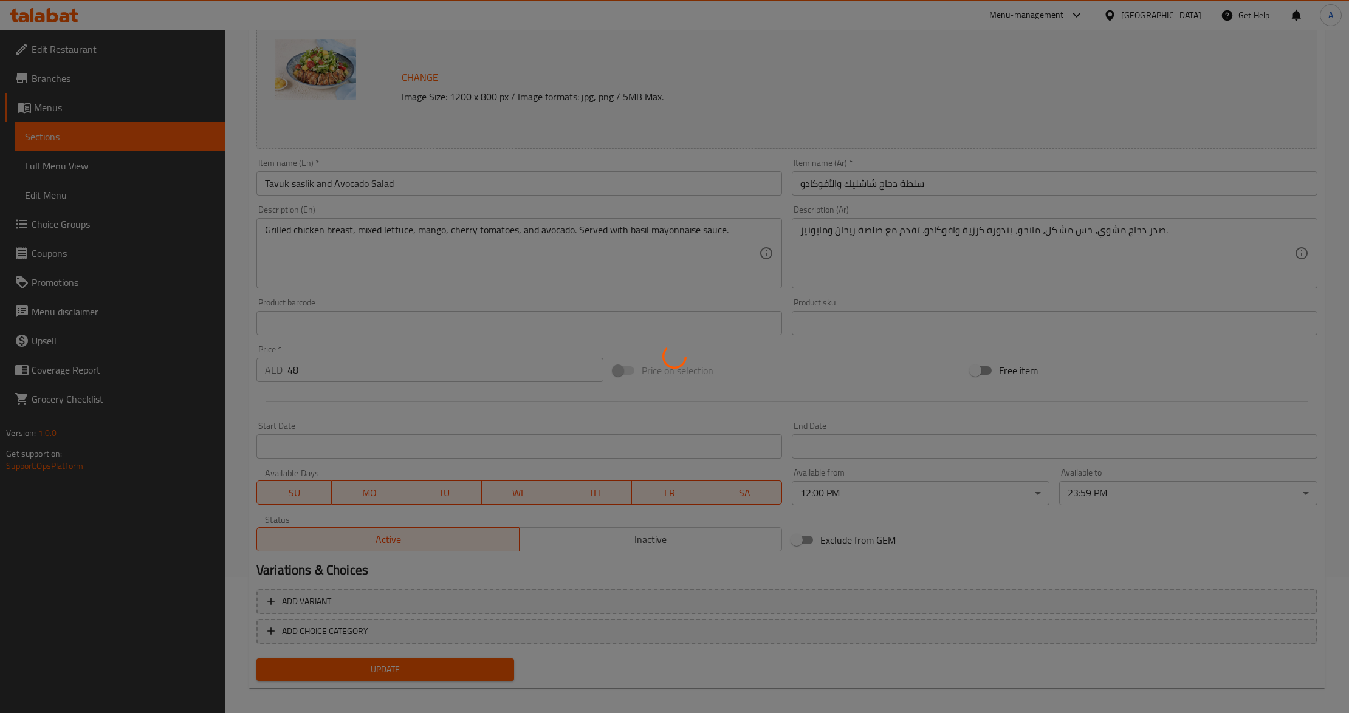
scroll to position [144, 0]
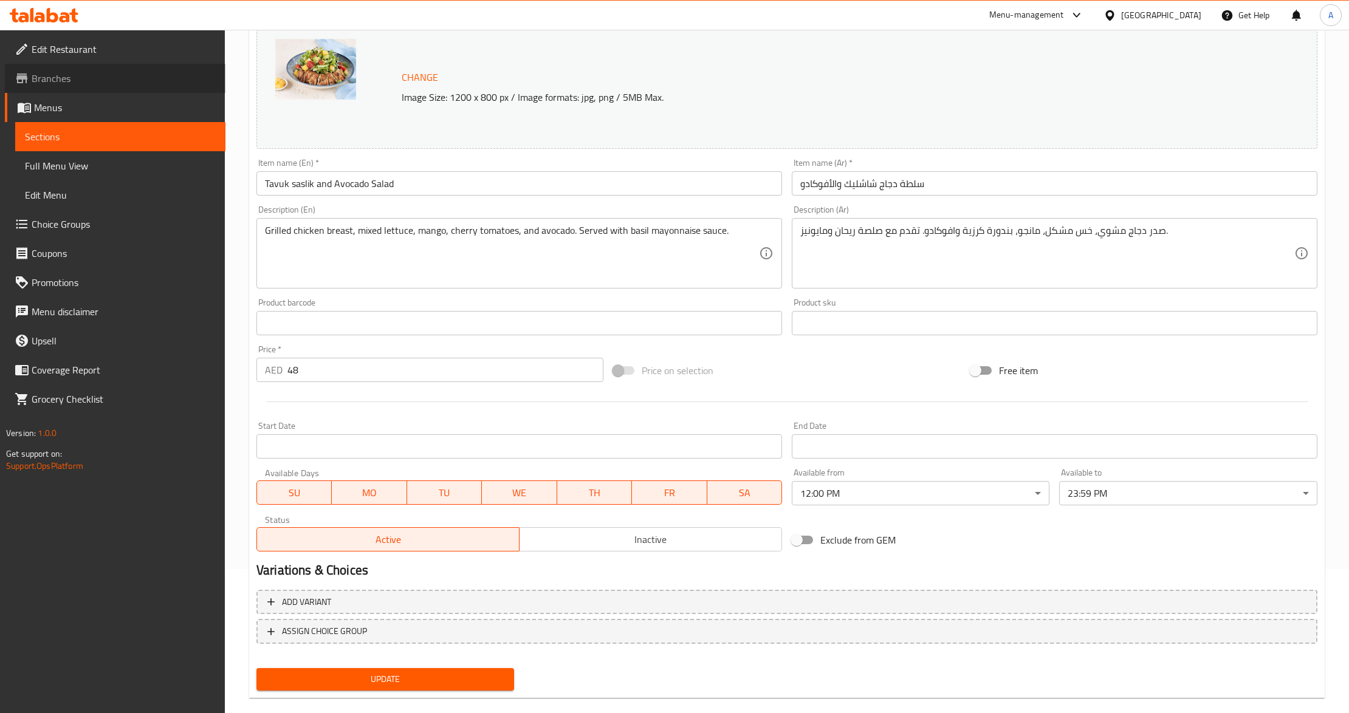
click at [117, 85] on span "Branches" at bounding box center [124, 78] width 184 height 15
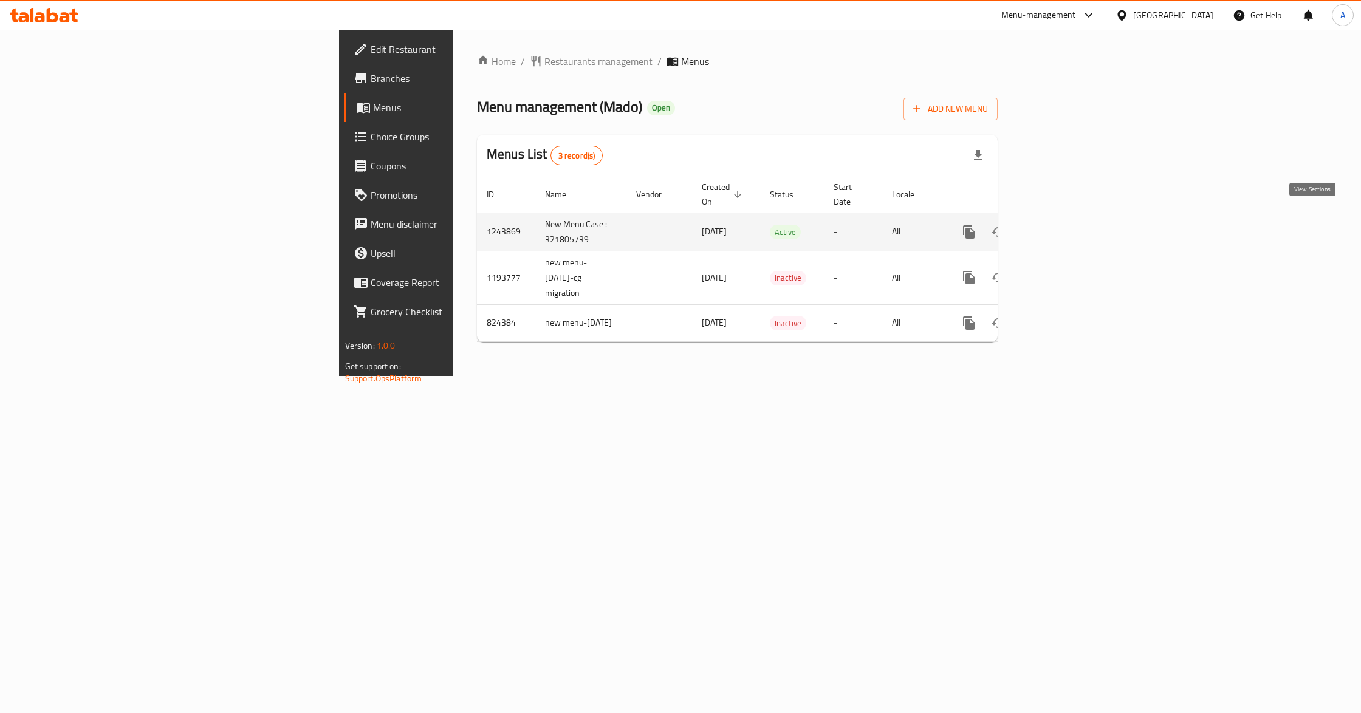
click at [1071, 217] on link "enhanced table" at bounding box center [1056, 231] width 29 height 29
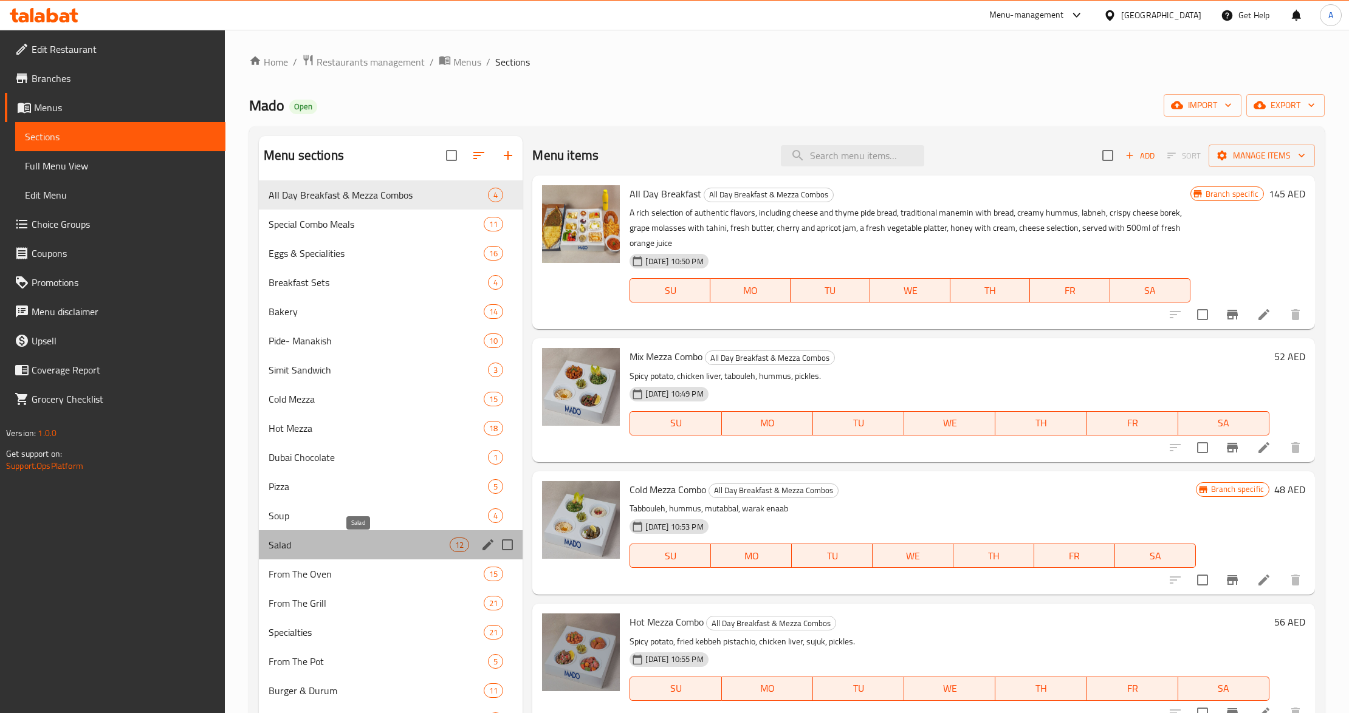
click at [315, 541] on span "Salad" at bounding box center [359, 545] width 181 height 15
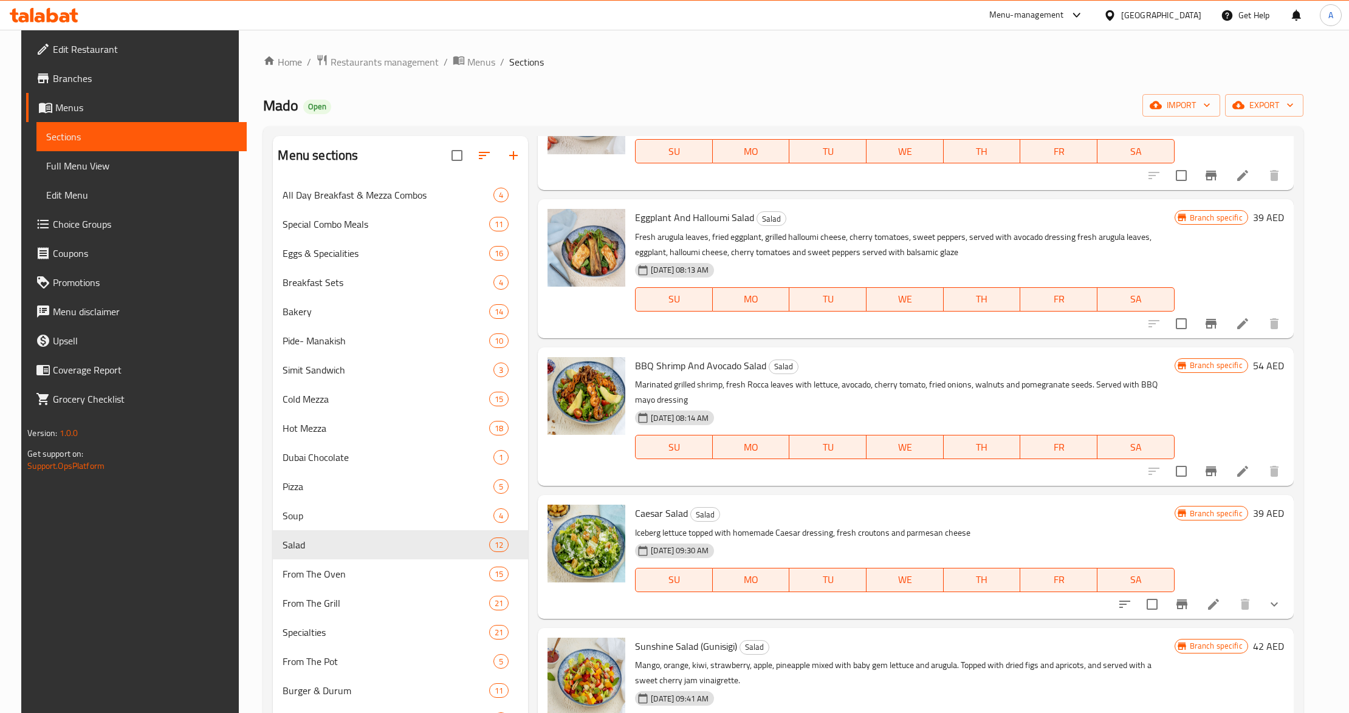
click at [846, 401] on p "Marinated grilled shrimp, fresh Rocca leaves with lettuce, avocado, cherry toma…" at bounding box center [904, 392] width 539 height 30
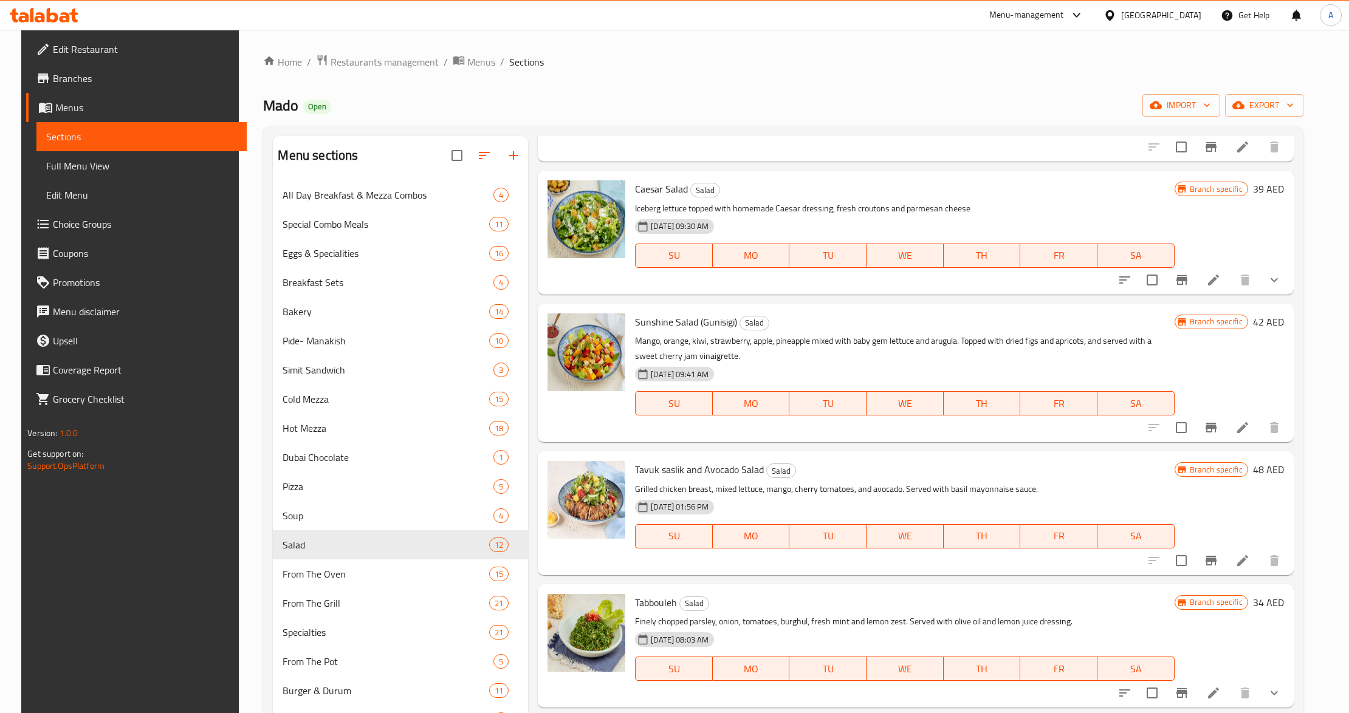
scroll to position [731, 0]
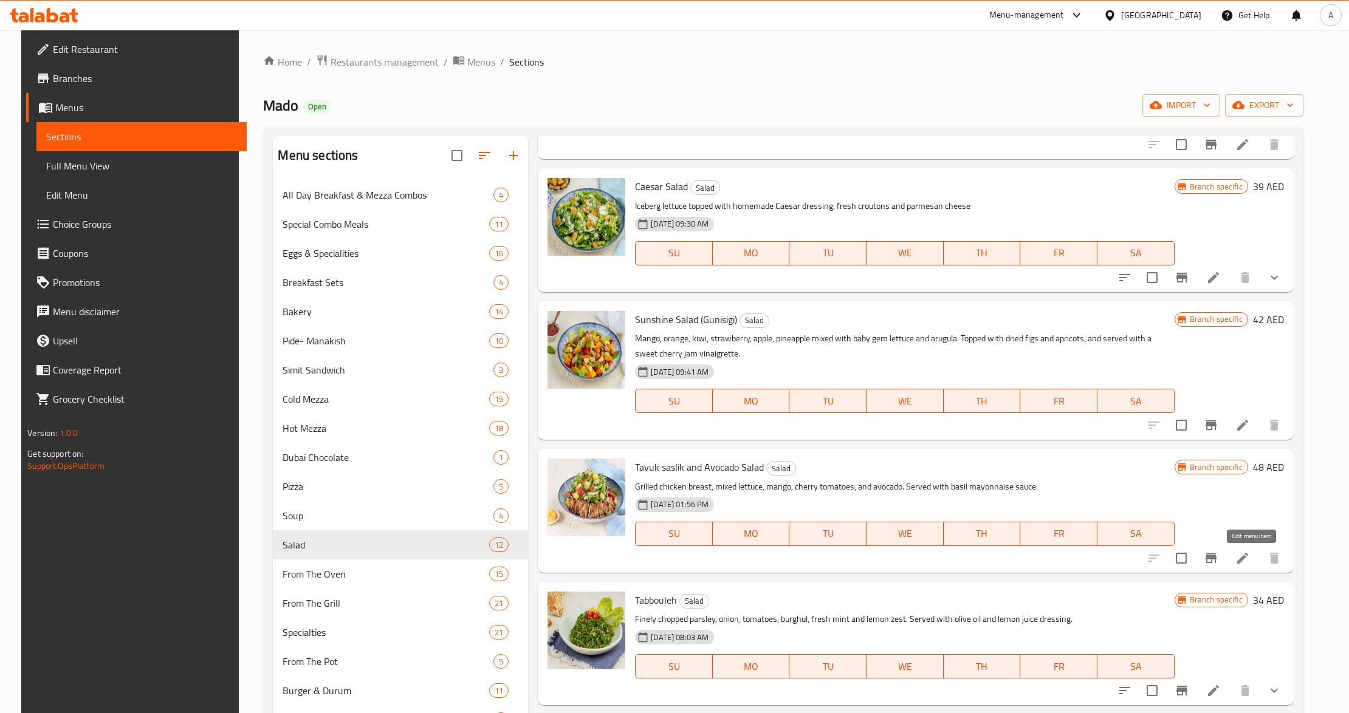
click at [1250, 564] on icon at bounding box center [1242, 558] width 15 height 15
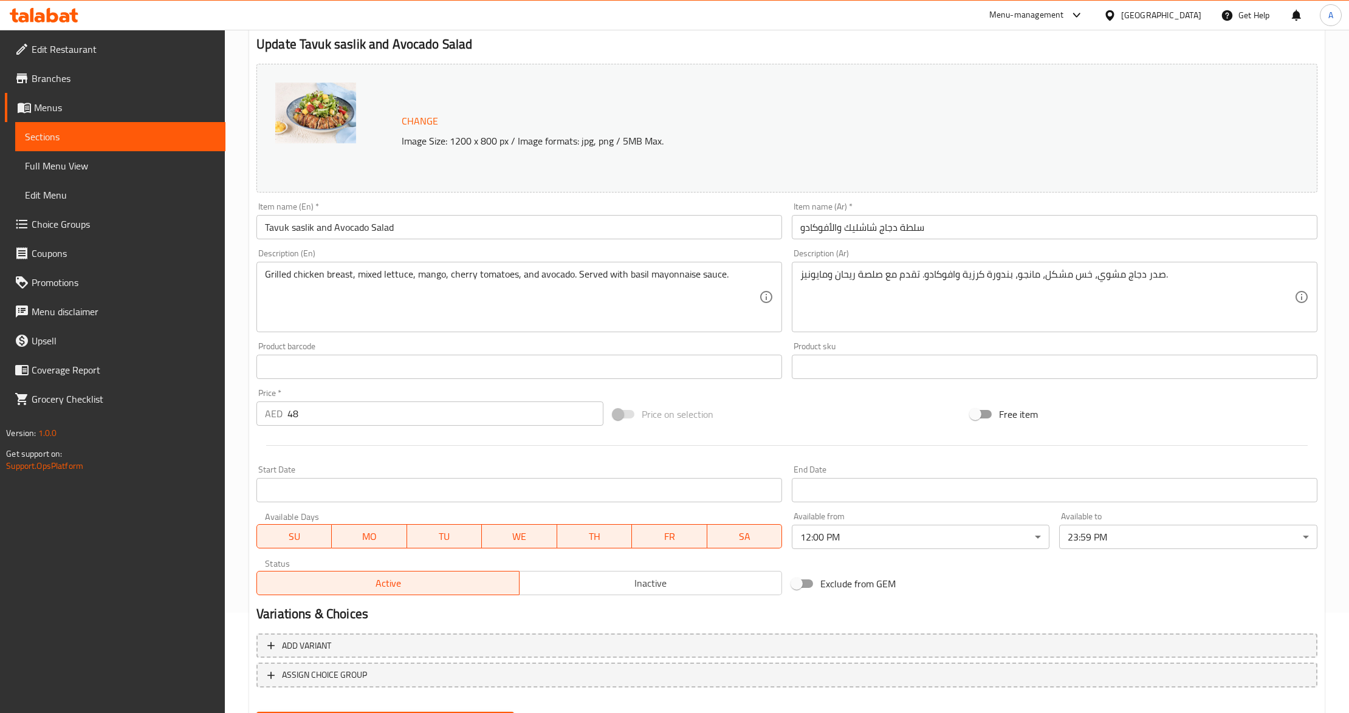
scroll to position [162, 0]
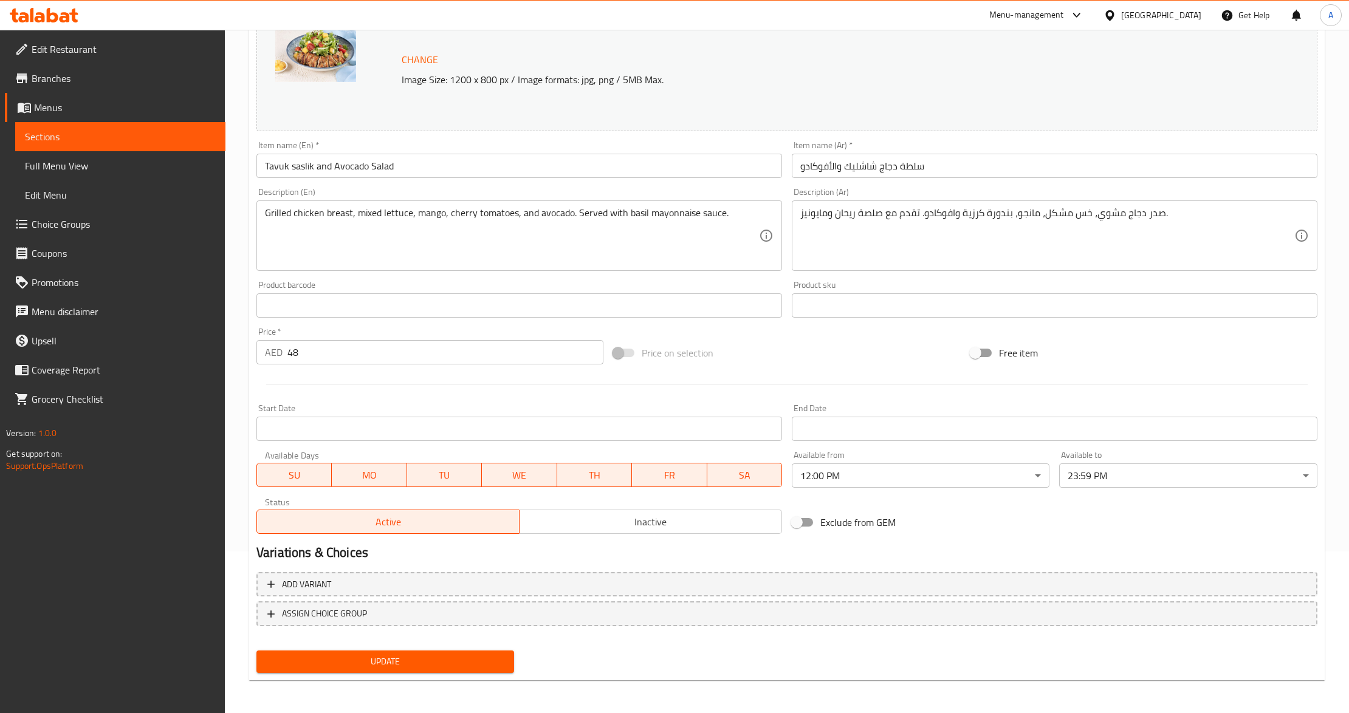
click at [1211, 533] on div "Change Image Size: 1200 x 800 px / Image formats: jpg, png / 5MB Max. Item name…" at bounding box center [786, 268] width 1070 height 541
click at [968, 525] on div "Exclude from GEM" at bounding box center [965, 522] width 357 height 33
click at [437, 656] on span "Update" at bounding box center [385, 661] width 238 height 15
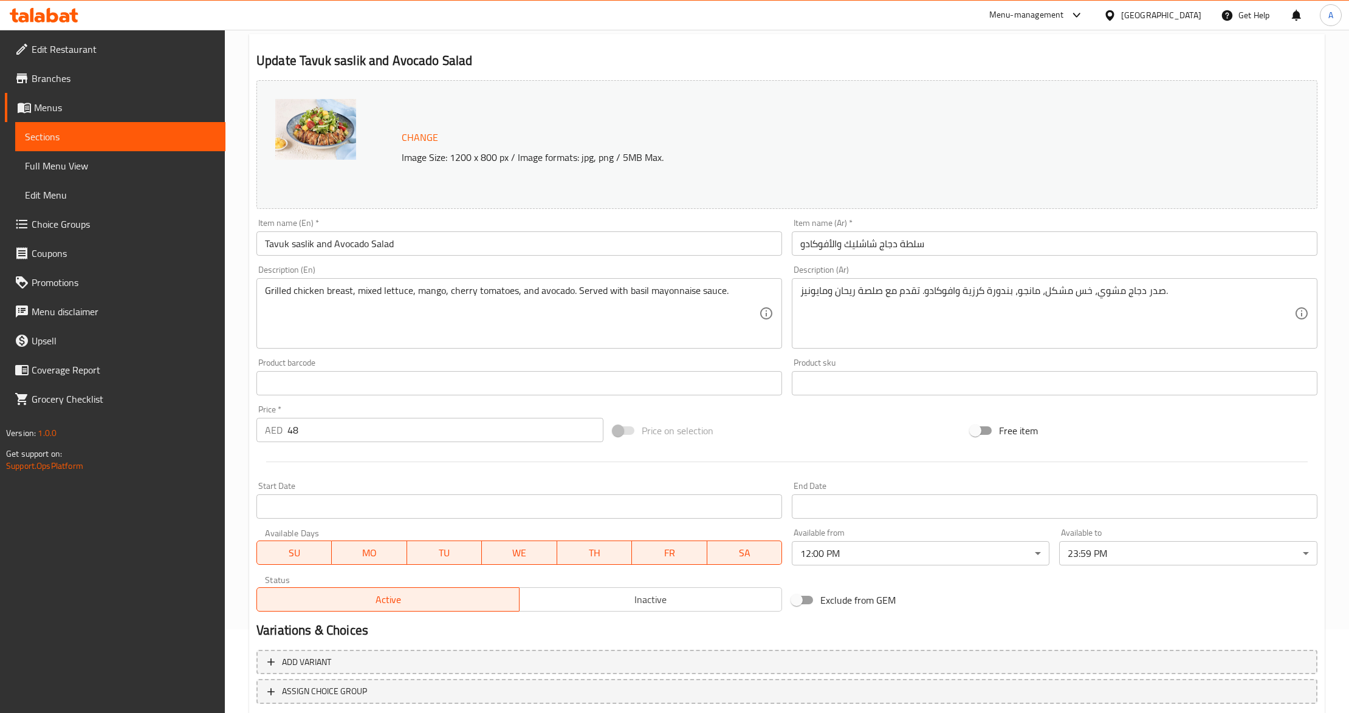
scroll to position [0, 0]
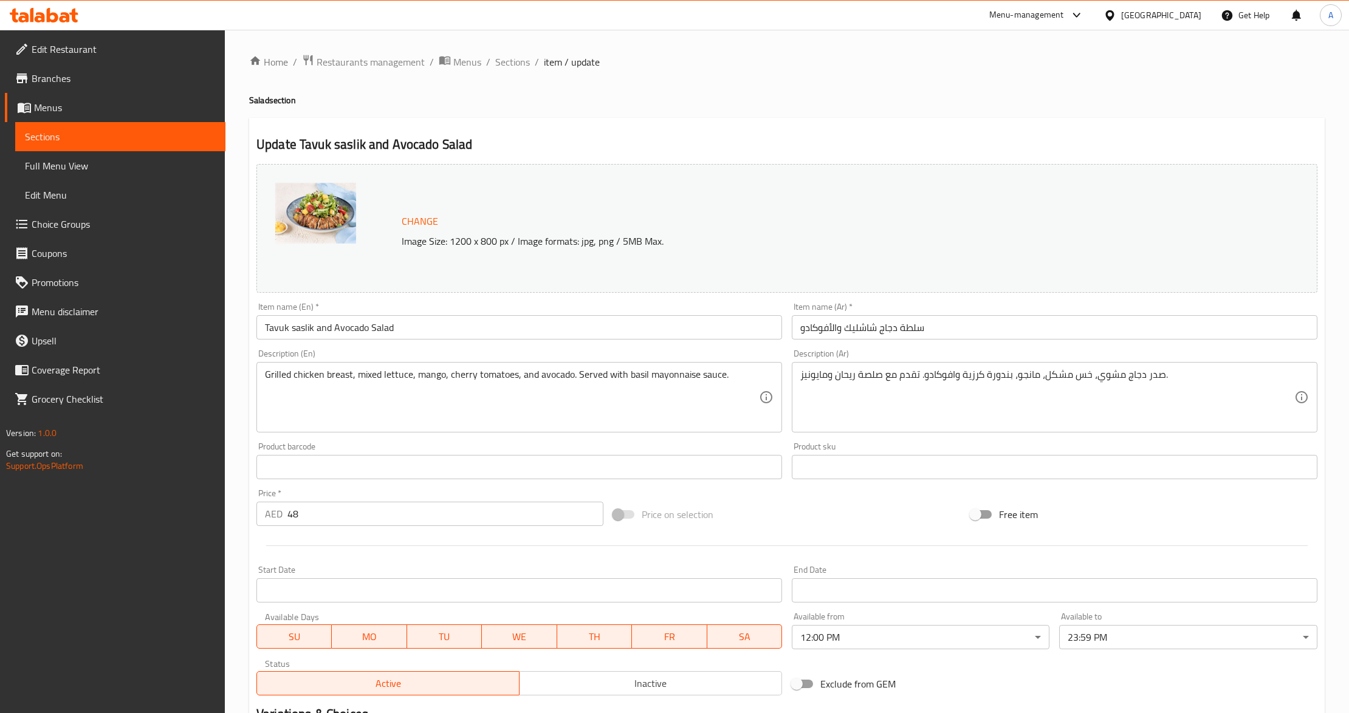
drag, startPoint x: 112, startPoint y: 79, endPoint x: 98, endPoint y: 30, distance: 51.2
click at [112, 79] on span "Branches" at bounding box center [124, 78] width 184 height 15
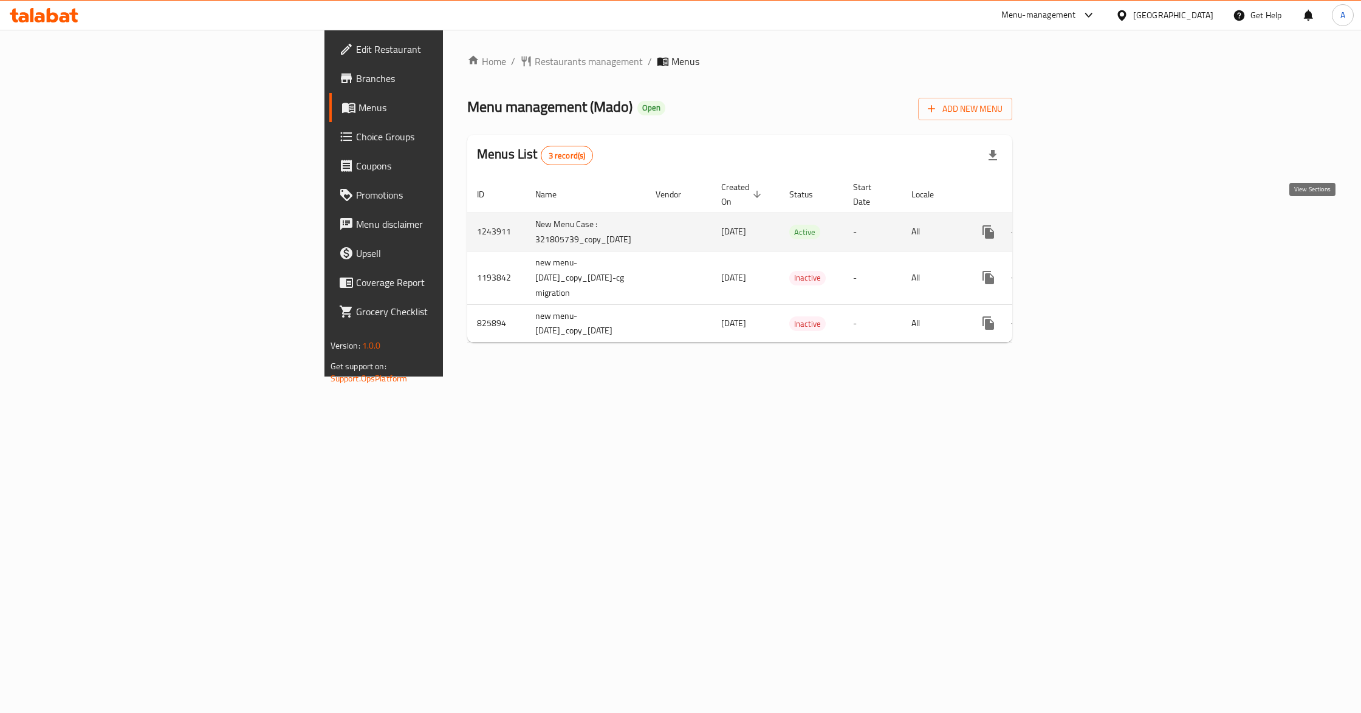
click at [1081, 227] on icon "enhanced table" at bounding box center [1075, 232] width 11 height 11
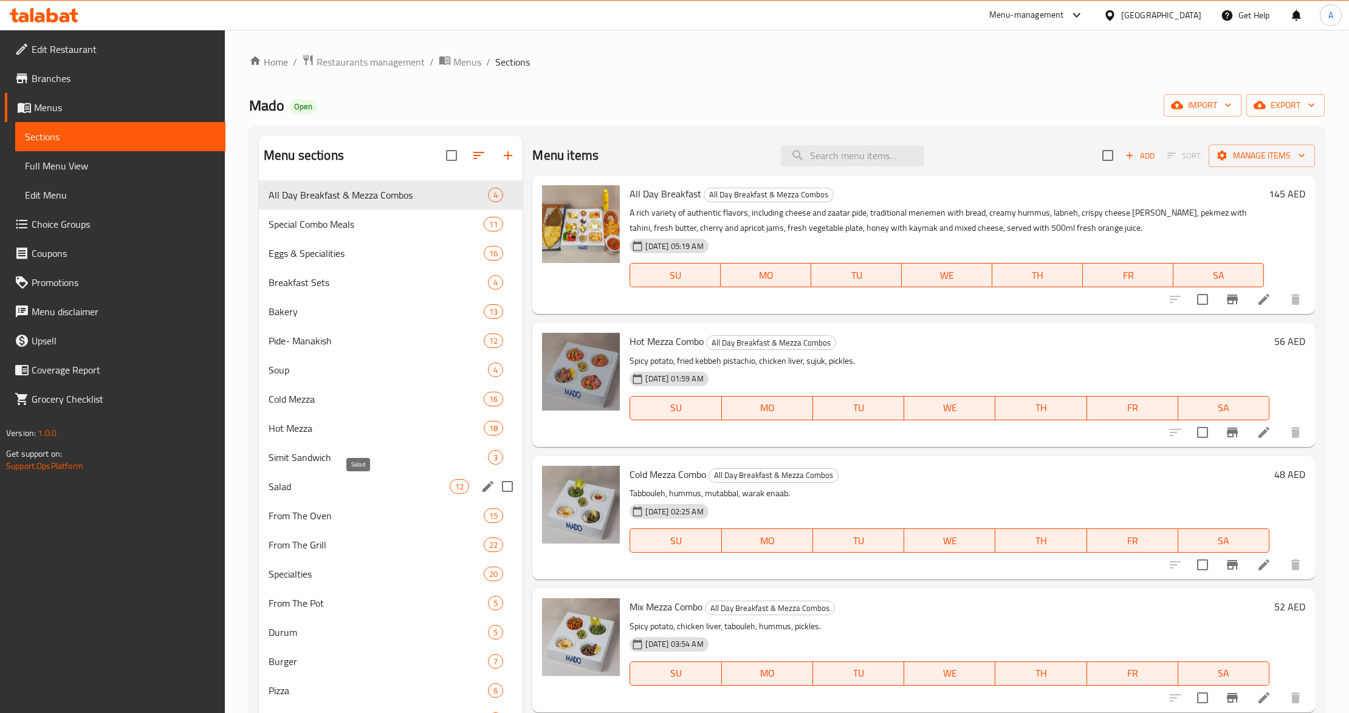
click at [331, 482] on span "Salad" at bounding box center [359, 486] width 181 height 15
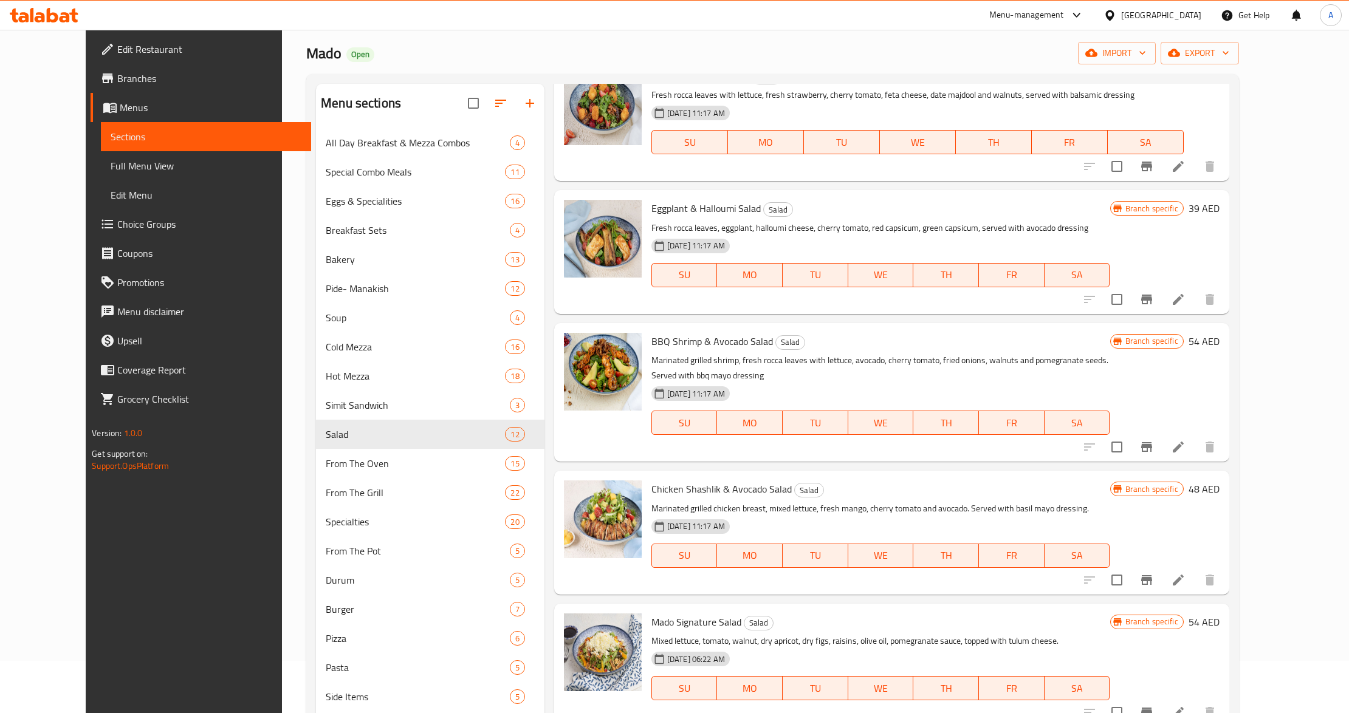
scroll to position [81, 0]
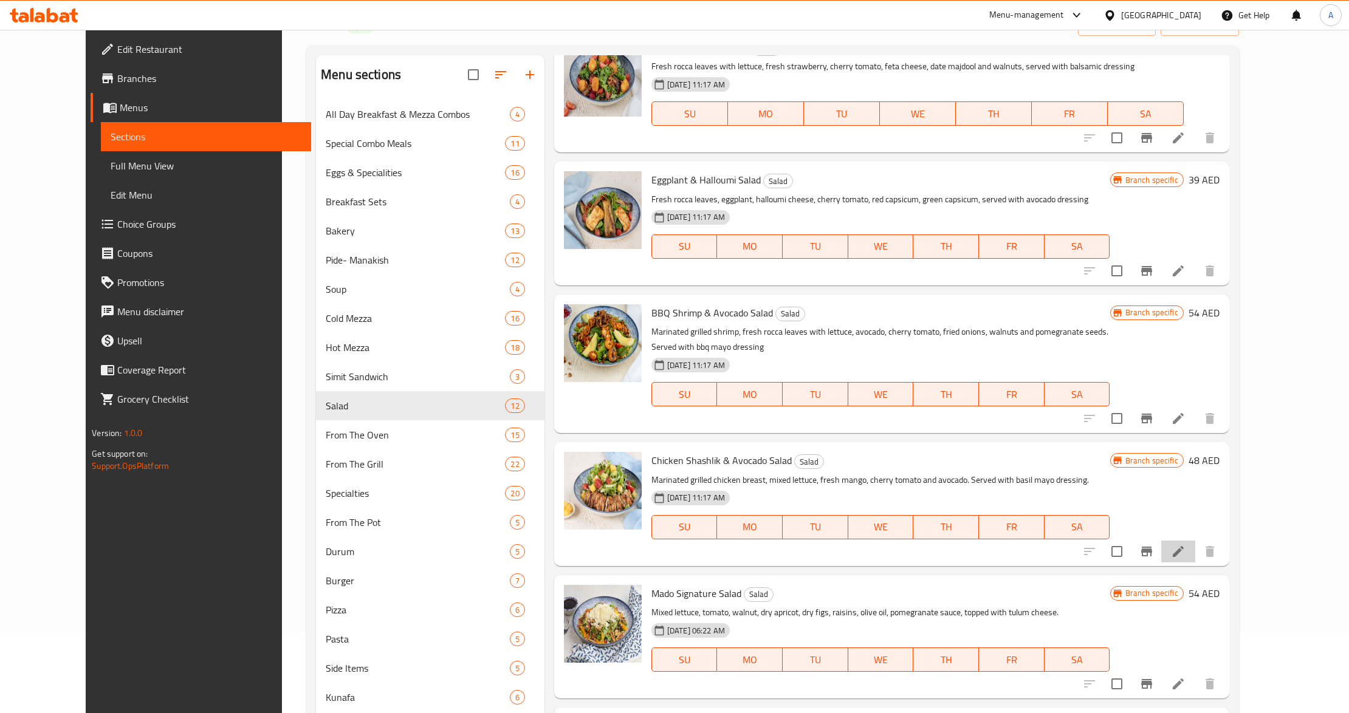
click at [1195, 541] on li at bounding box center [1178, 552] width 34 height 22
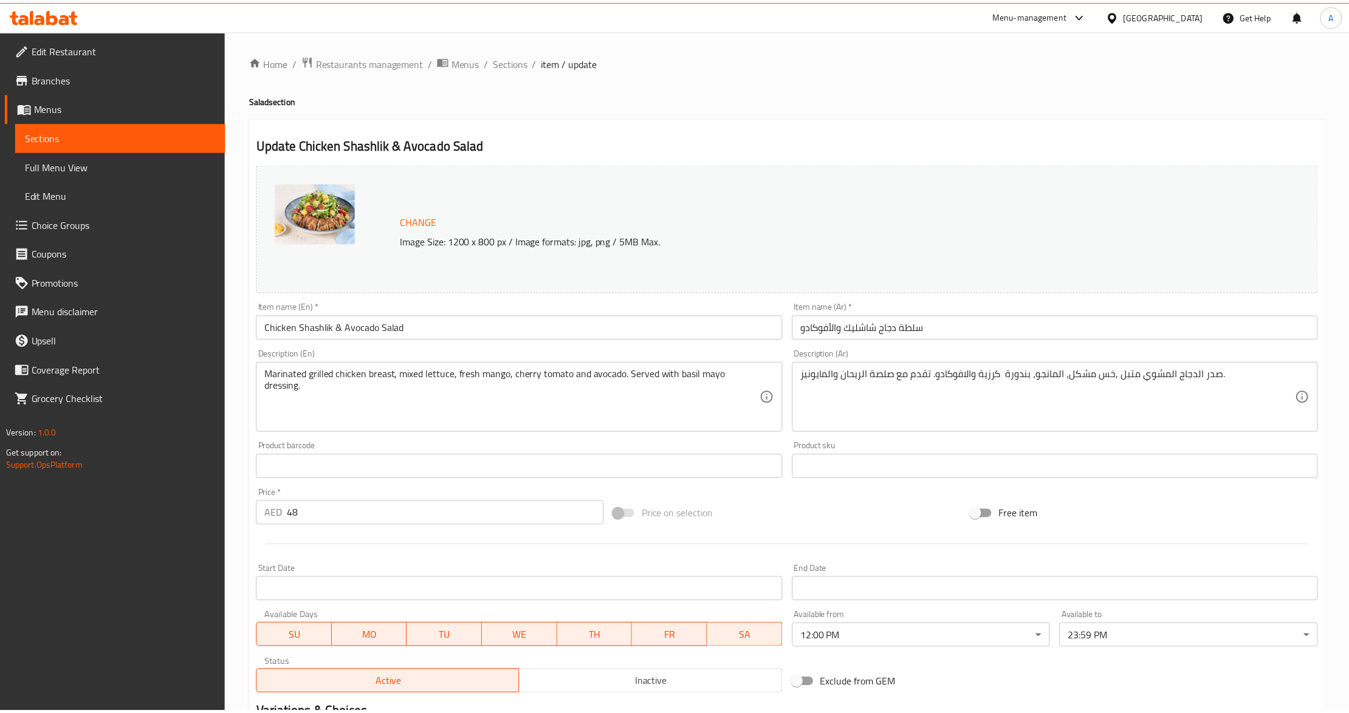
scroll to position [162, 0]
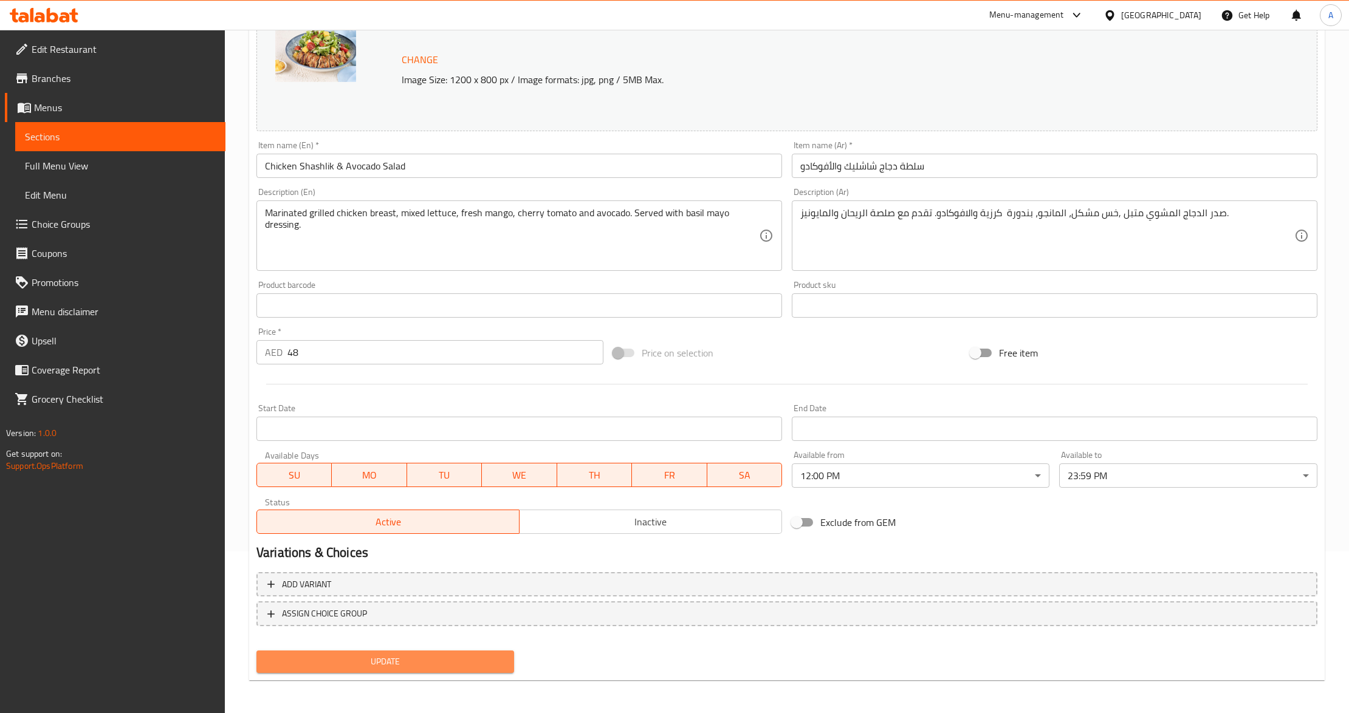
click at [385, 667] on span "Update" at bounding box center [385, 661] width 238 height 15
click at [385, 667] on div at bounding box center [674, 356] width 1349 height 713
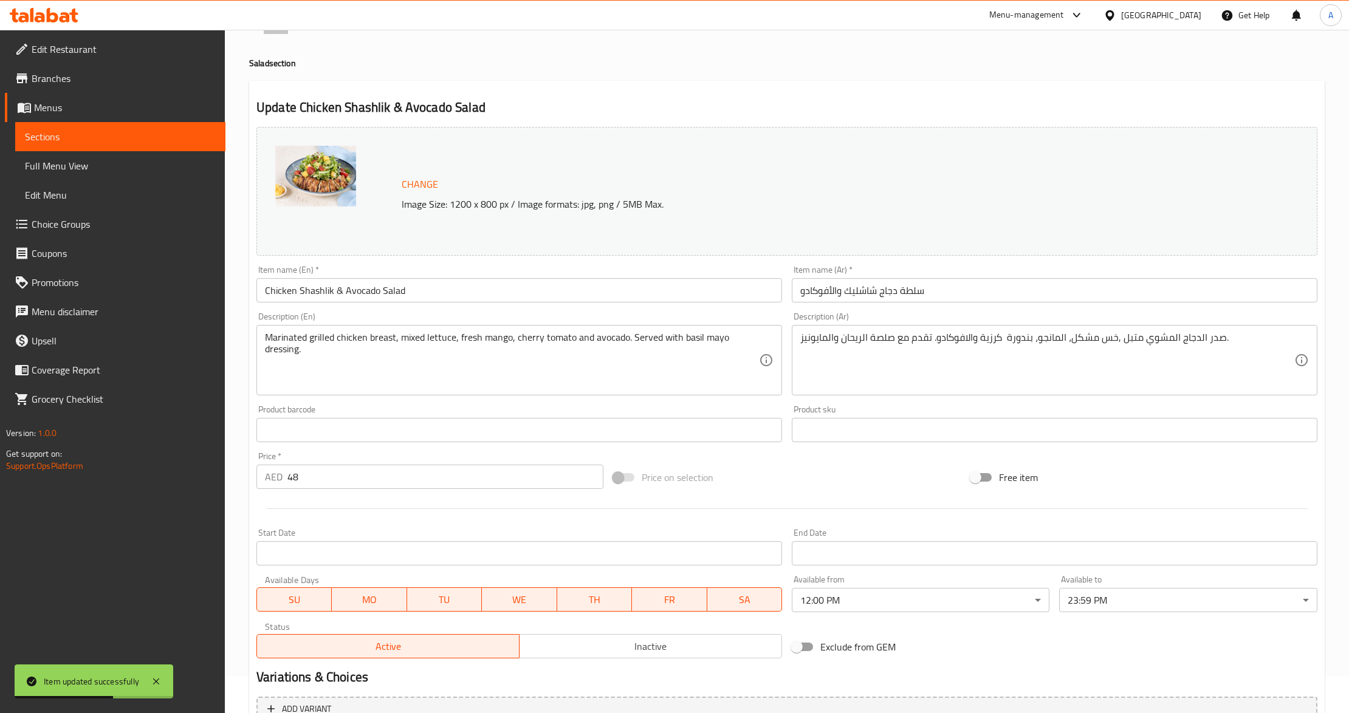
scroll to position [0, 0]
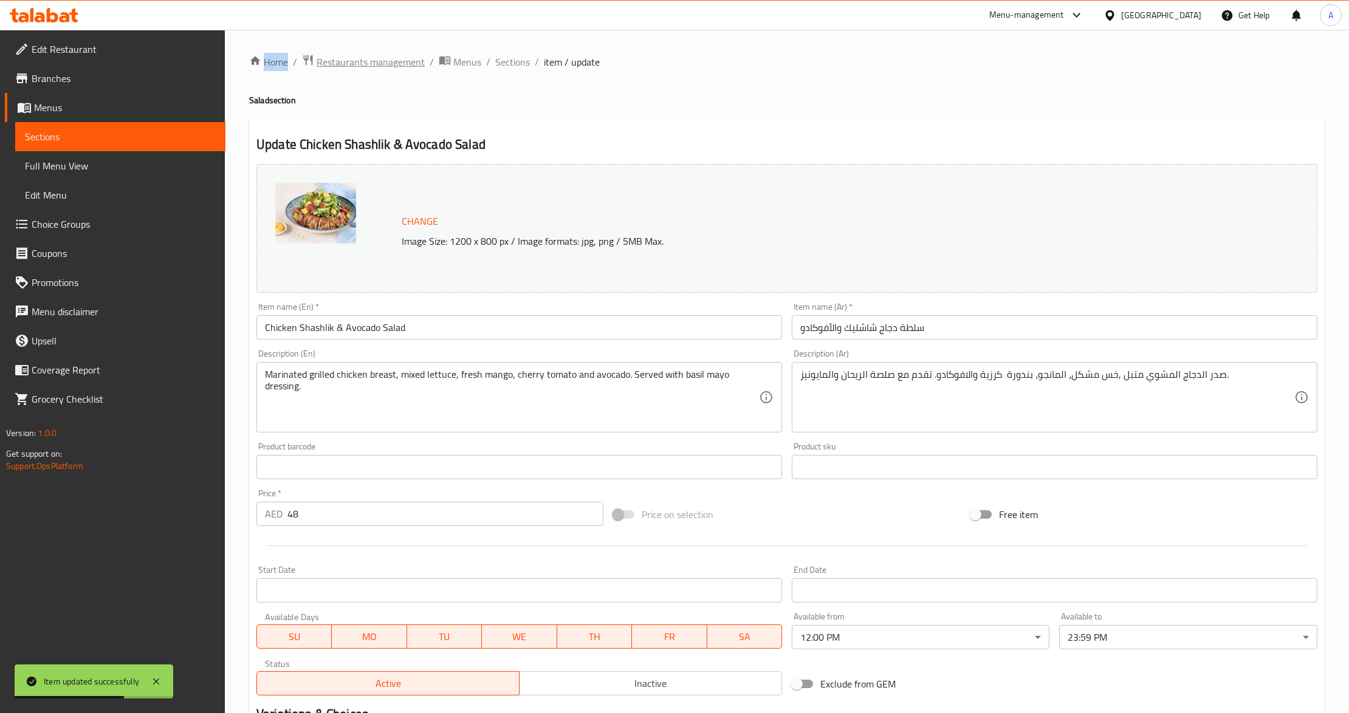
click at [392, 61] on span "Restaurants management" at bounding box center [370, 62] width 108 height 15
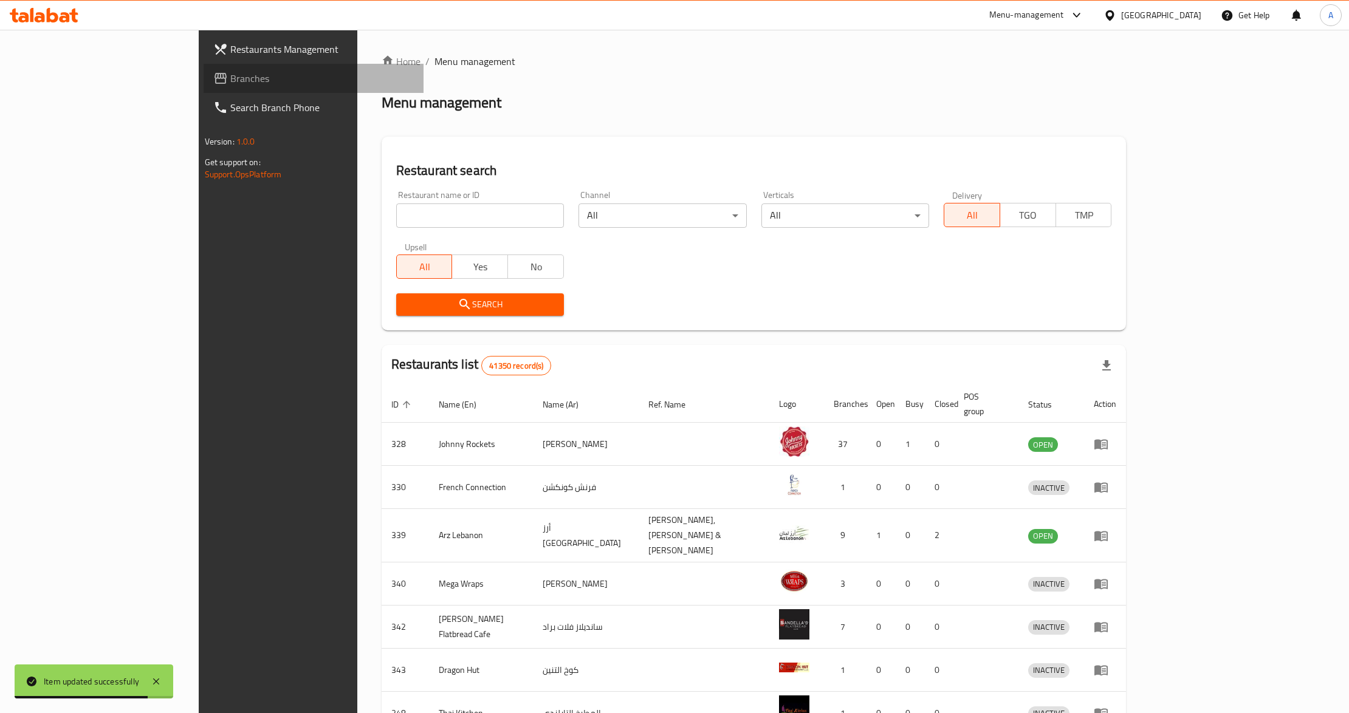
click at [230, 80] on span "Branches" at bounding box center [322, 78] width 184 height 15
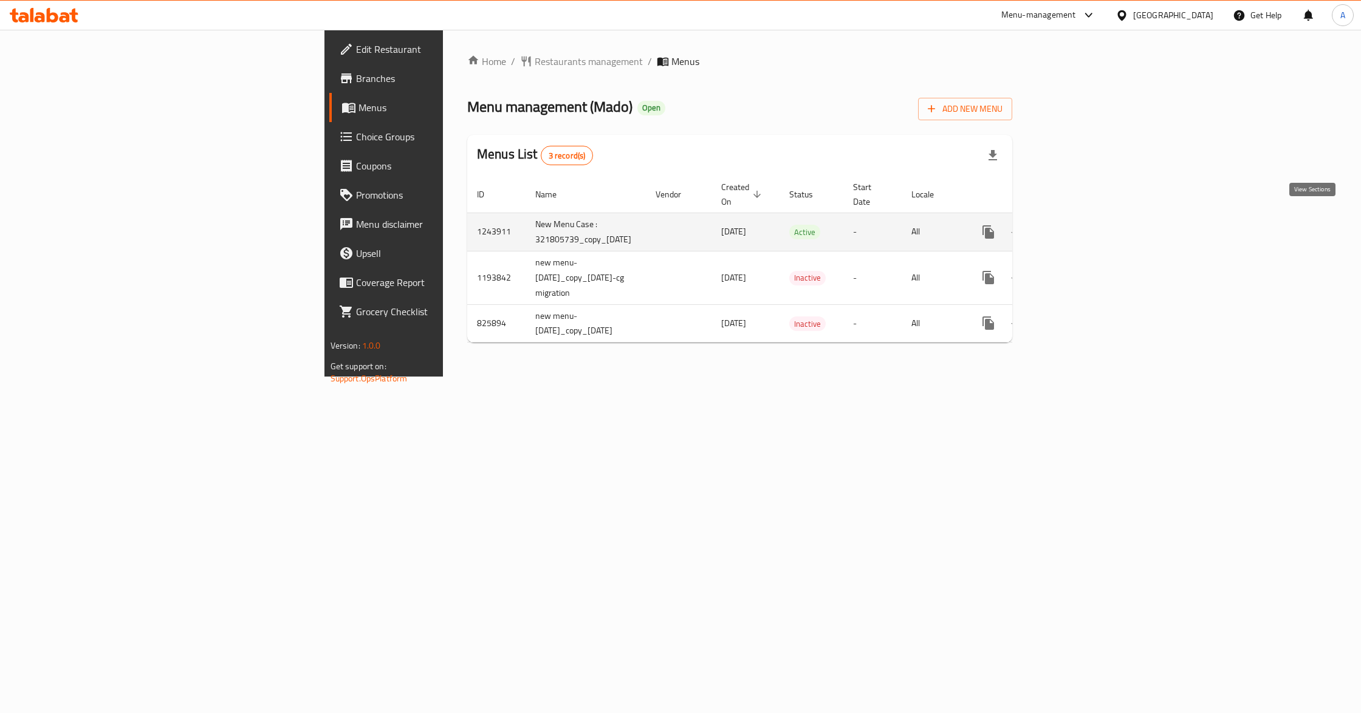
click at [1083, 225] on icon "enhanced table" at bounding box center [1076, 232] width 15 height 15
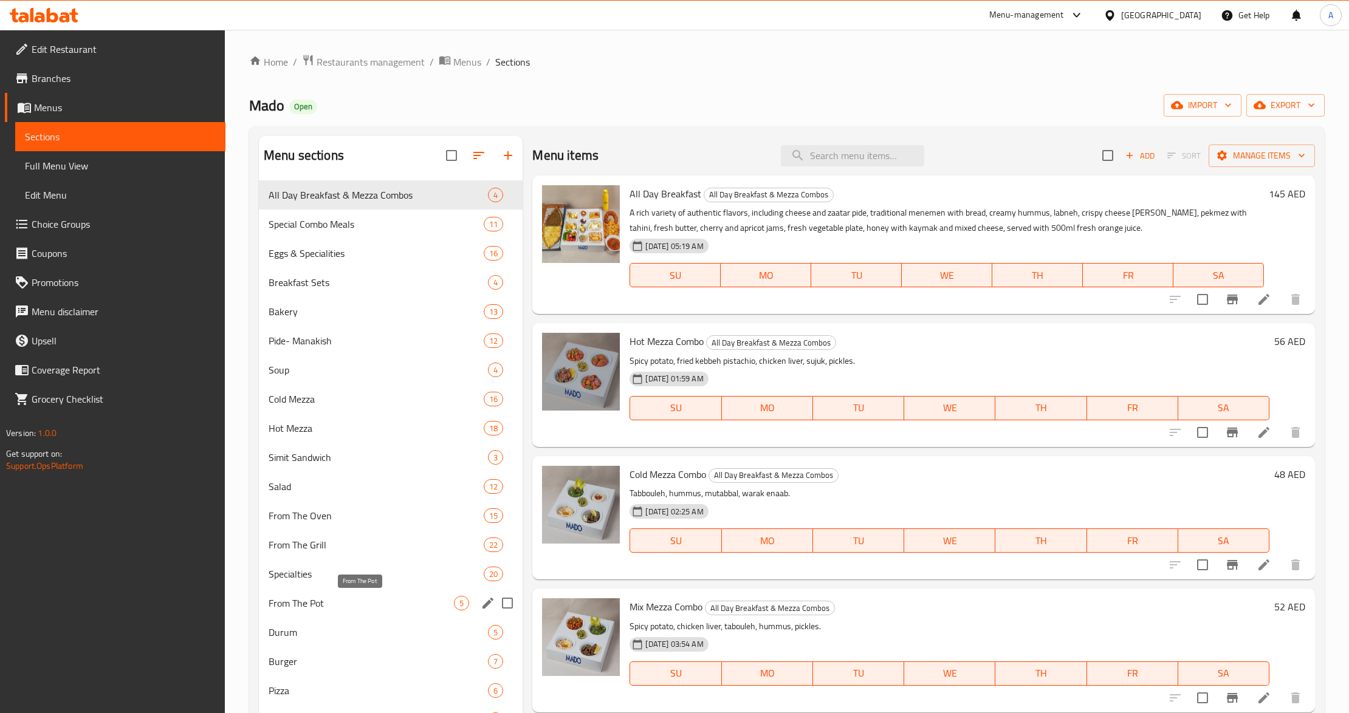
scroll to position [81, 0]
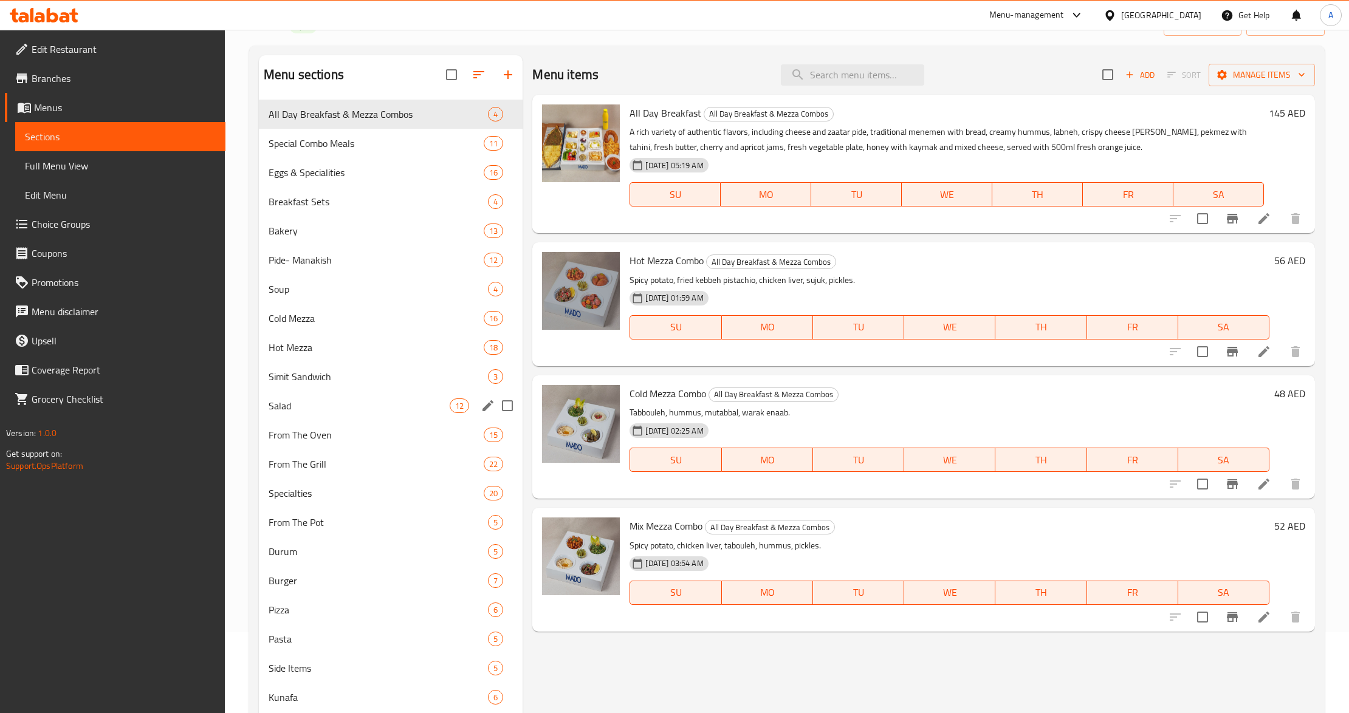
click at [324, 413] on span "Salad" at bounding box center [359, 406] width 181 height 15
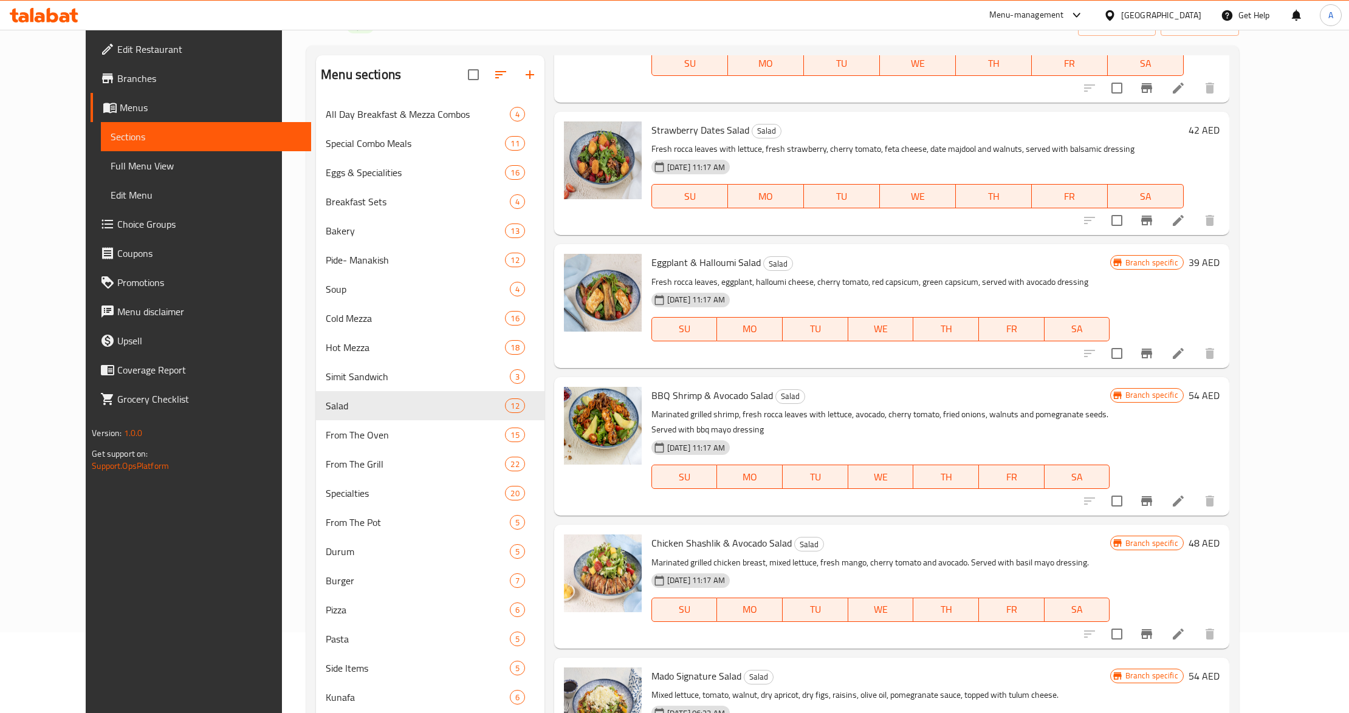
scroll to position [642, 0]
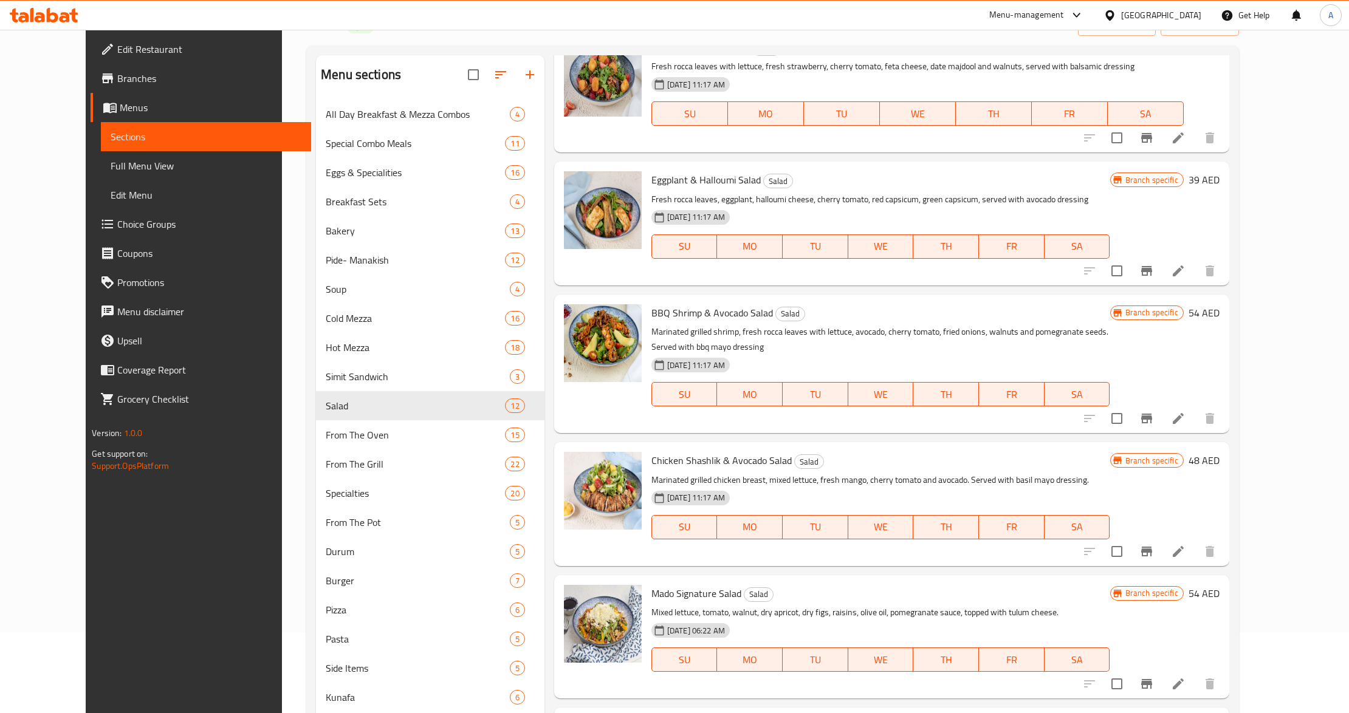
click at [905, 473] on p "Marinated grilled chicken breast, mixed lettuce, fresh mango, cherry tomato and…" at bounding box center [880, 480] width 459 height 15
click at [1185, 544] on icon at bounding box center [1178, 551] width 15 height 15
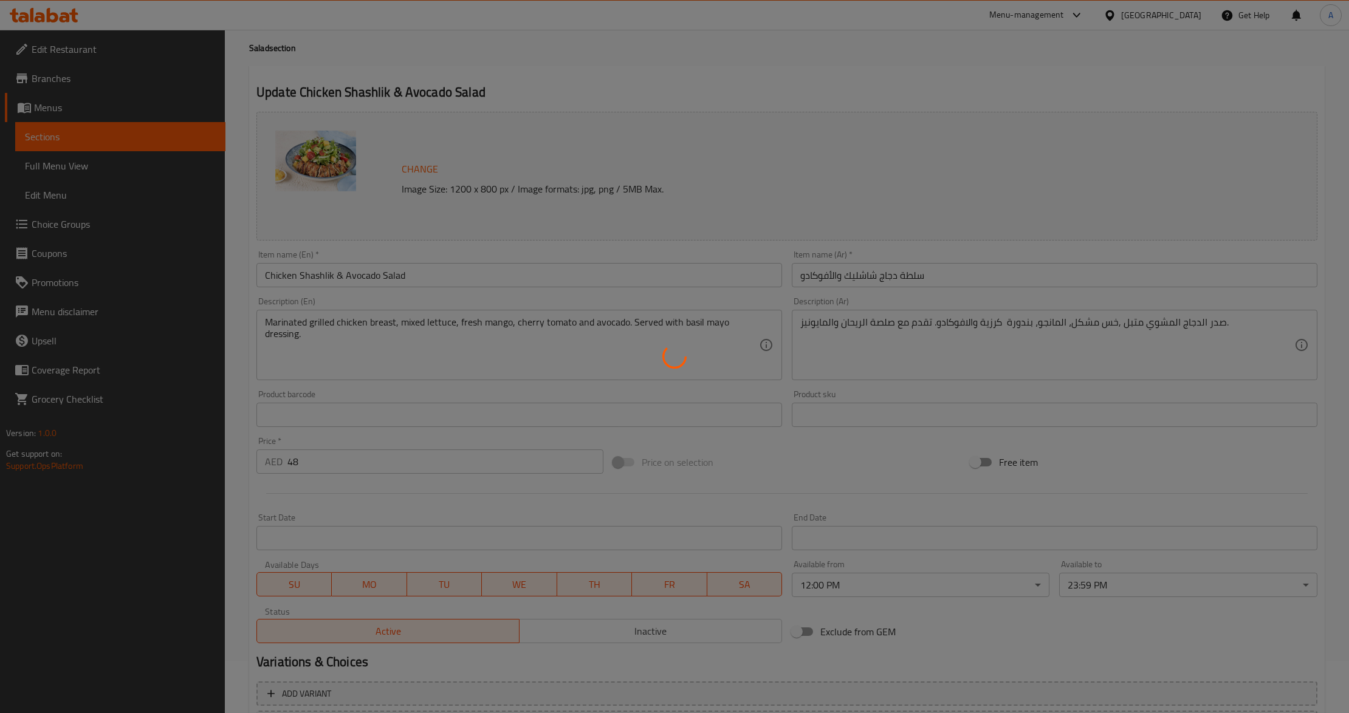
scroll to position [81, 0]
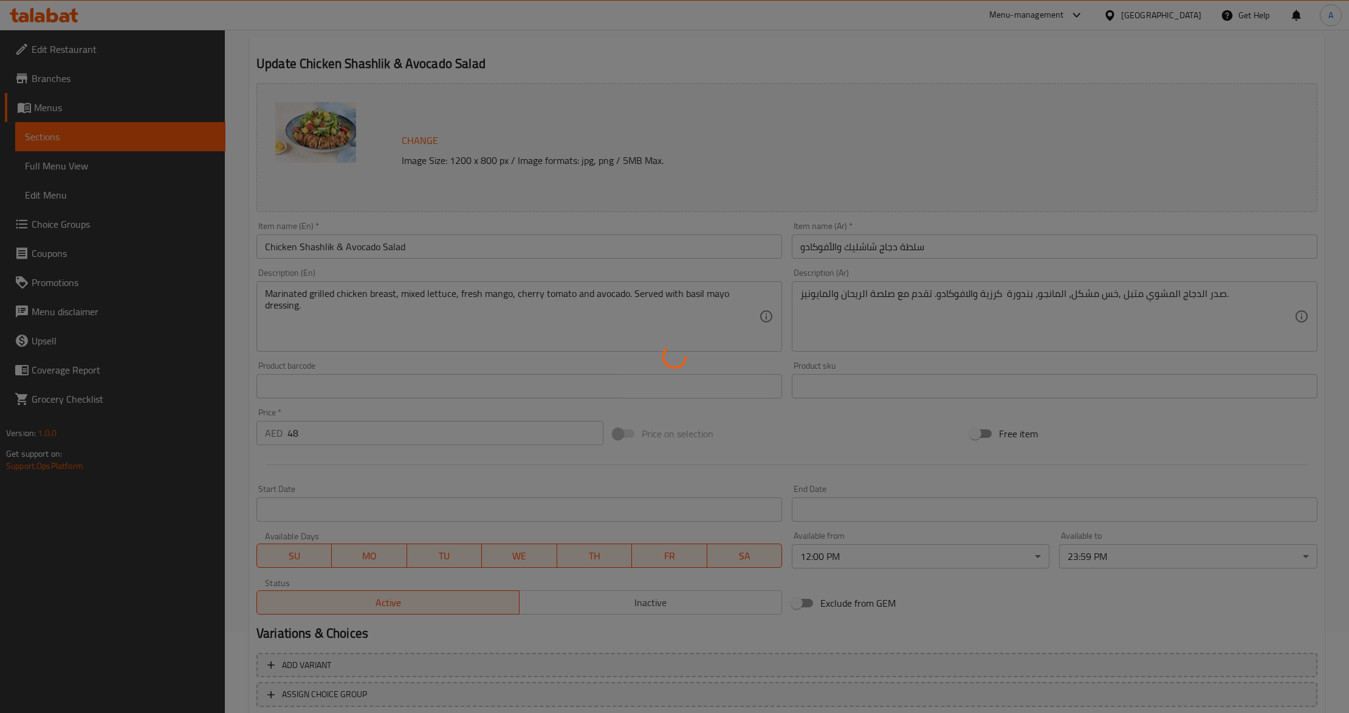
click at [833, 445] on div at bounding box center [674, 356] width 1349 height 713
click at [987, 623] on div at bounding box center [674, 356] width 1349 height 713
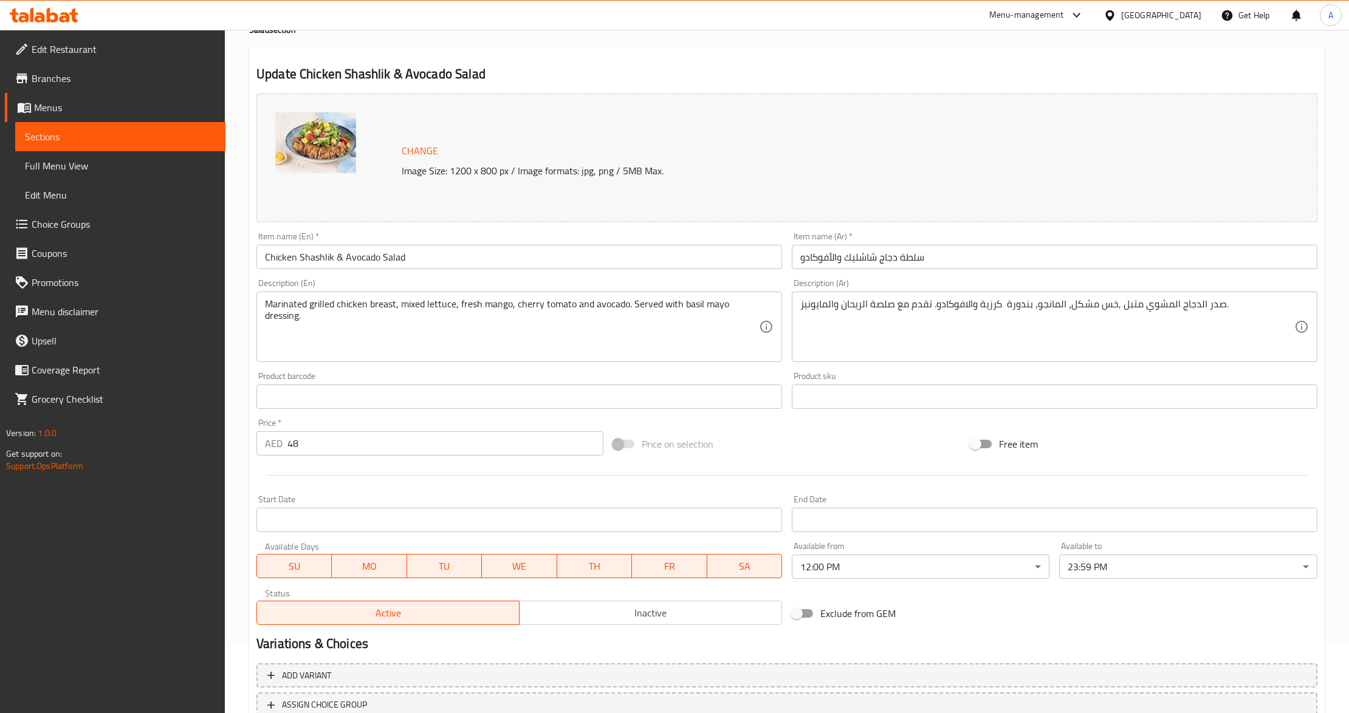
scroll to position [0, 0]
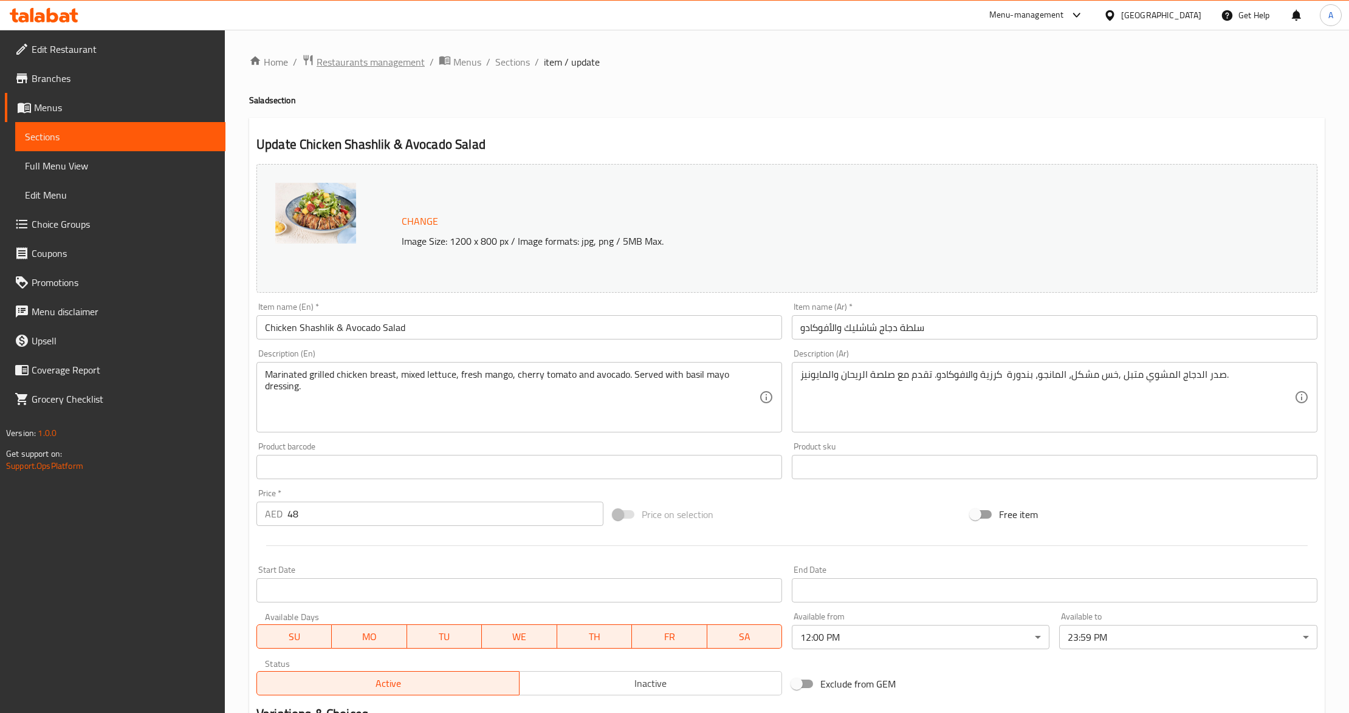
click at [358, 61] on span "Restaurants management" at bounding box center [370, 62] width 108 height 15
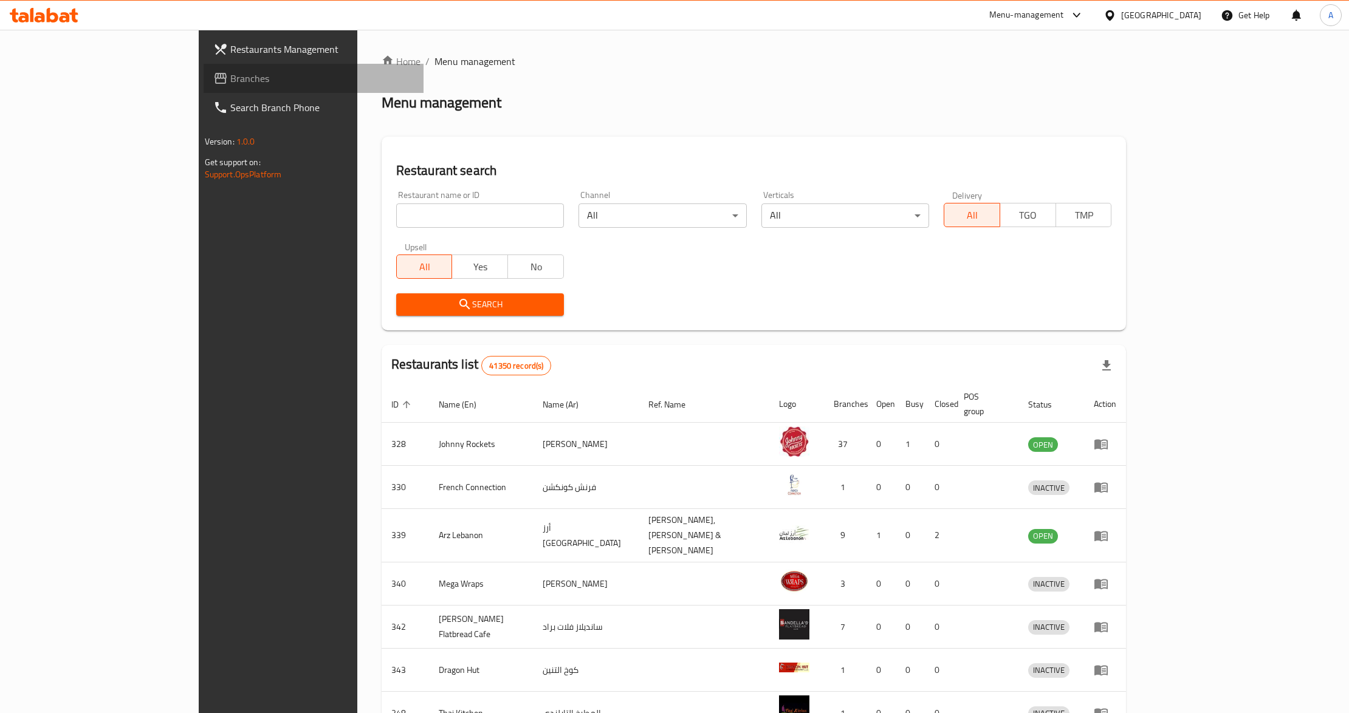
click at [230, 83] on span "Branches" at bounding box center [322, 78] width 184 height 15
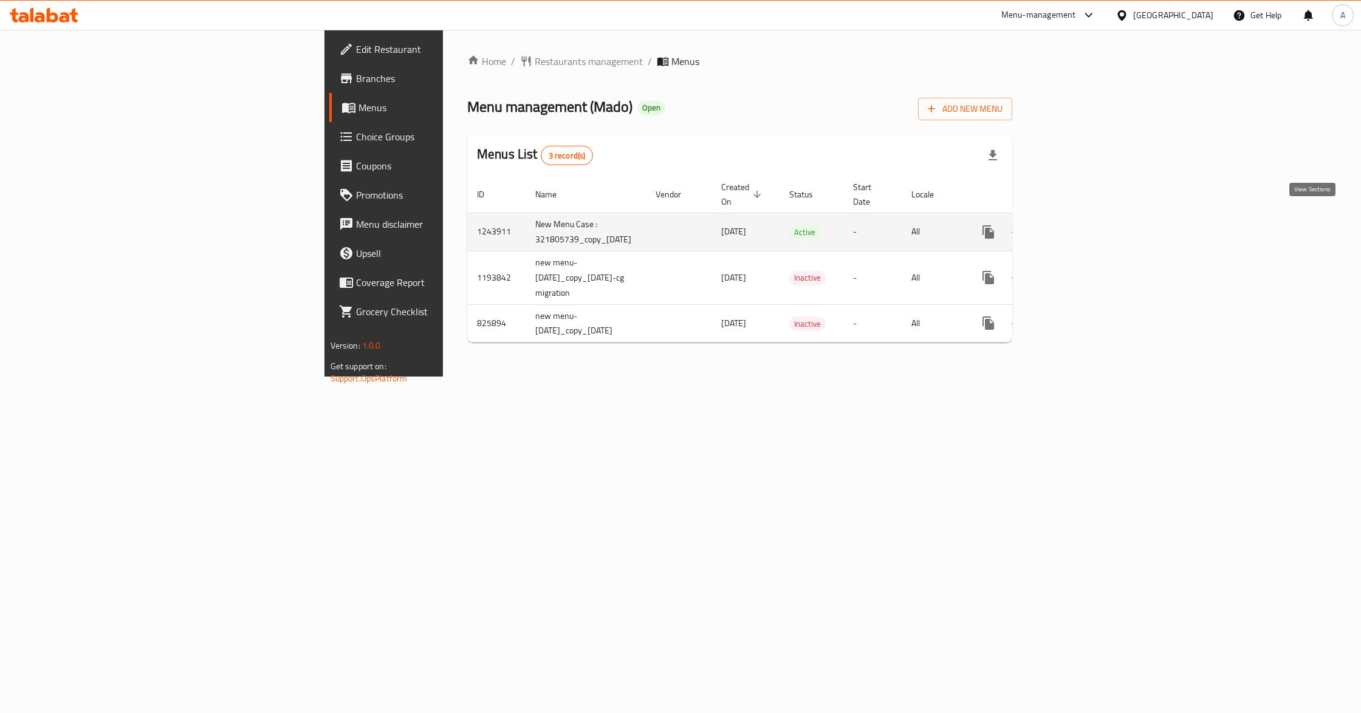
click at [1090, 227] on link "enhanced table" at bounding box center [1075, 231] width 29 height 29
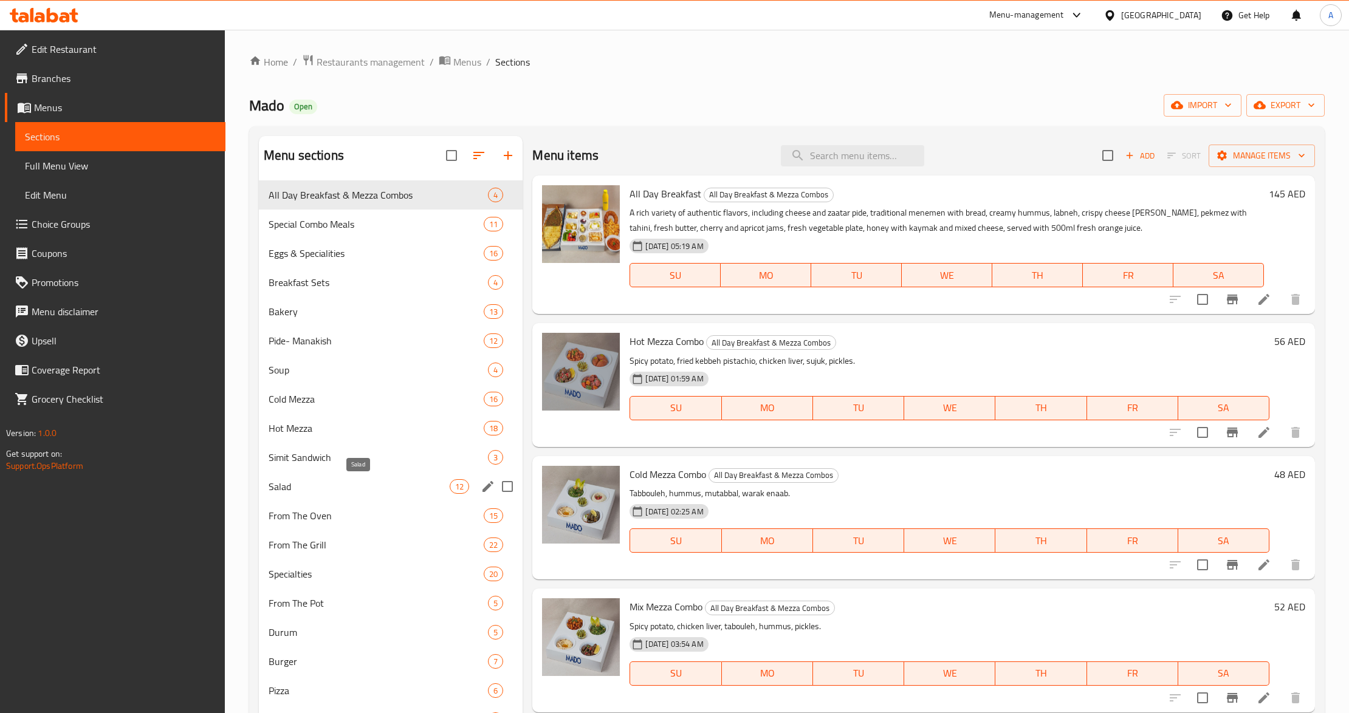
click at [295, 482] on span "Salad" at bounding box center [359, 486] width 181 height 15
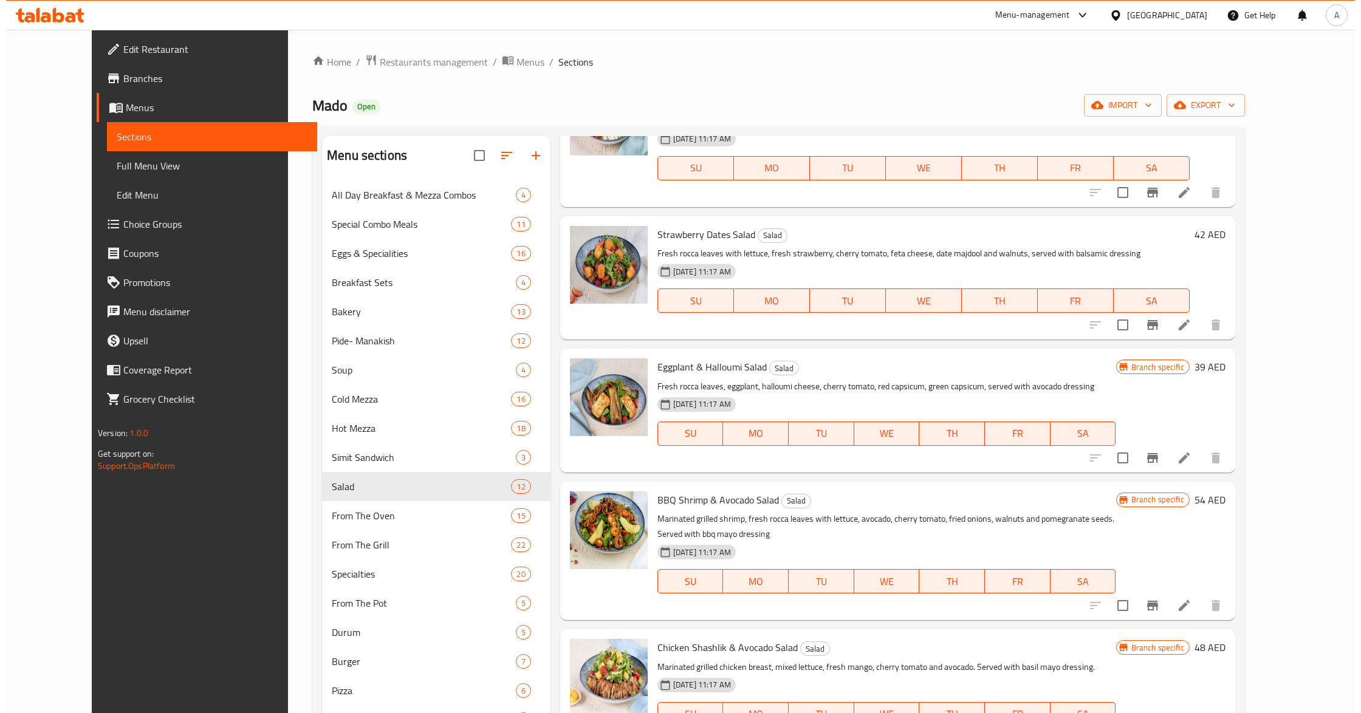
scroll to position [567, 0]
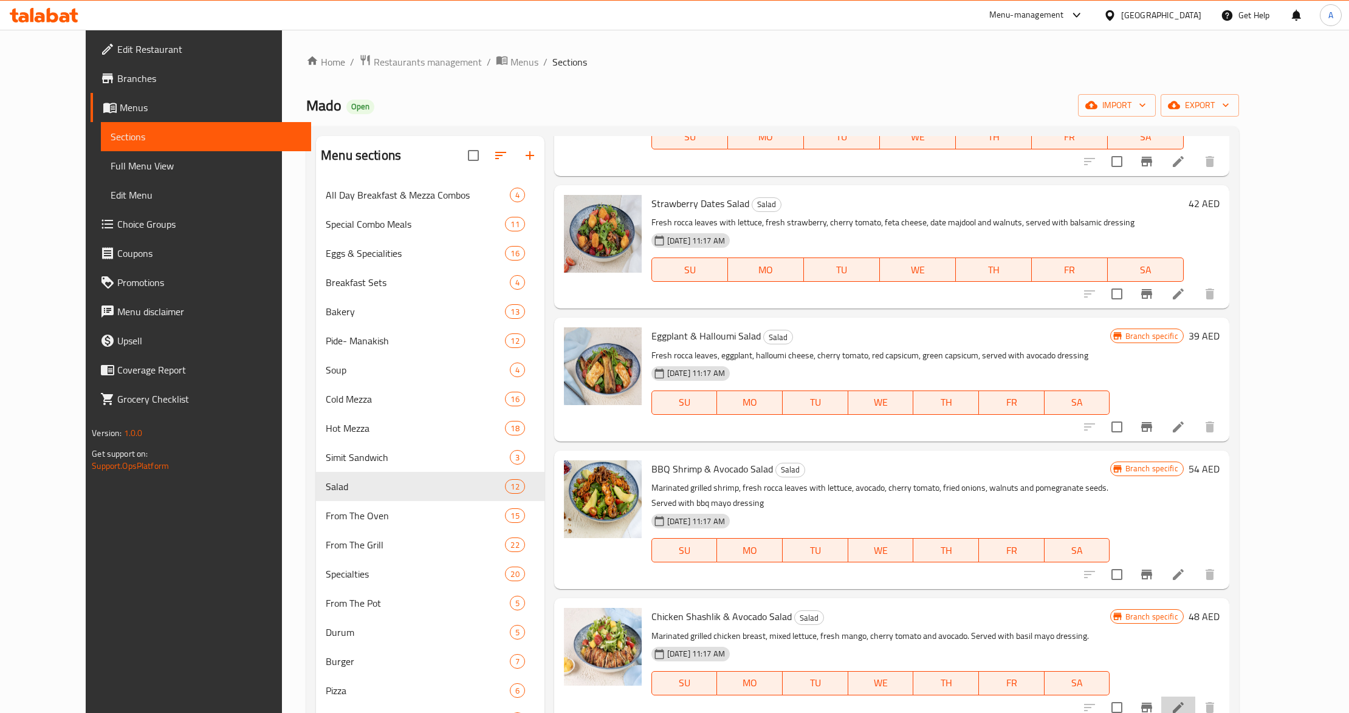
click at [1195, 703] on li at bounding box center [1178, 708] width 34 height 22
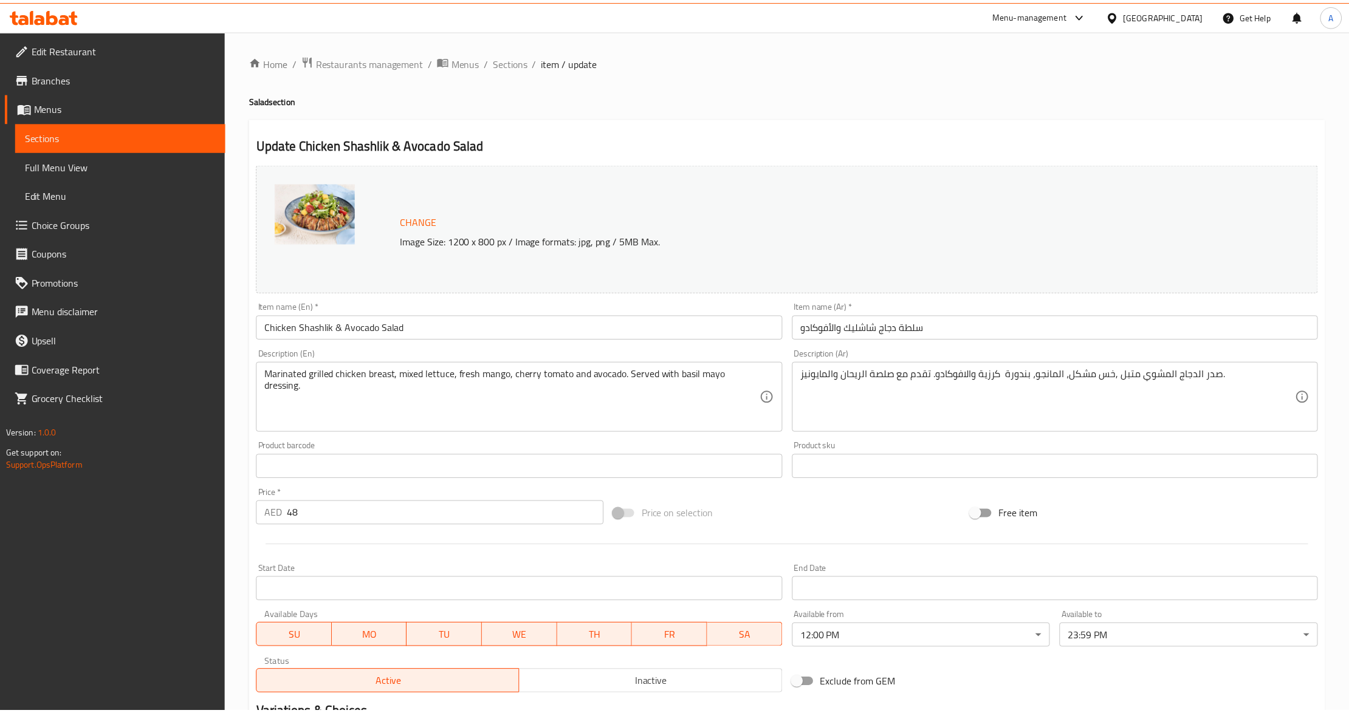
scroll to position [162, 0]
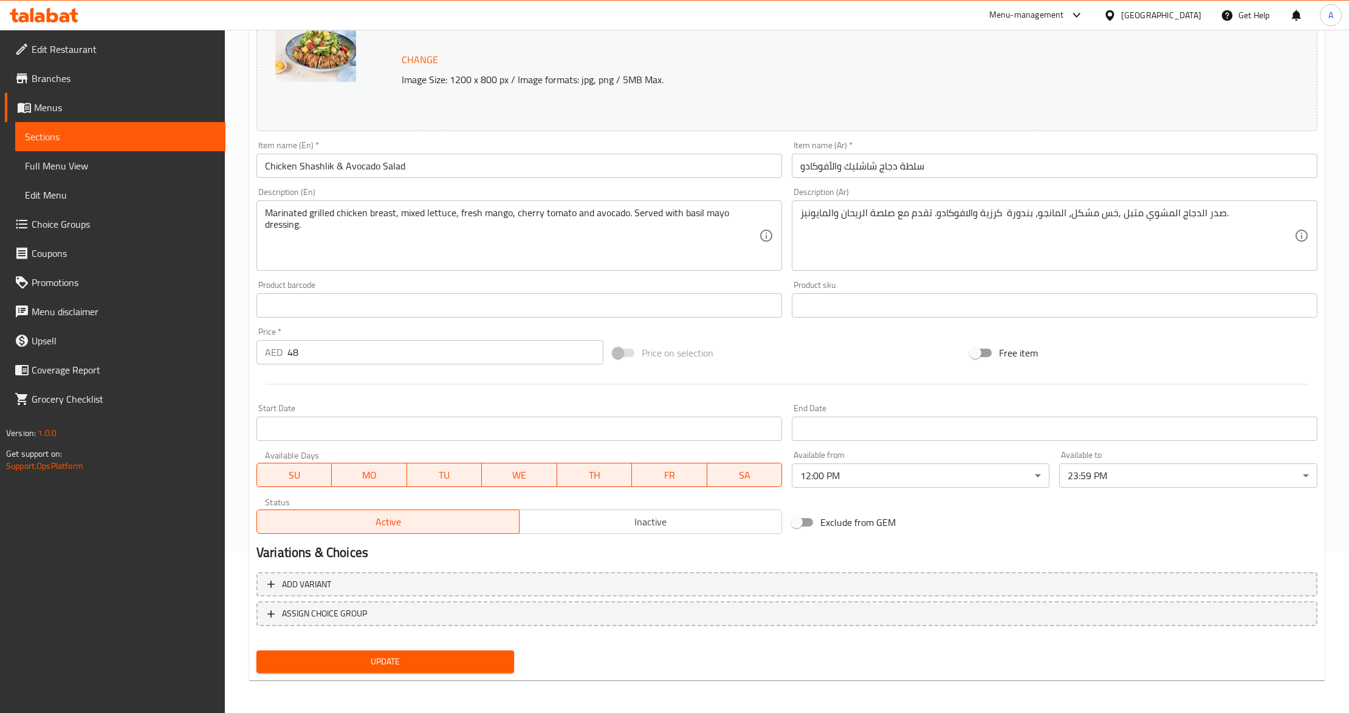
click at [445, 657] on span "Update" at bounding box center [385, 661] width 238 height 15
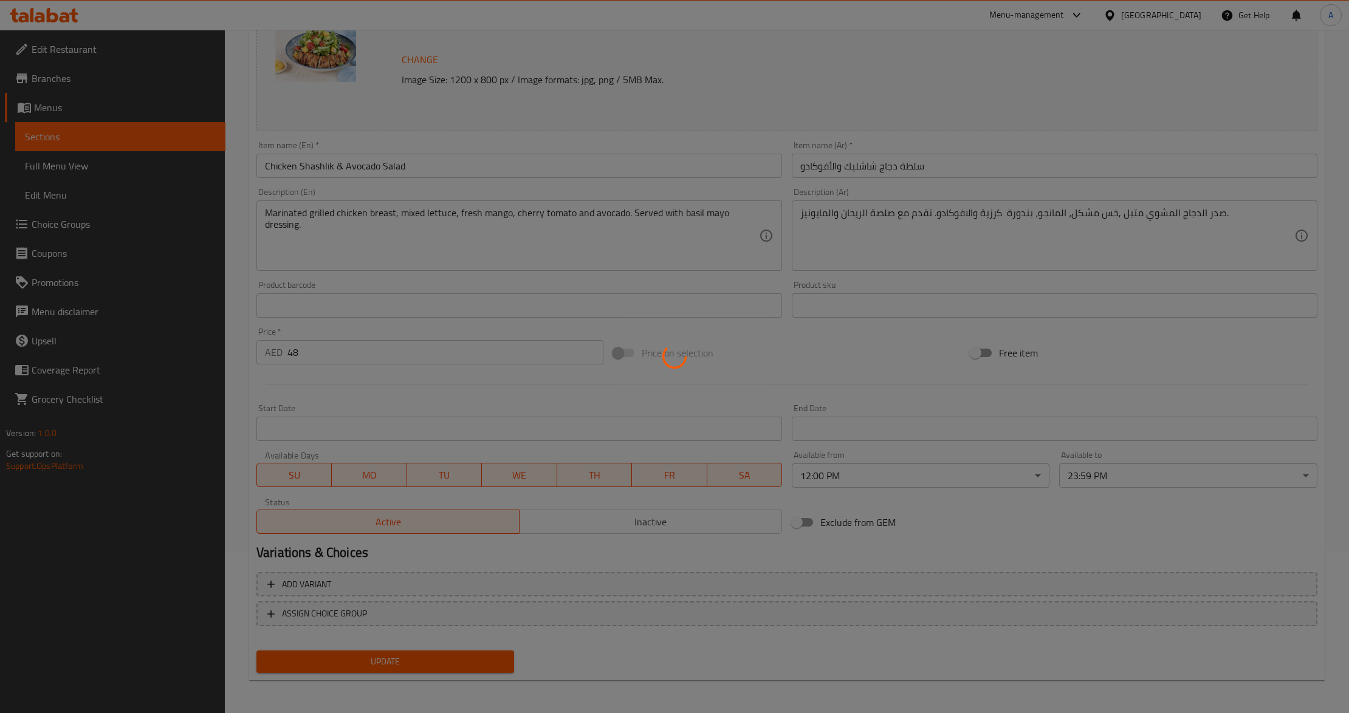
click at [445, 657] on div at bounding box center [674, 356] width 1349 height 713
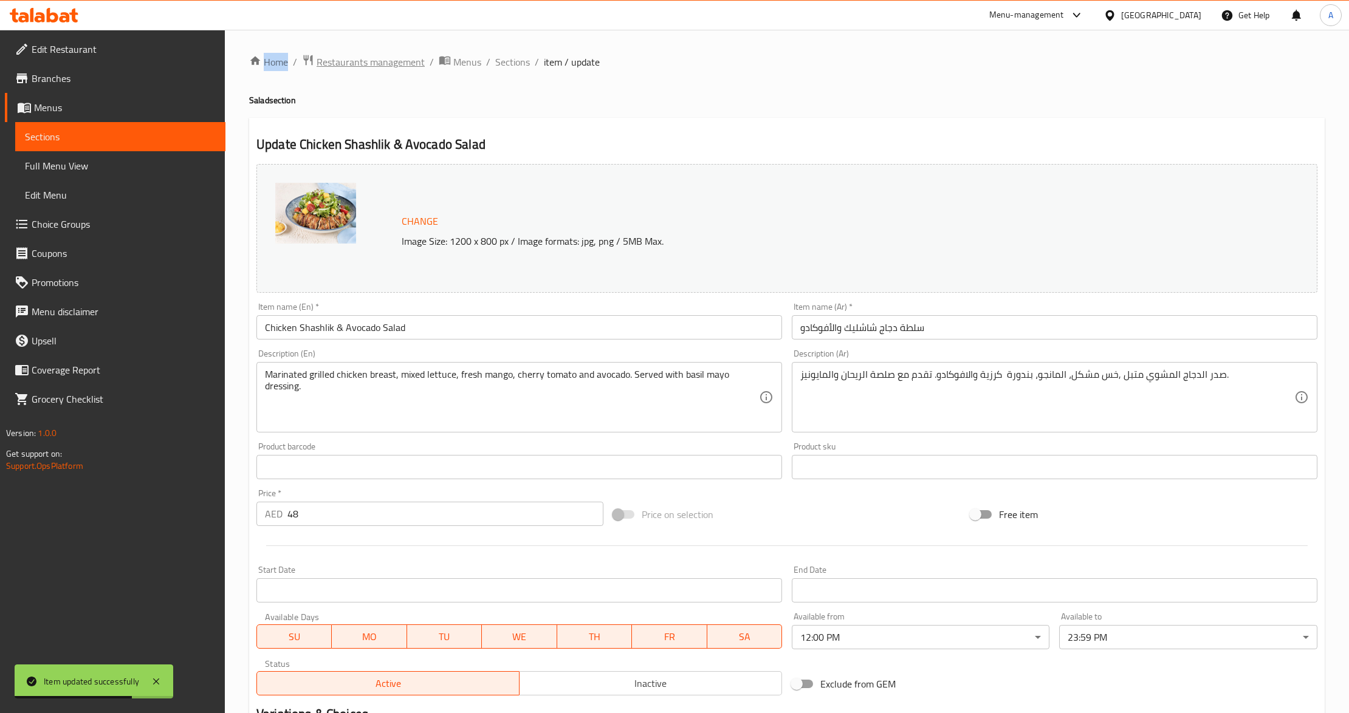
click at [394, 67] on span "Restaurants management" at bounding box center [370, 62] width 108 height 15
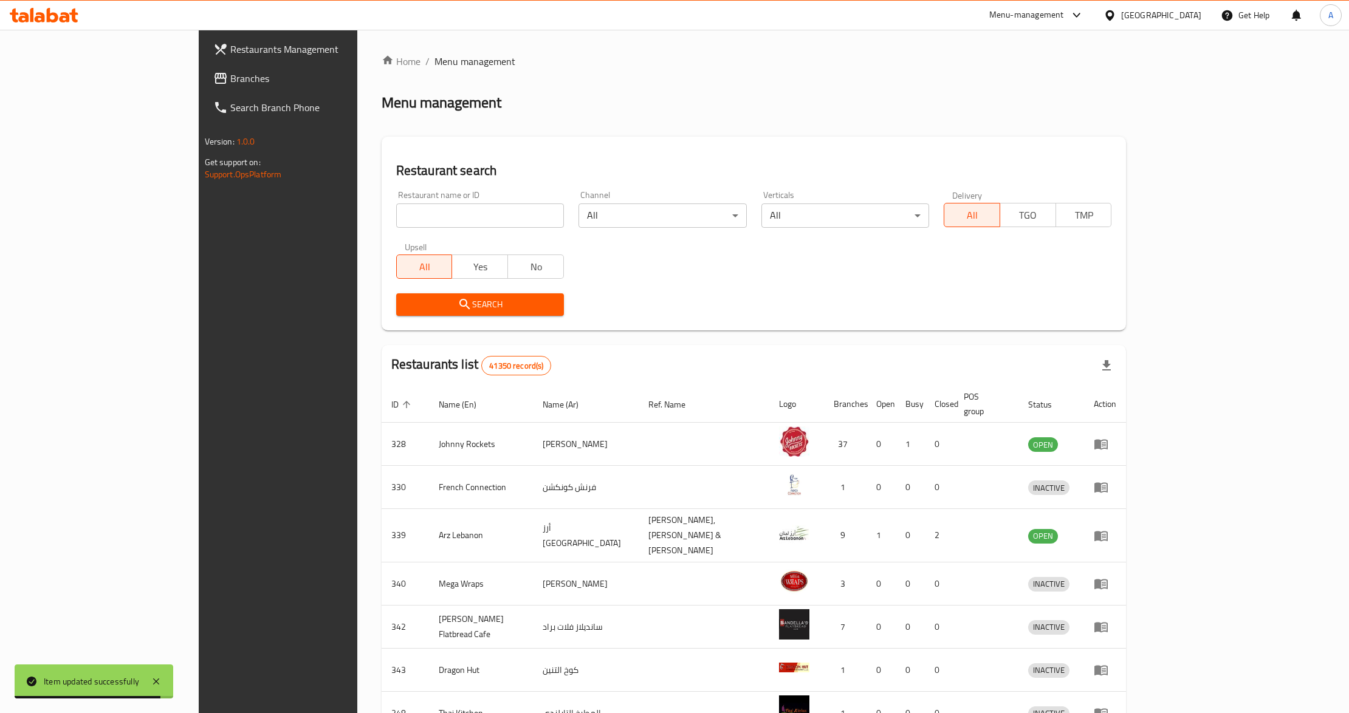
click at [230, 81] on span "Branches" at bounding box center [322, 78] width 184 height 15
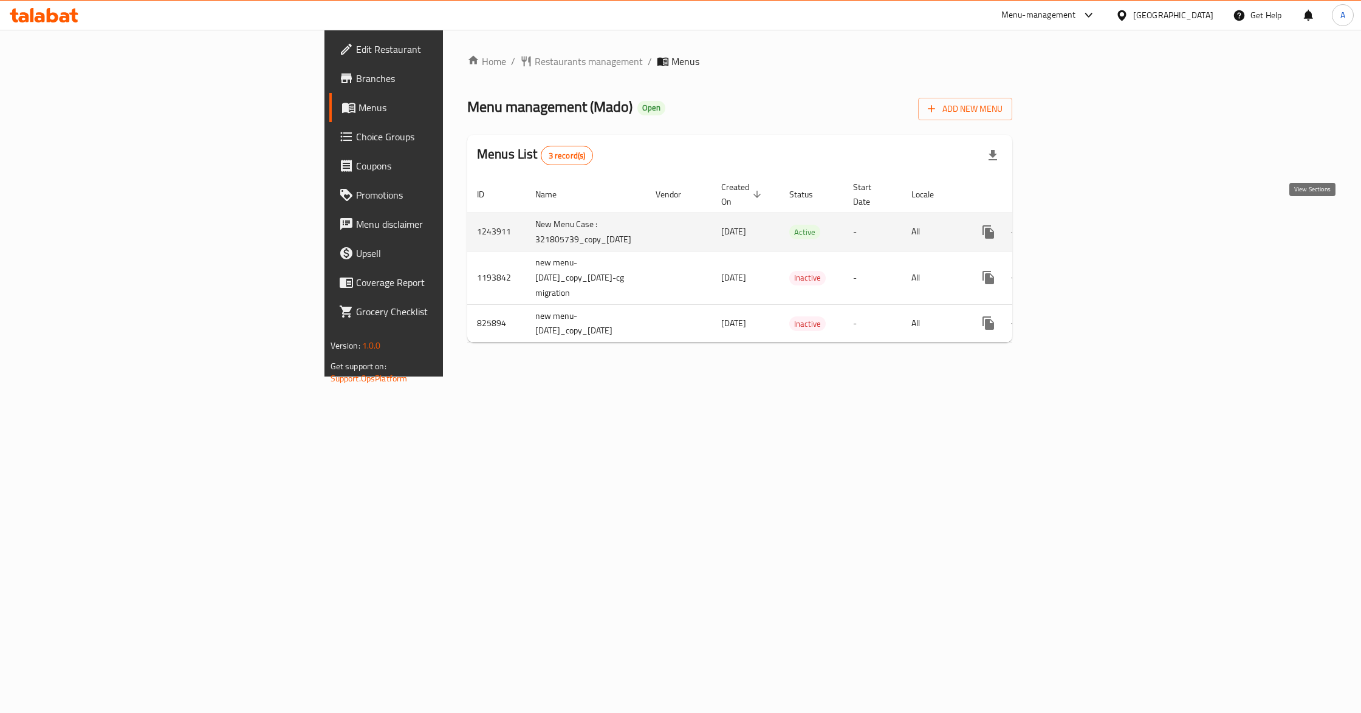
click at [1083, 225] on icon "enhanced table" at bounding box center [1076, 232] width 15 height 15
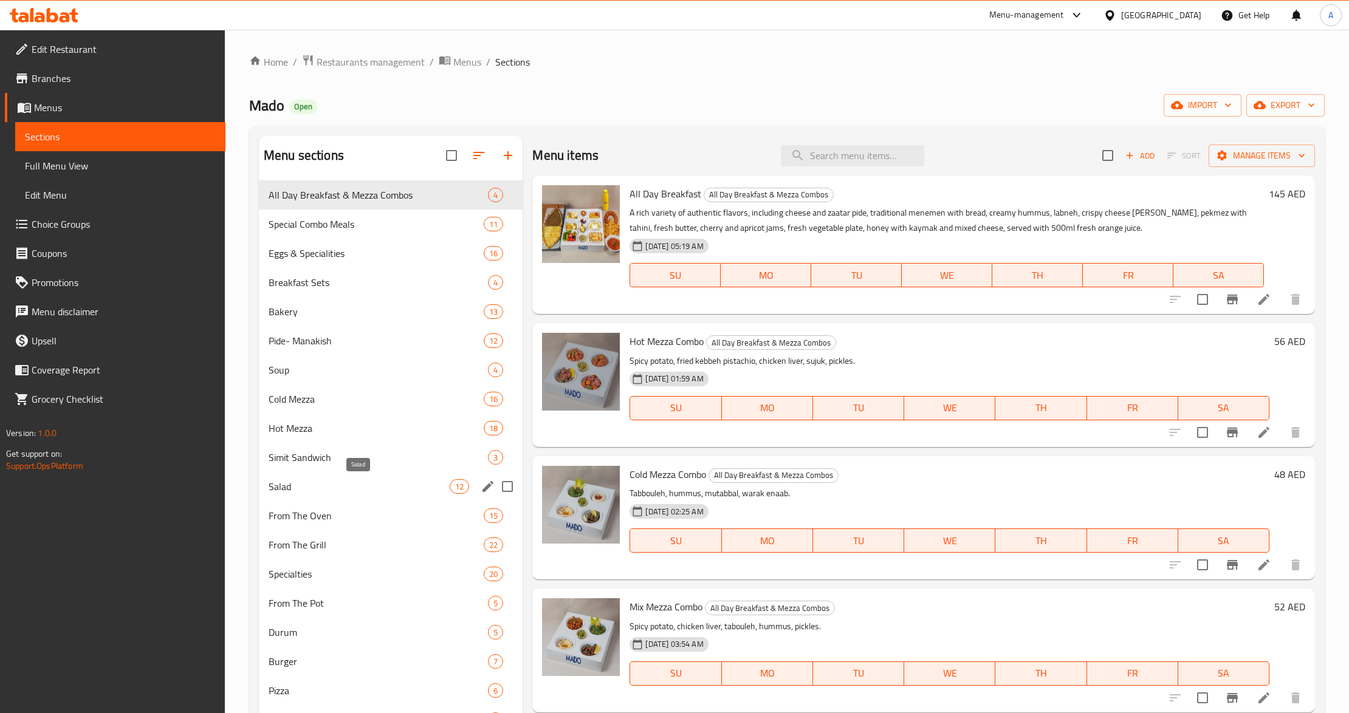
click at [321, 490] on span "Salad" at bounding box center [359, 486] width 181 height 15
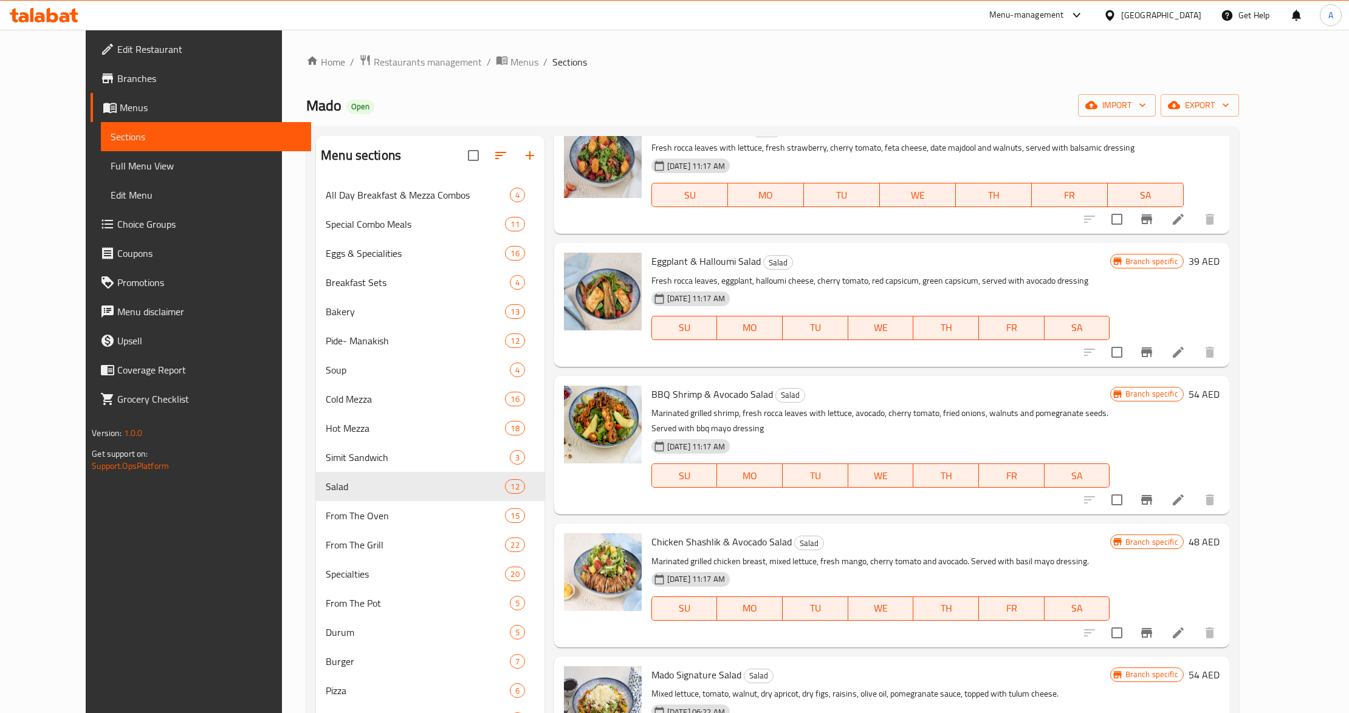
scroll to position [642, 0]
click at [1185, 625] on icon at bounding box center [1178, 632] width 15 height 15
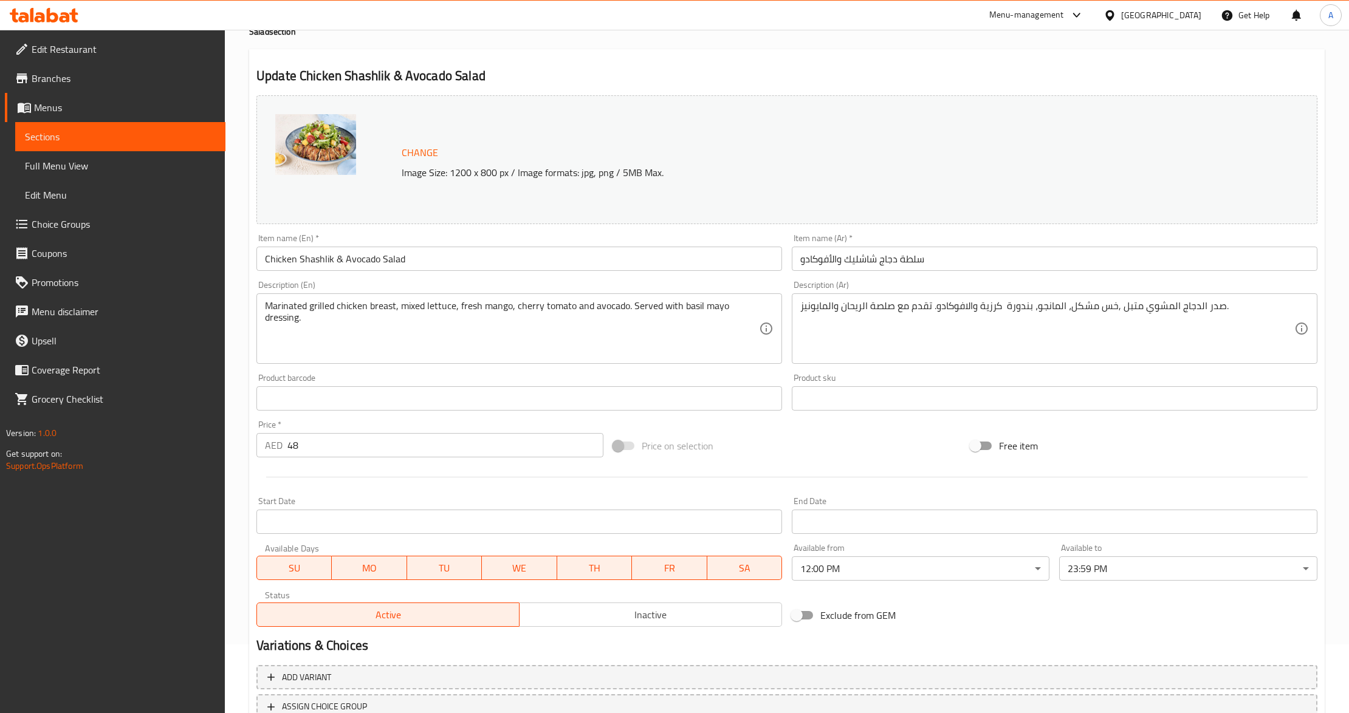
scroll to position [162, 0]
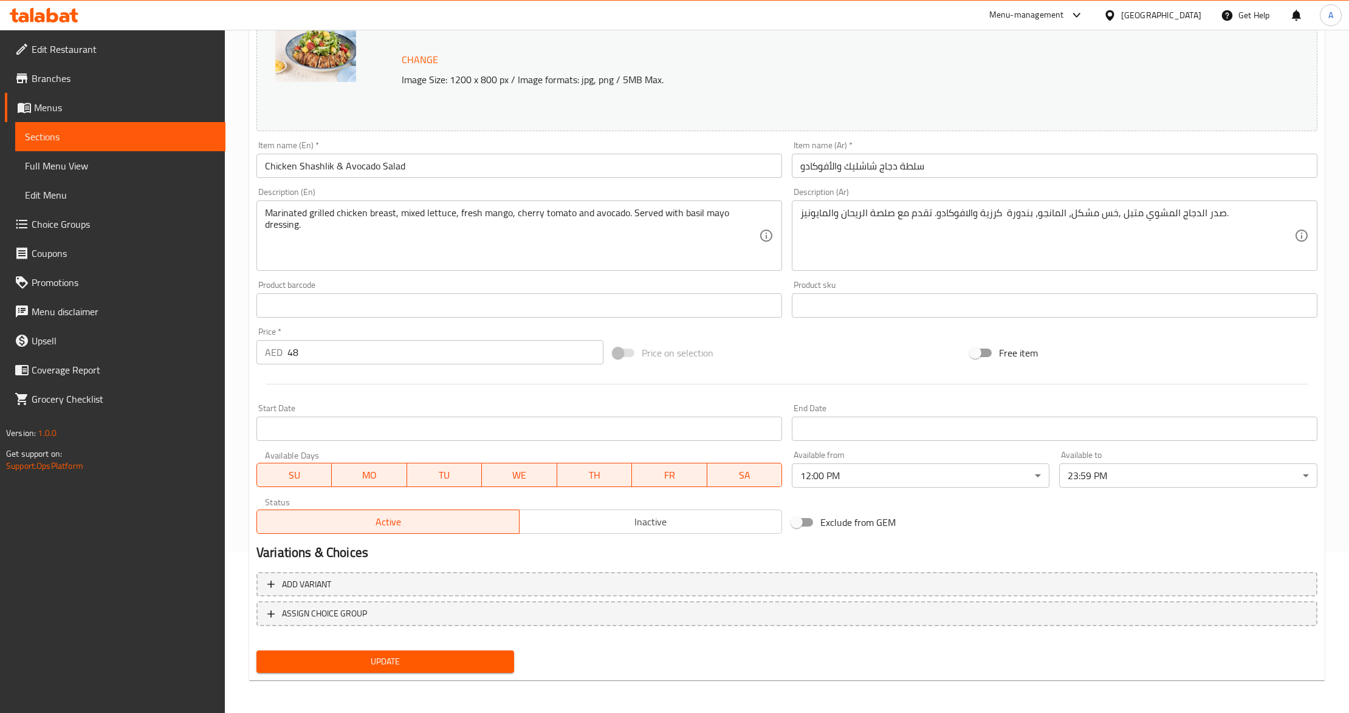
click at [1184, 536] on div "Change Image Size: 1200 x 800 px / Image formats: jpg, png / 5MB Max. Item name…" at bounding box center [786, 268] width 1070 height 541
